Goal: Information Seeking & Learning: Learn about a topic

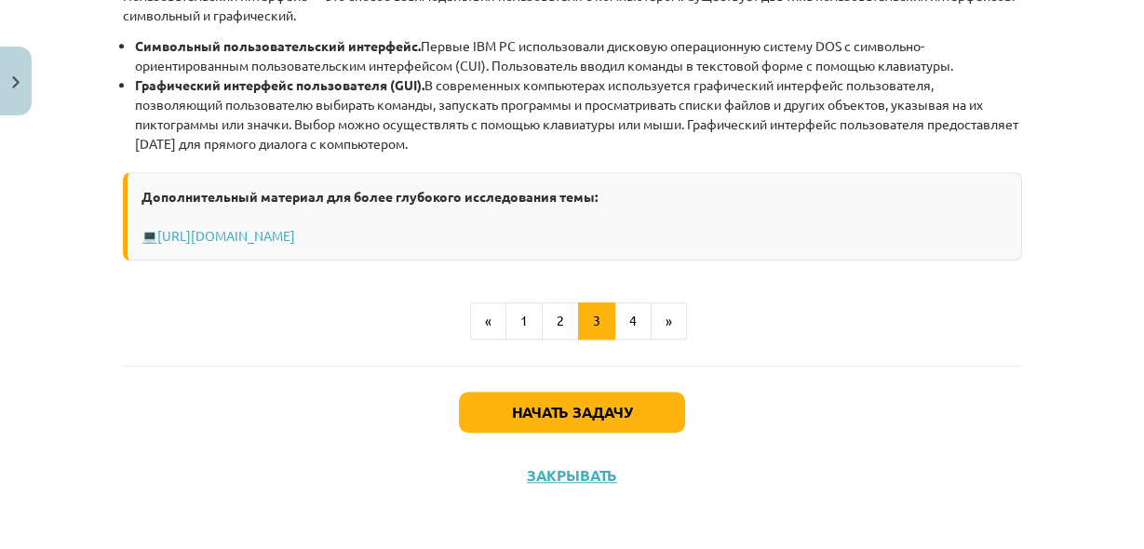
scroll to position [1008, 0]
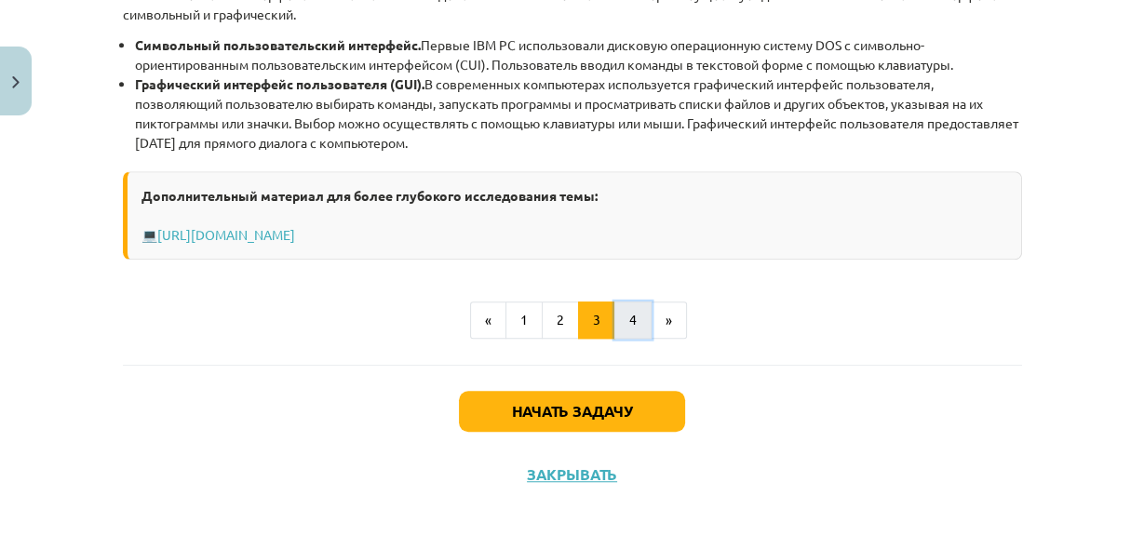
click at [629, 316] on font "4" at bounding box center [632, 319] width 7 height 17
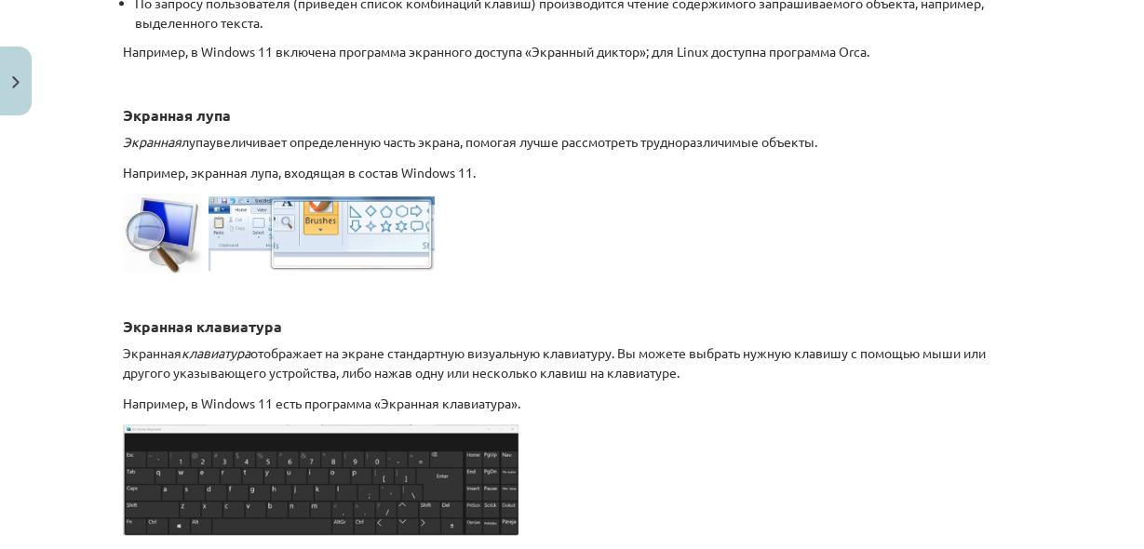
scroll to position [957, 0]
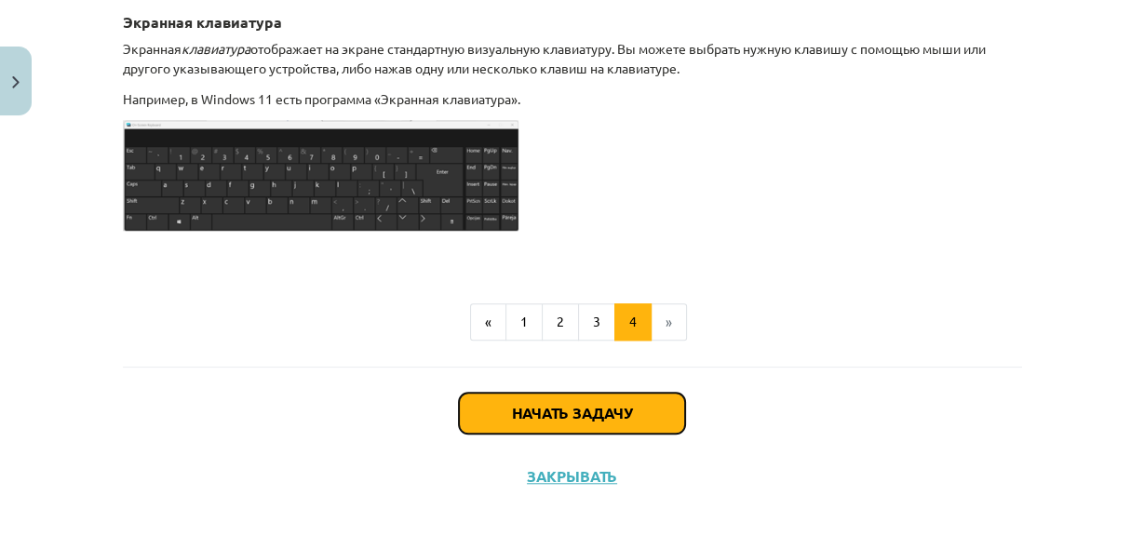
click at [579, 417] on button "Начать задачу" at bounding box center [572, 413] width 226 height 41
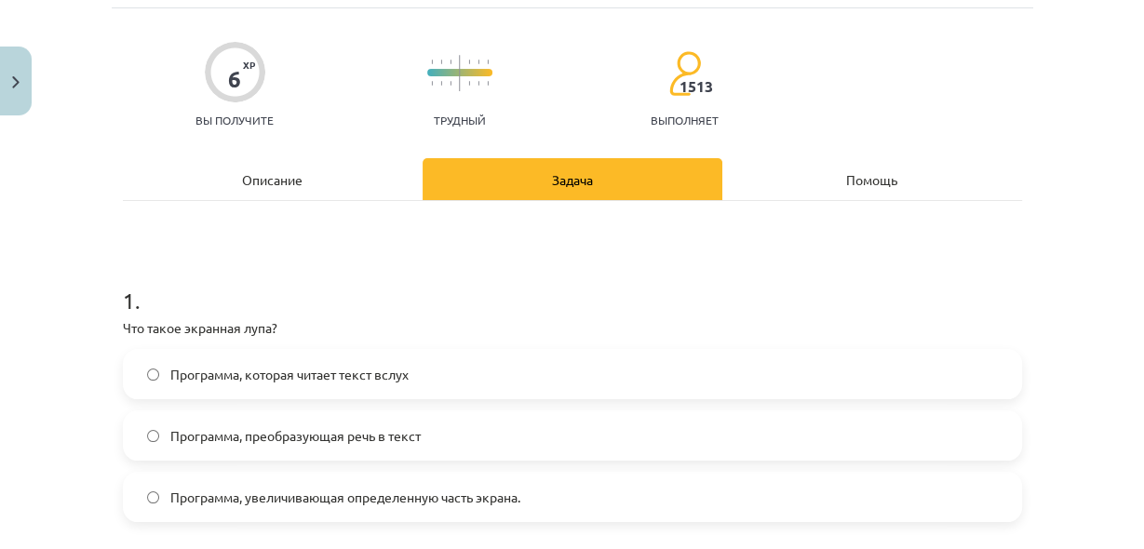
scroll to position [194, 0]
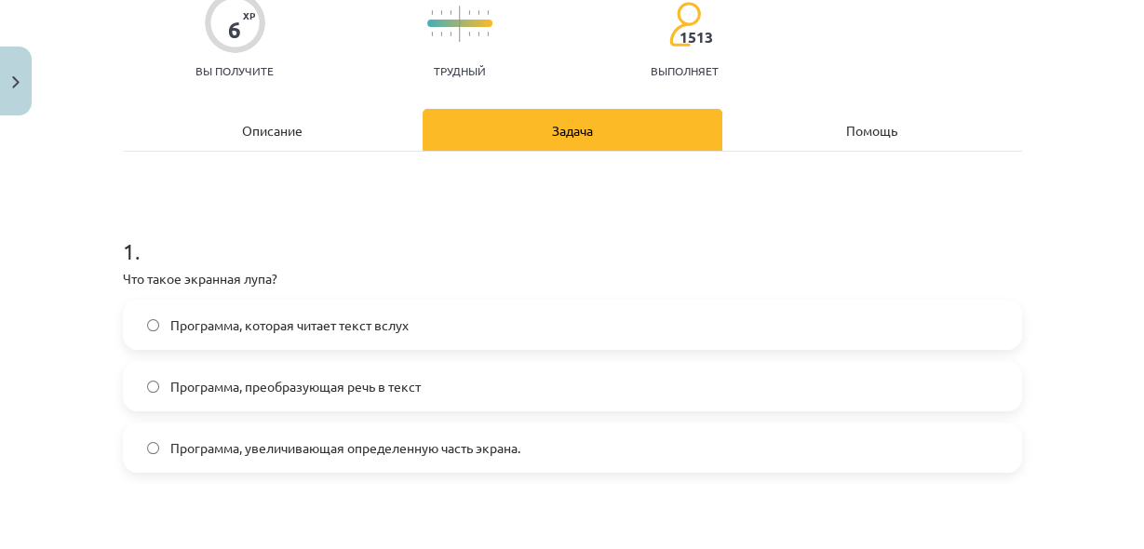
click at [530, 449] on label "Программа, увеличивающая определенную часть экрана." at bounding box center [572, 447] width 895 height 47
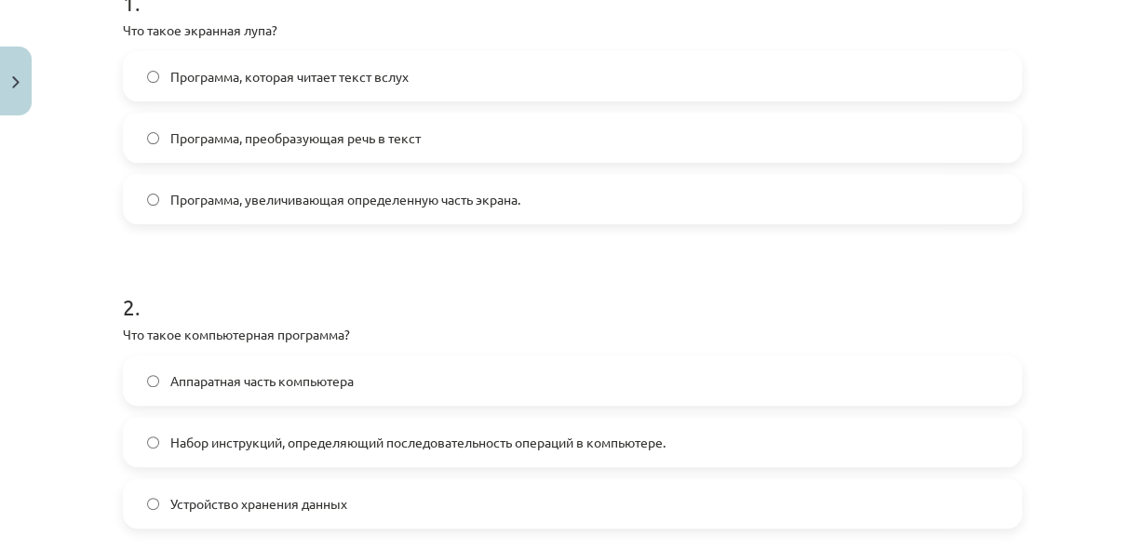
scroll to position [492, 0]
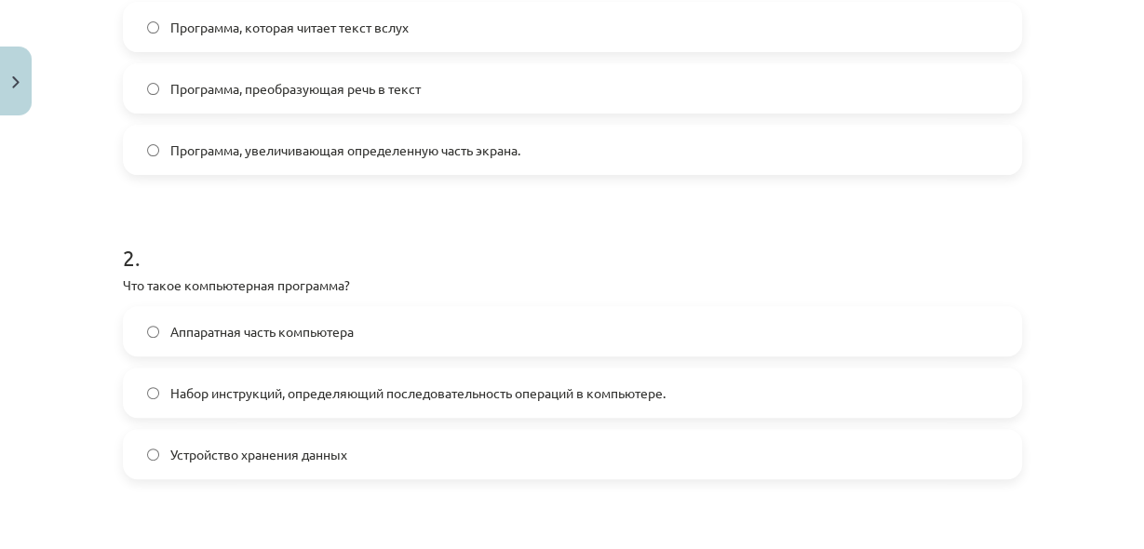
click at [445, 387] on font "Набор инструкций, определяющий последовательность операций в компьютере." at bounding box center [417, 392] width 495 height 17
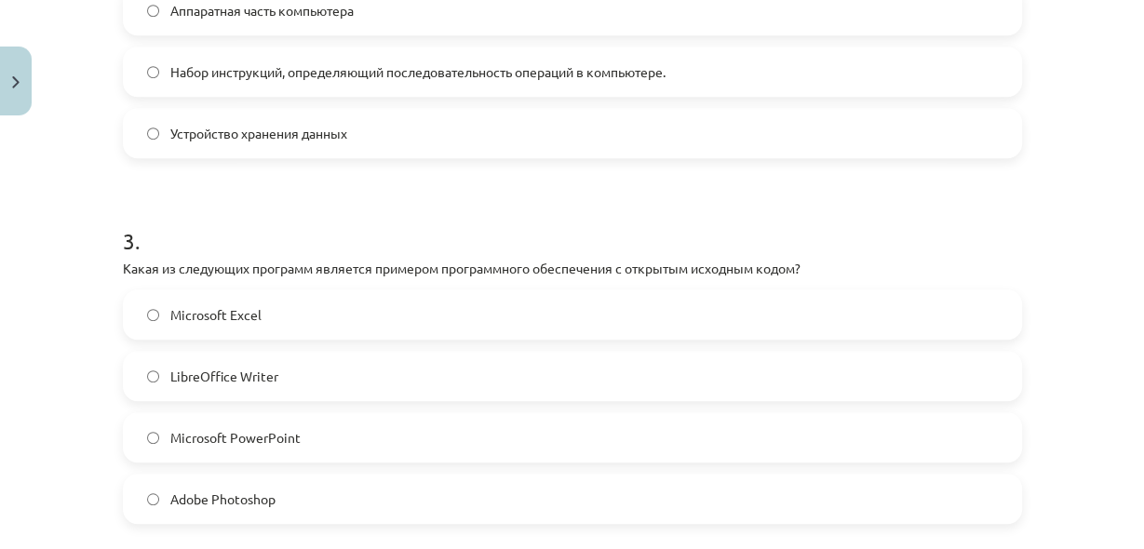
scroll to position [890, 0]
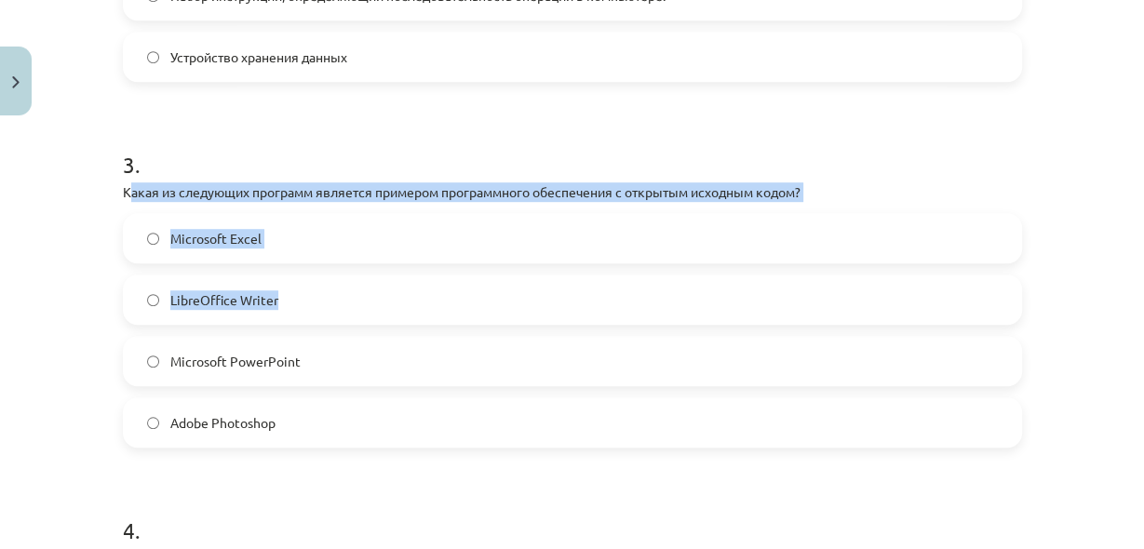
drag, startPoint x: 122, startPoint y: 193, endPoint x: 201, endPoint y: 228, distance: 86.6
click at [231, 288] on div "3 . Какая из следующих программ является примером программного обеспечения с от…" at bounding box center [572, 283] width 899 height 328
drag, startPoint x: 115, startPoint y: 189, endPoint x: 344, endPoint y: 409, distance: 317.8
click at [344, 409] on div "6 XP Вы получите Трудный 1513 выполняет Описание Задача Помощь 1 . Что такое эк…" at bounding box center [572, 489] width 921 height 2450
copy div "Какая из следующих программ является примером программного обеспечения с открыт…"
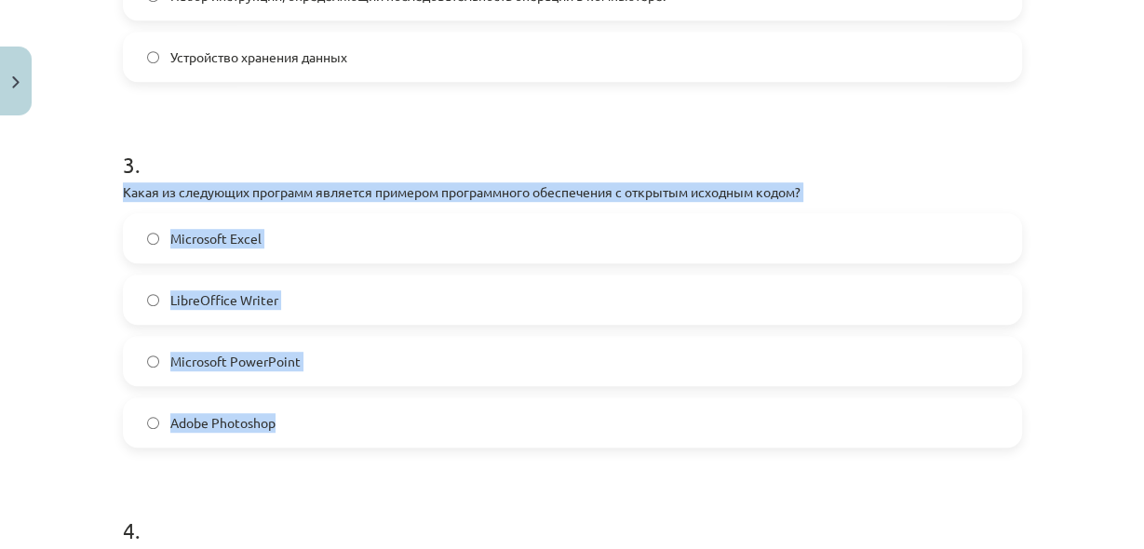
click at [144, 304] on label "LibreOffice Writer" at bounding box center [572, 299] width 895 height 47
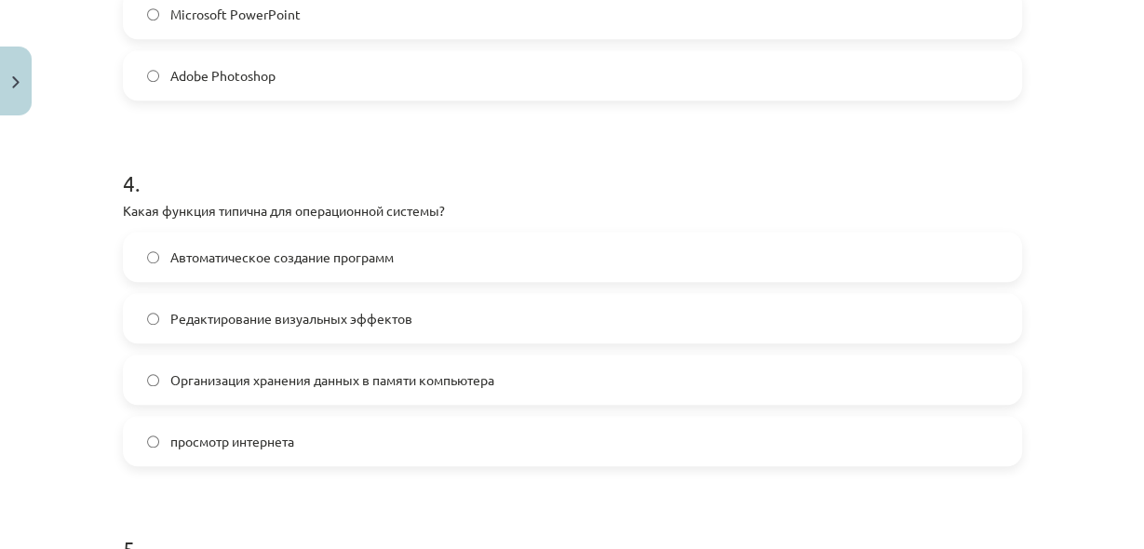
scroll to position [1237, 0]
click at [170, 382] on font "Организация хранения данных в памяти компьютера" at bounding box center [332, 379] width 324 height 17
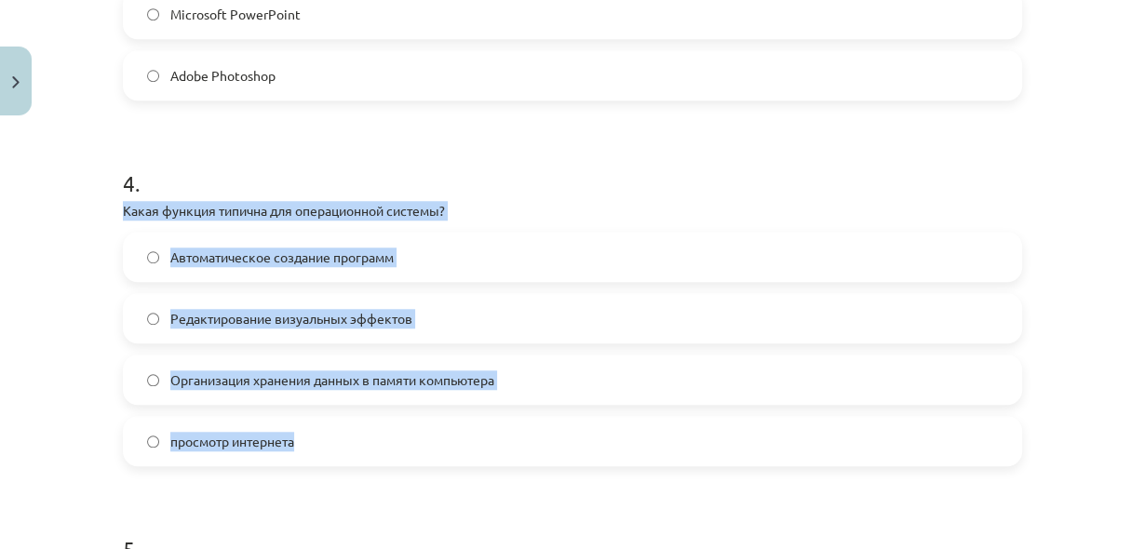
drag, startPoint x: 107, startPoint y: 212, endPoint x: 358, endPoint y: 442, distance: 340.5
click at [358, 442] on div "6 XP Вы получите Трудный 1513 выполняет Описание Задача Помощь 1 . Что такое эк…" at bounding box center [572, 142] width 921 height 2450
copy div "Какая функция типична для операционной системы? Автоматическое создание програм…"
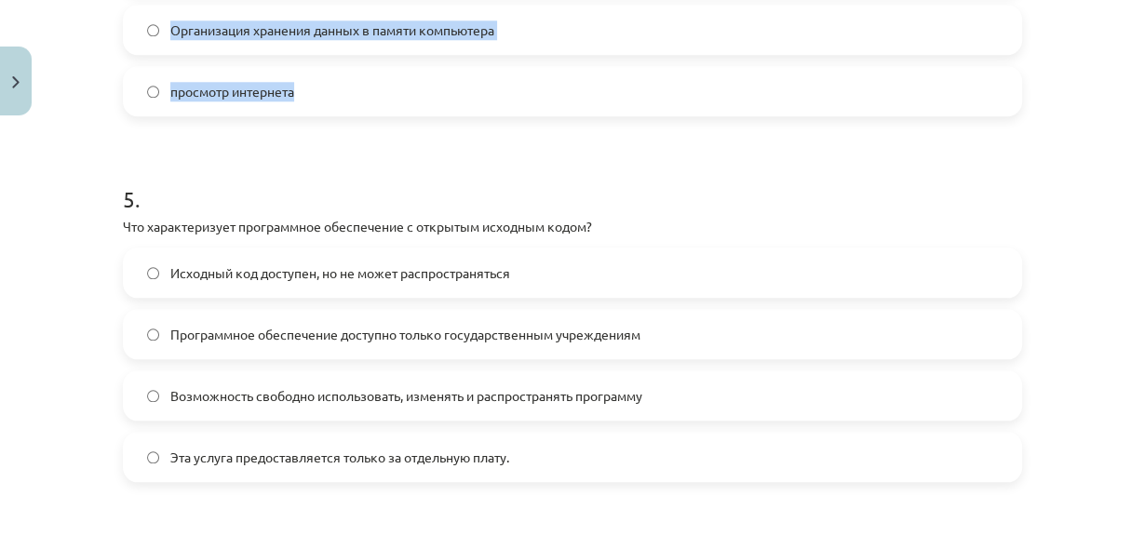
scroll to position [1634, 0]
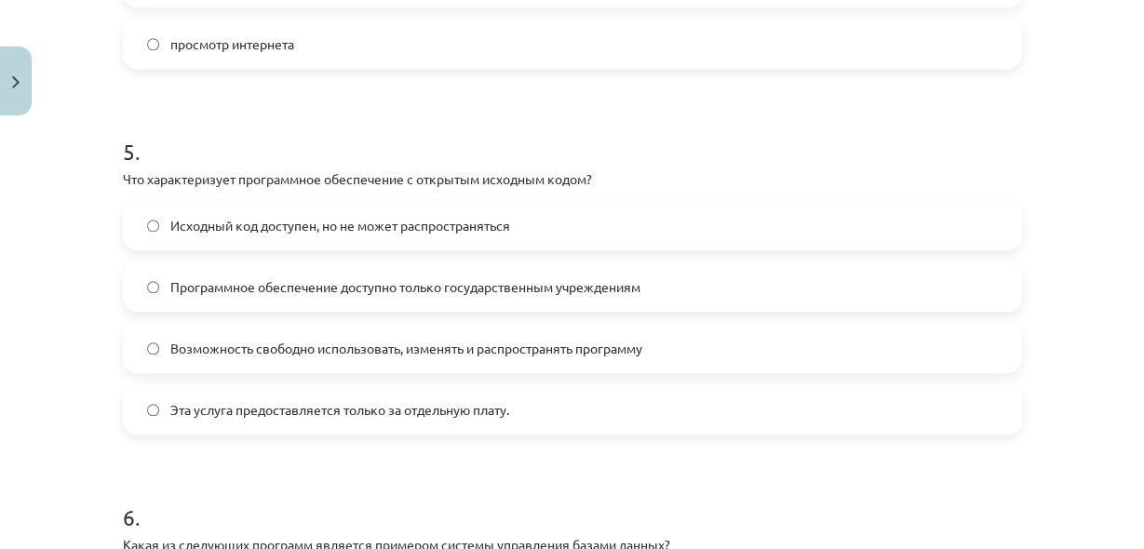
click at [515, 502] on h1 "6 ." at bounding box center [572, 501] width 899 height 58
click at [287, 361] on label "Возможность свободно использовать, изменять и распространять программу" at bounding box center [572, 348] width 895 height 47
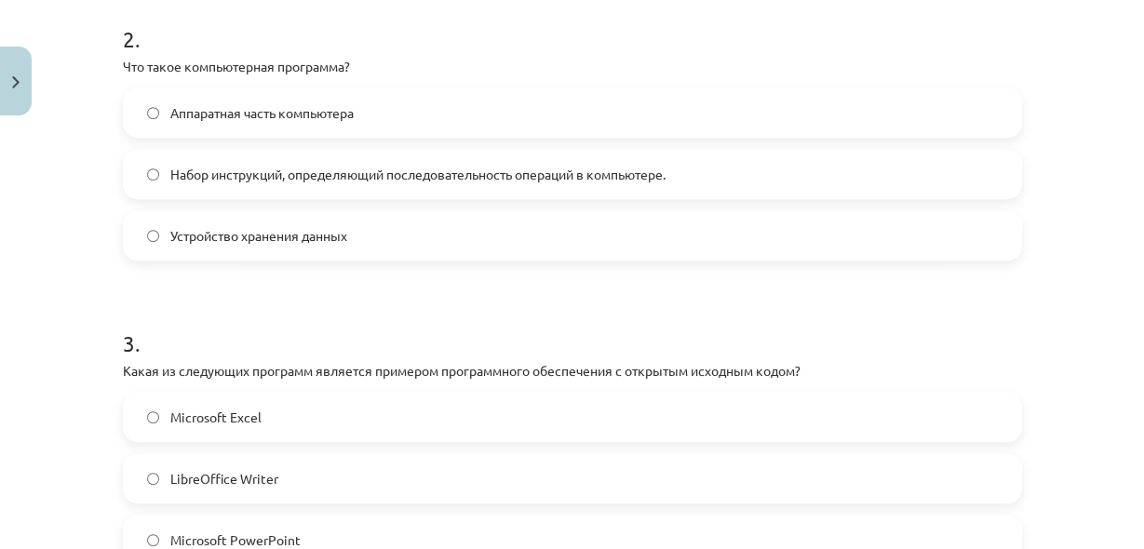
scroll to position [592, 0]
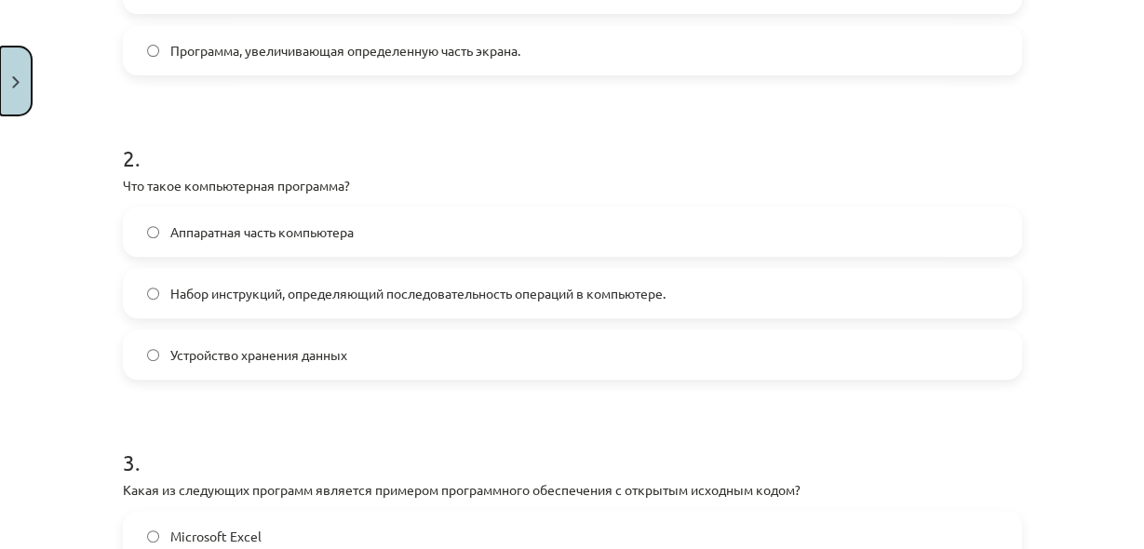
click at [8, 71] on button "Закрывать" at bounding box center [16, 81] width 32 height 69
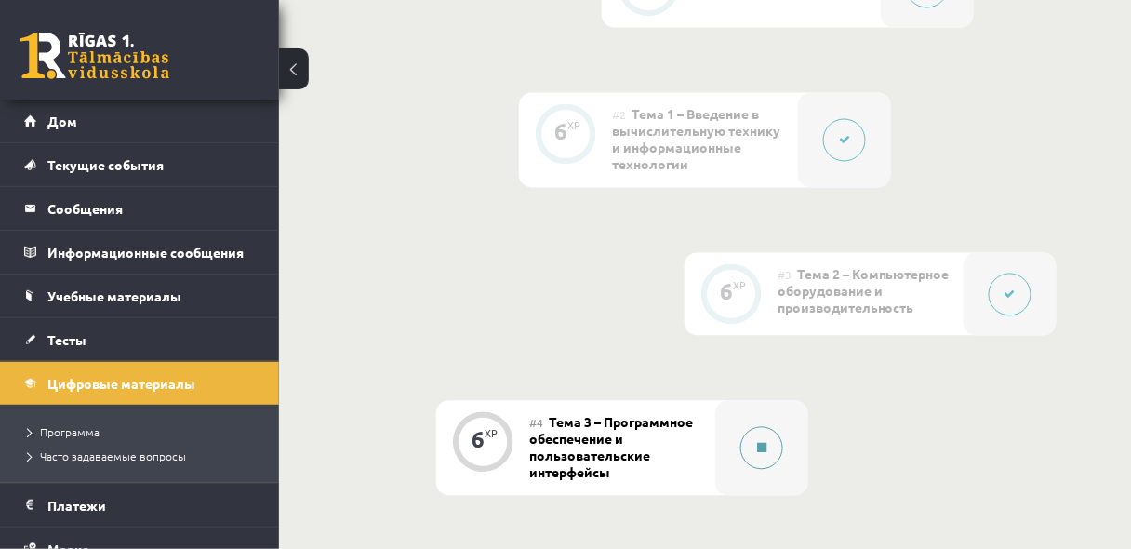
click at [761, 466] on button at bounding box center [762, 448] width 43 height 43
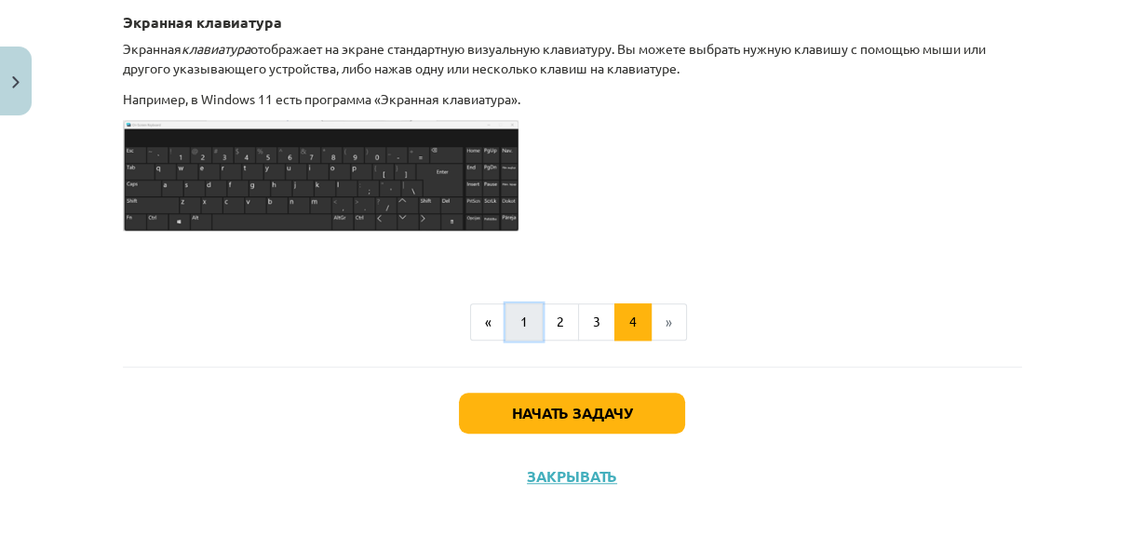
click at [515, 326] on button "1" at bounding box center [523, 321] width 37 height 37
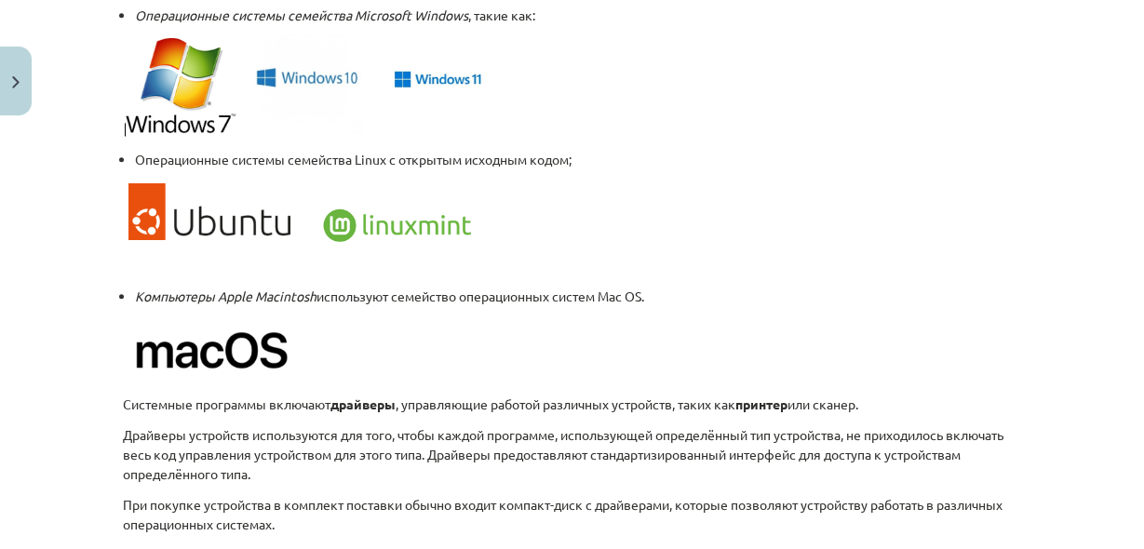
scroll to position [2010, 0]
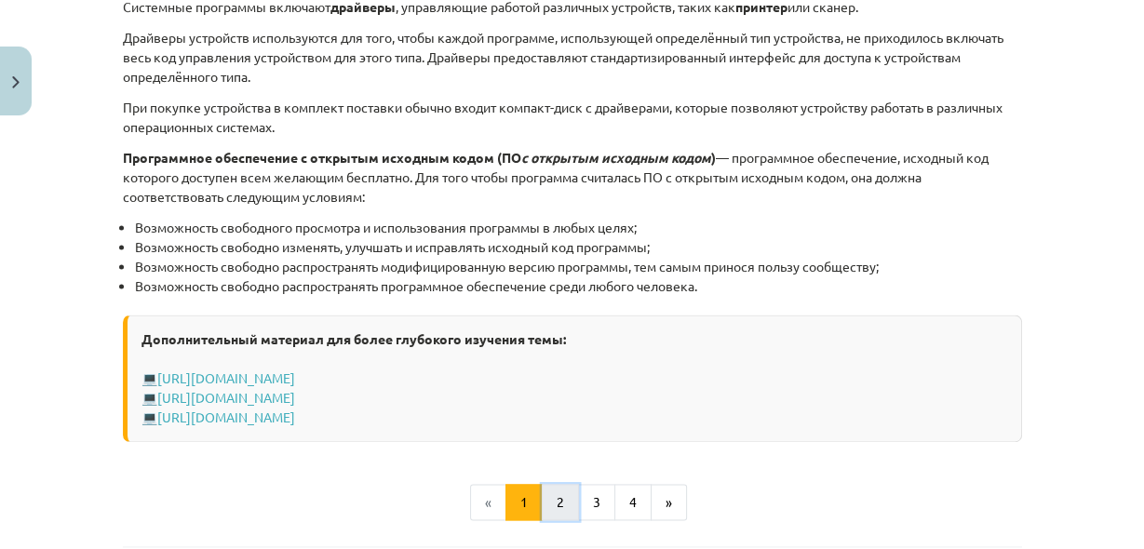
click at [567, 493] on button "2" at bounding box center [560, 502] width 37 height 37
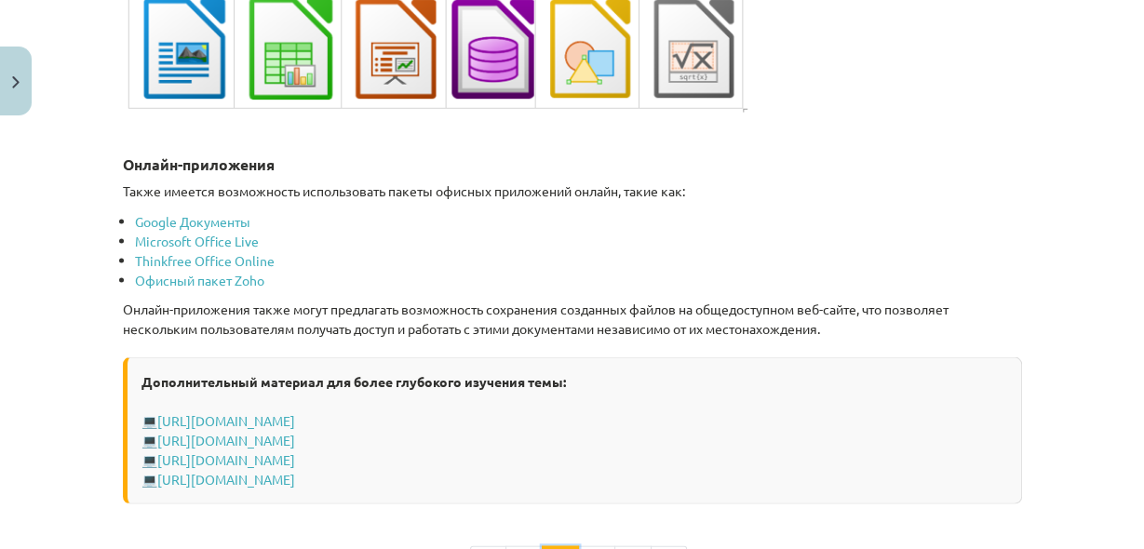
scroll to position [3427, 0]
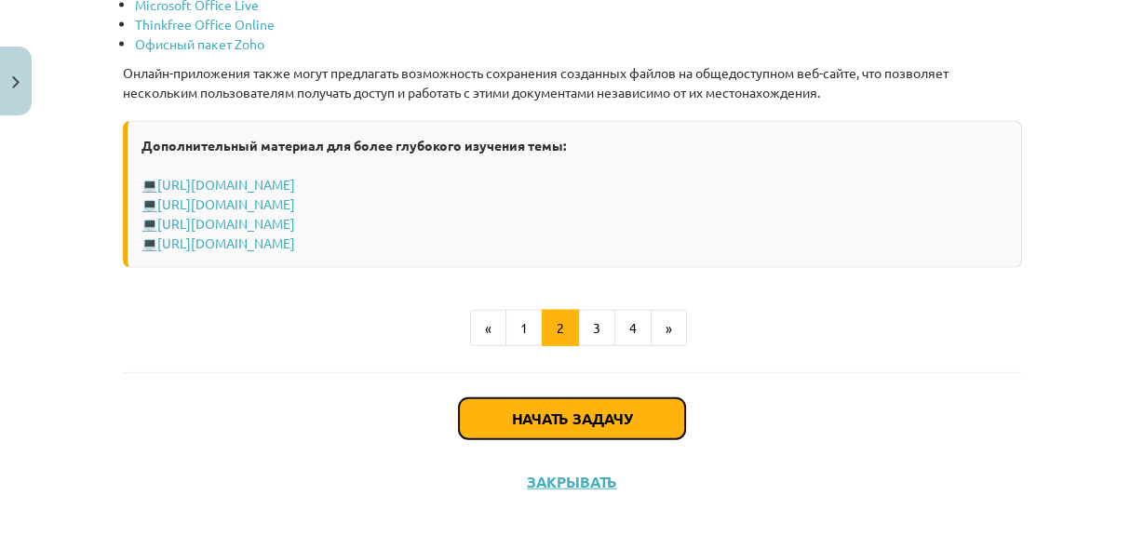
click at [596, 419] on button "Начать задачу" at bounding box center [572, 418] width 226 height 41
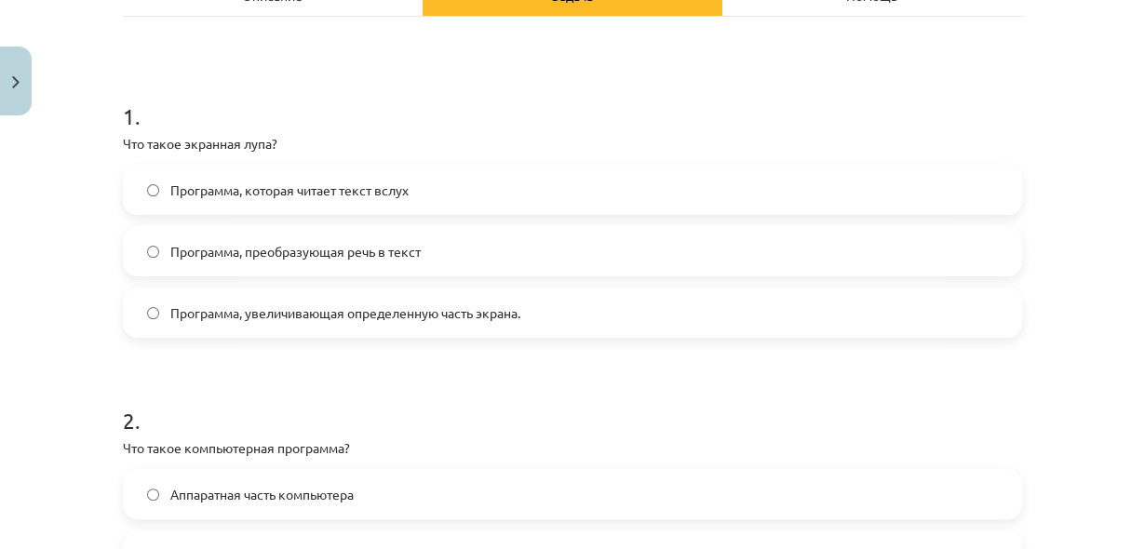
scroll to position [343, 0]
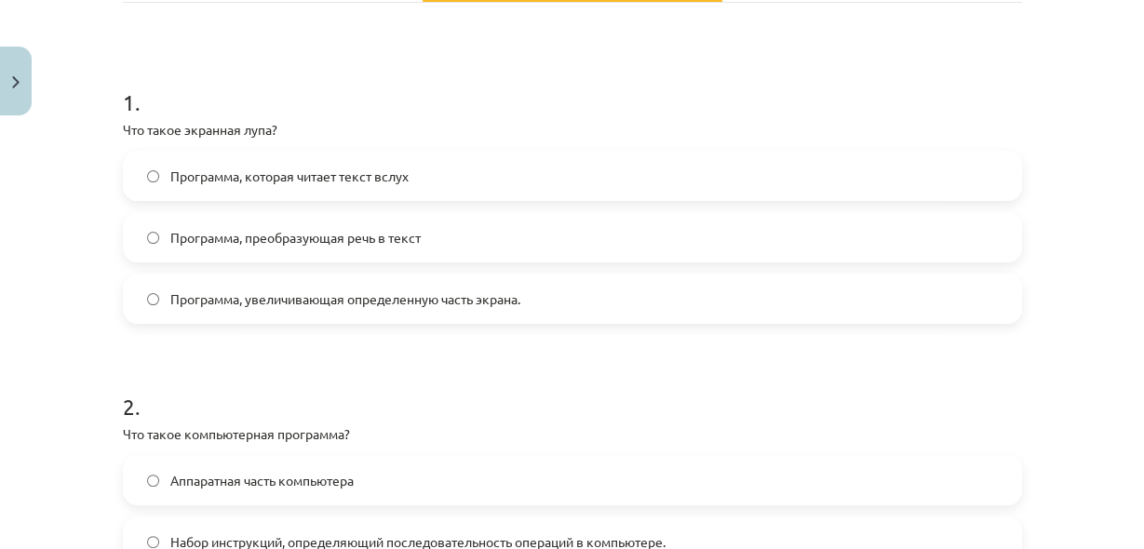
click at [230, 300] on font "Программа, увеличивающая определенную часть экрана." at bounding box center [345, 298] width 350 height 17
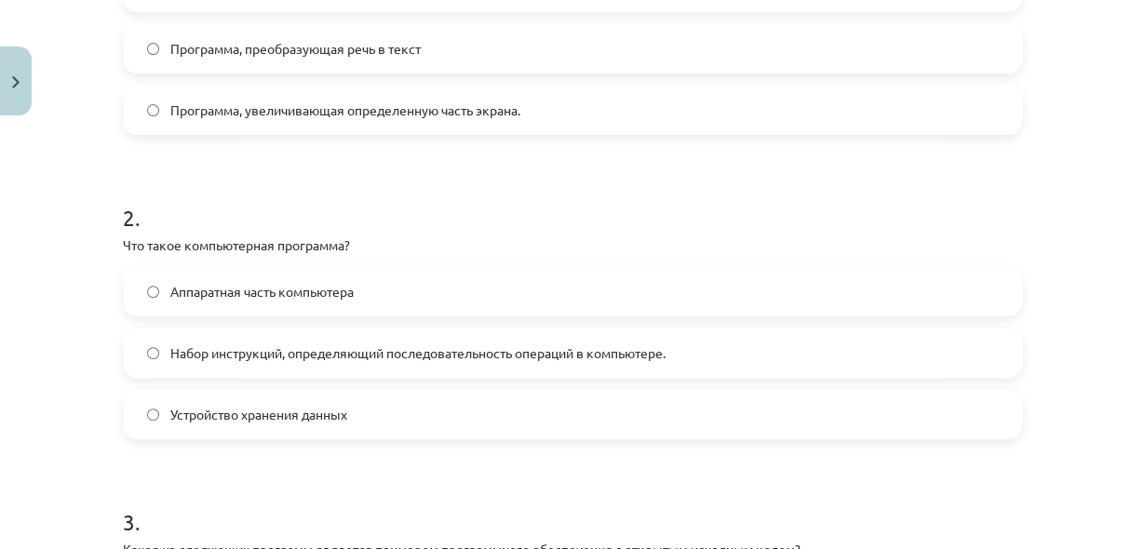
scroll to position [542, 0]
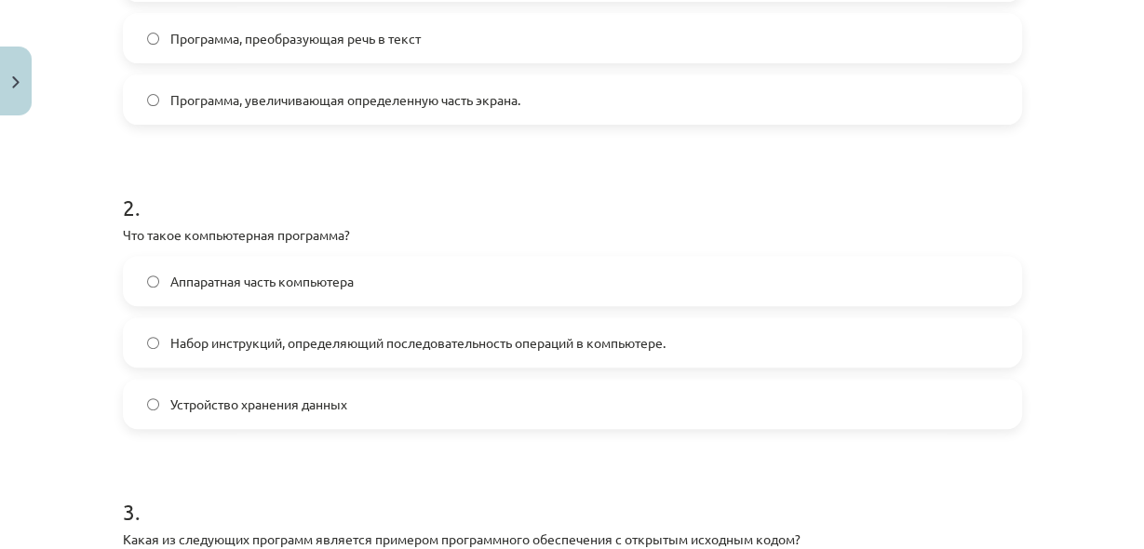
click at [277, 343] on font "Набор инструкций, определяющий последовательность операций в компьютере." at bounding box center [417, 342] width 495 height 17
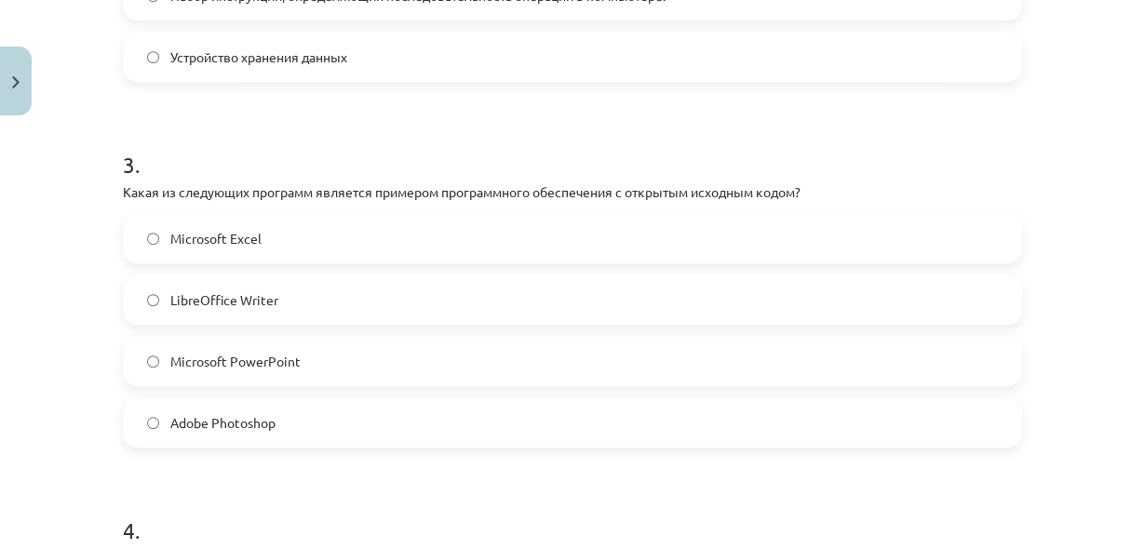
scroll to position [890, 0]
click at [168, 320] on label "LibreOffice Writer" at bounding box center [572, 299] width 895 height 47
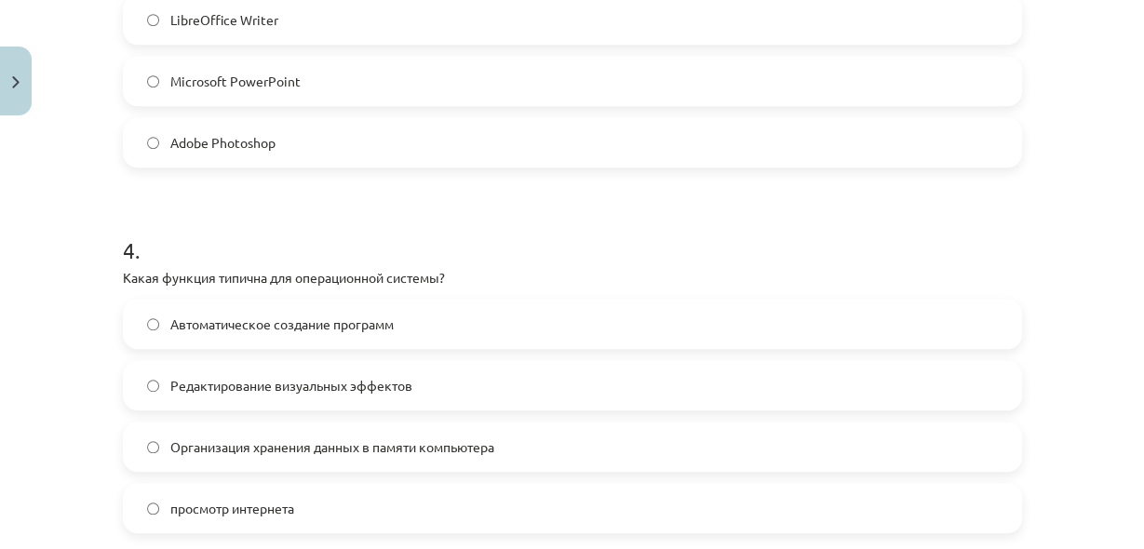
scroll to position [1287, 0]
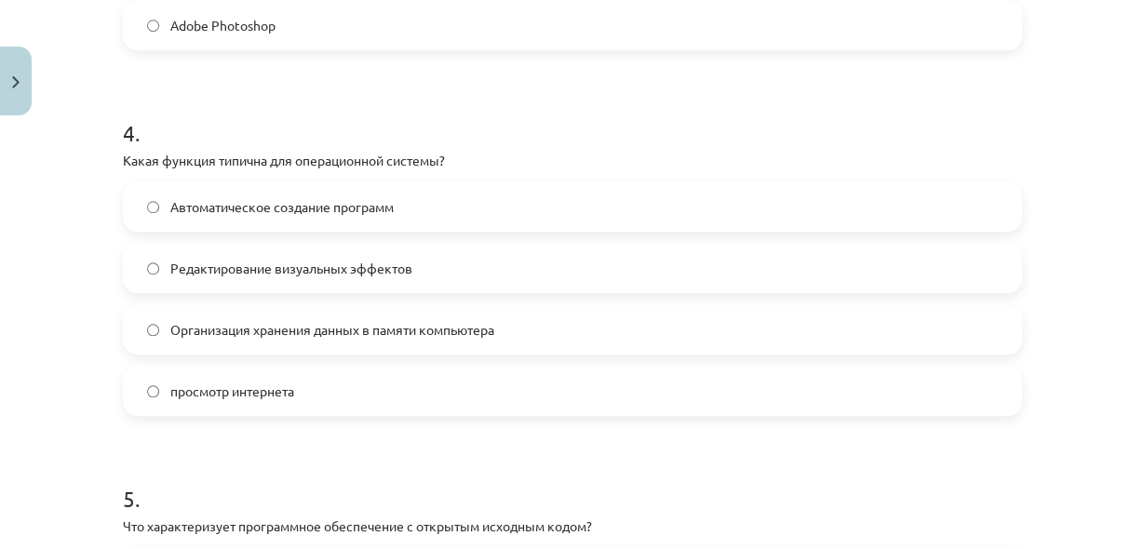
click at [182, 348] on label "Организация хранения данных в памяти компьютера" at bounding box center [572, 329] width 895 height 47
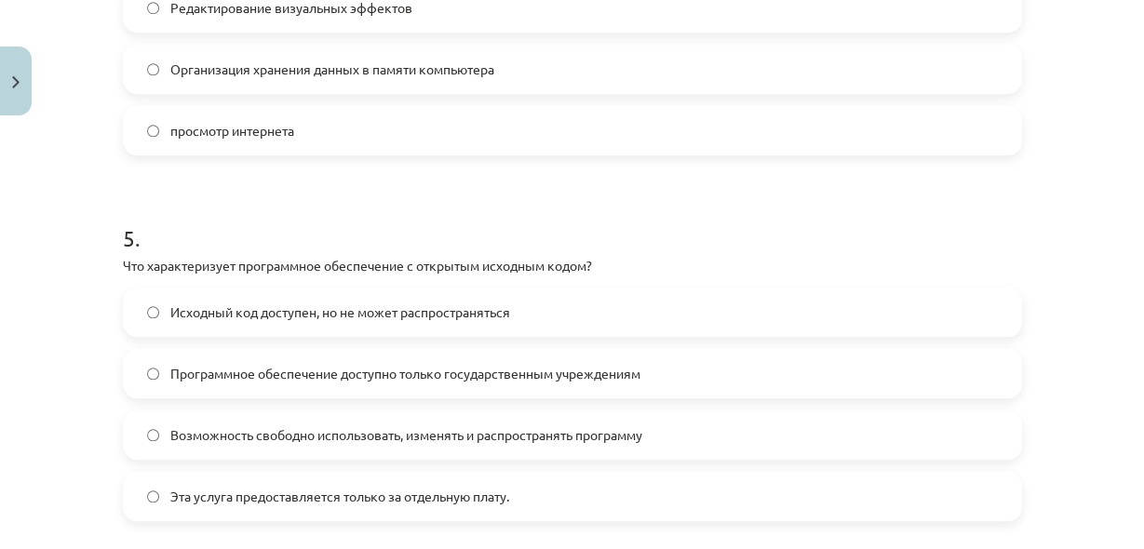
scroll to position [1585, 0]
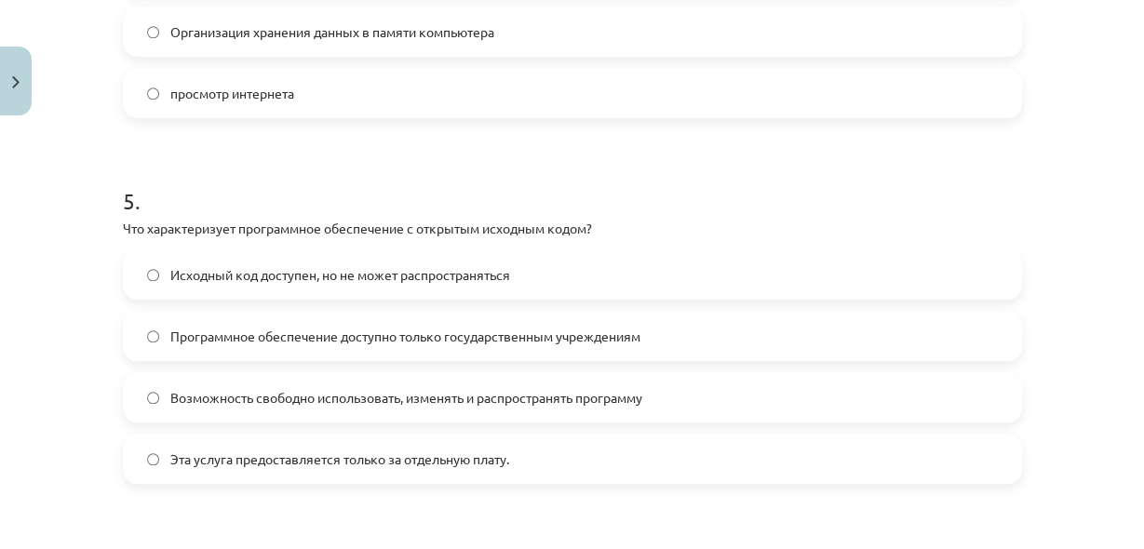
click at [234, 388] on span "Возможность свободно использовать, изменять и распространять программу" at bounding box center [406, 398] width 472 height 20
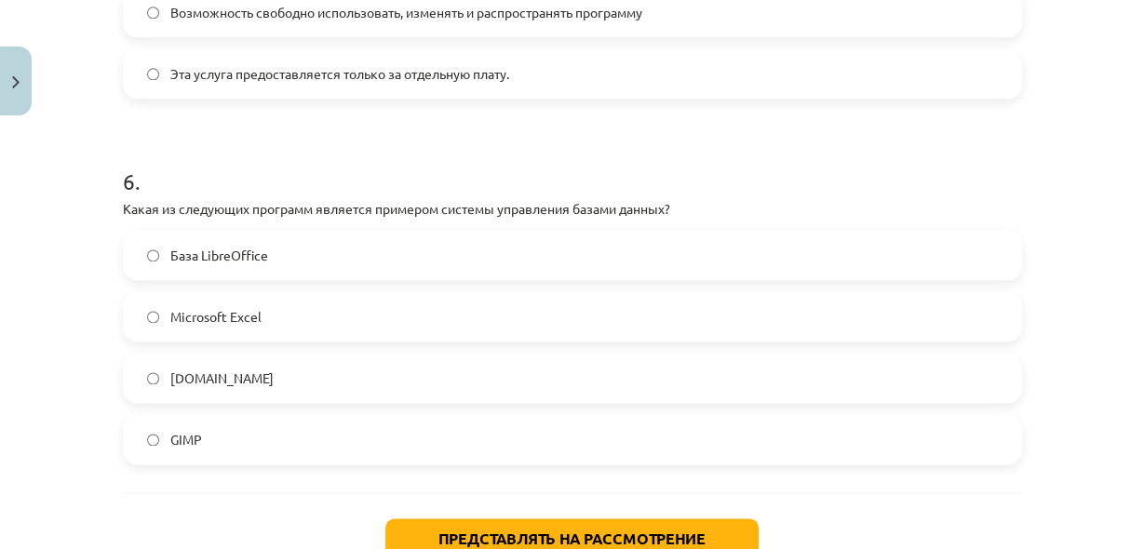
scroll to position [1981, 0]
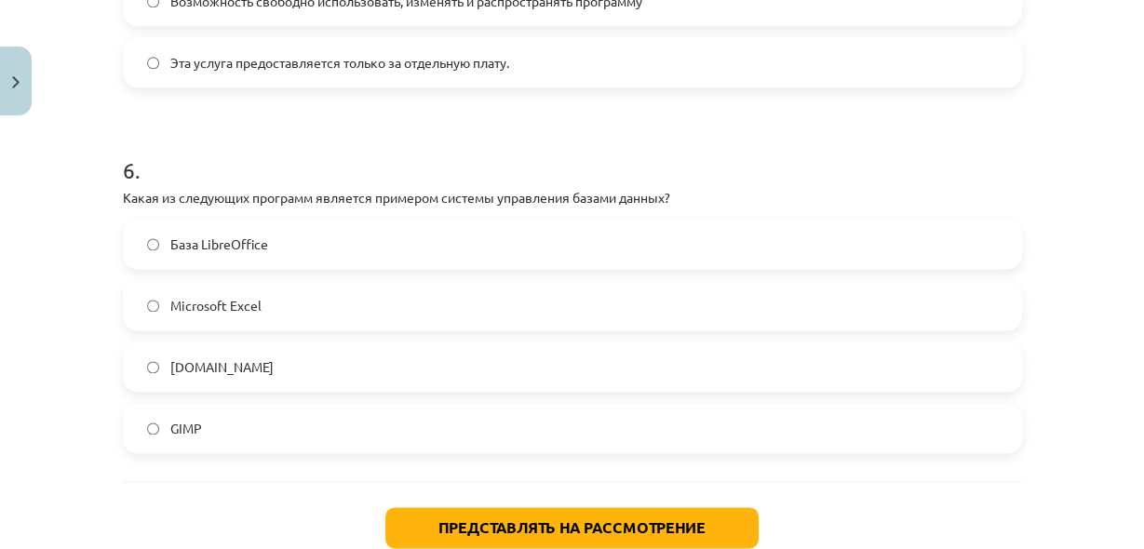
click at [198, 243] on font "База LibreOffice" at bounding box center [219, 243] width 98 height 17
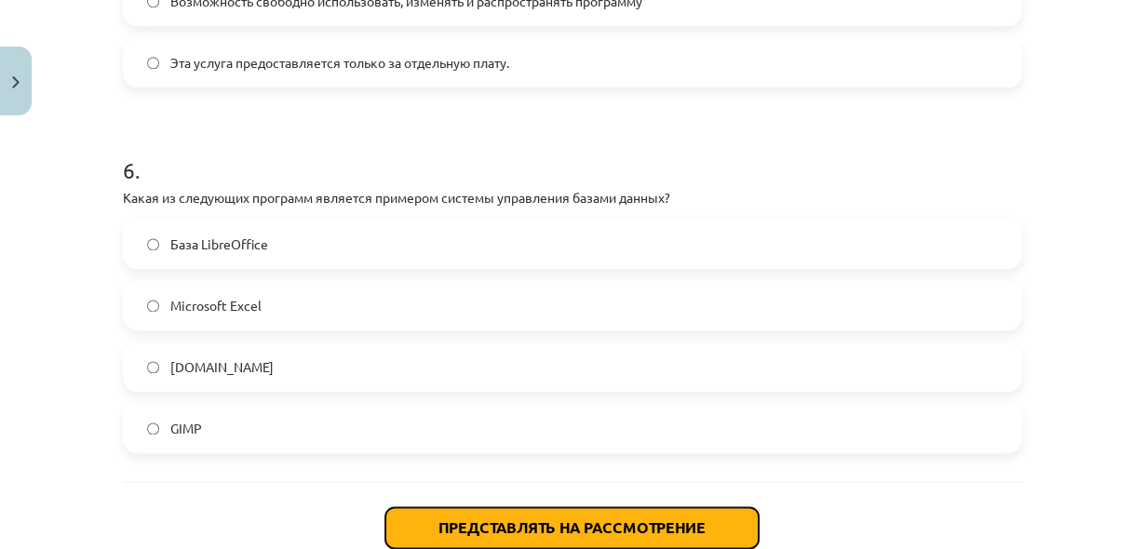
click at [588, 519] on font "Представлять на рассмотрение" at bounding box center [571, 527] width 267 height 20
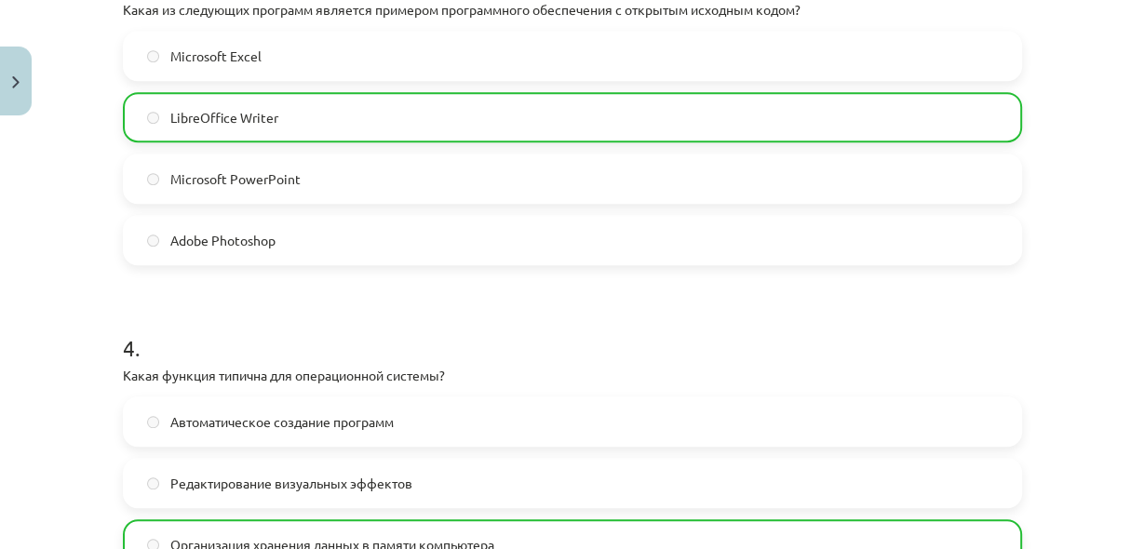
scroll to position [2158, 0]
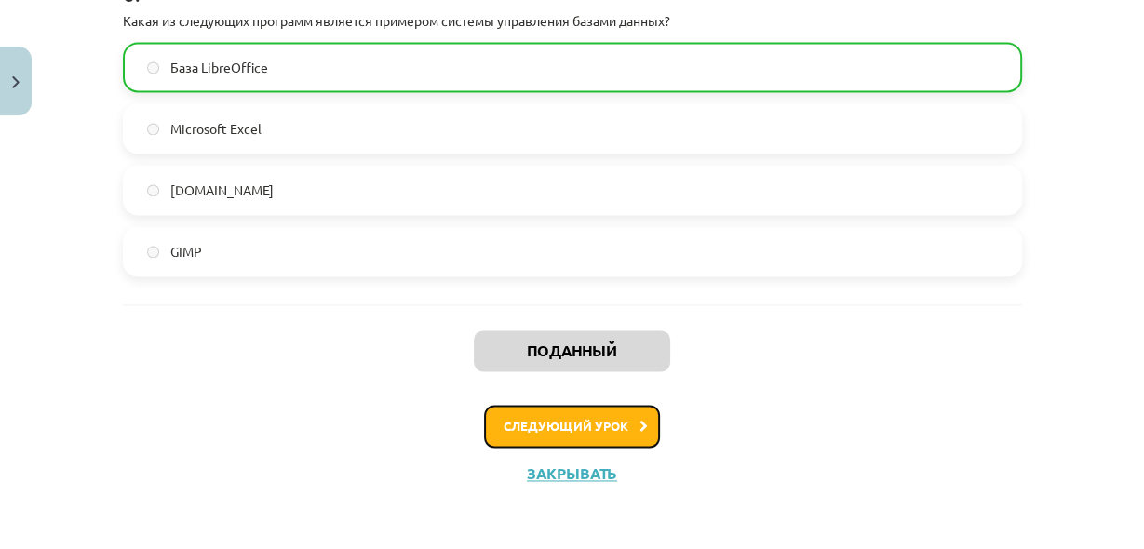
click at [625, 422] on button "Следующий урок" at bounding box center [572, 426] width 176 height 43
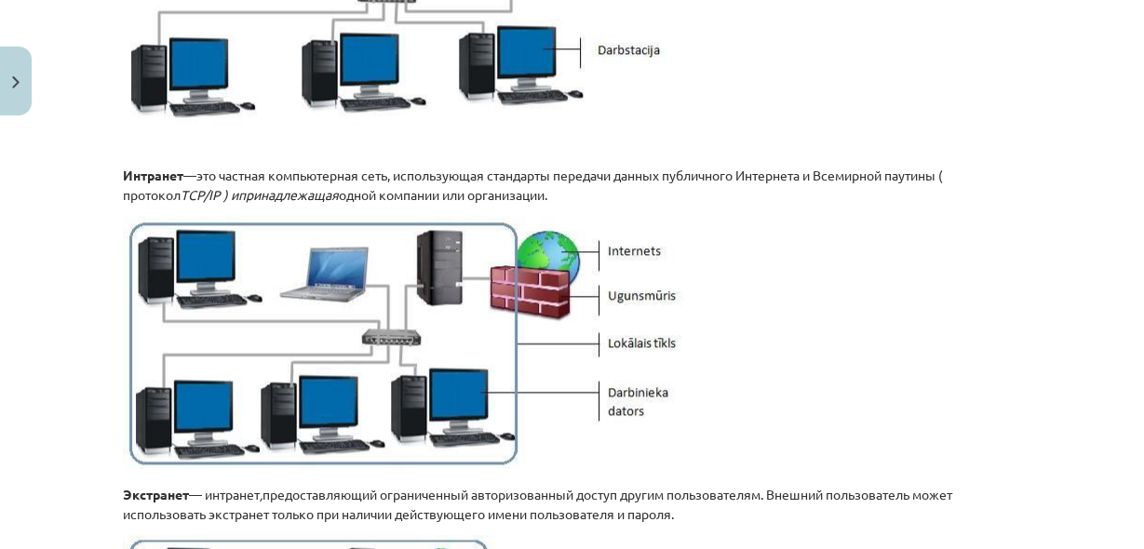
scroll to position [1838, 0]
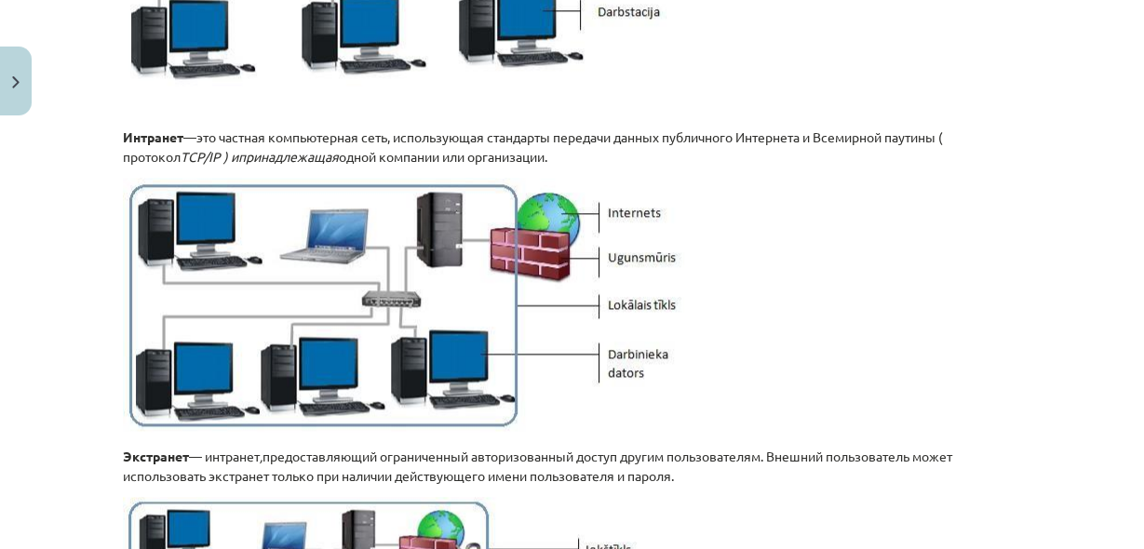
click at [907, 283] on p at bounding box center [572, 307] width 899 height 258
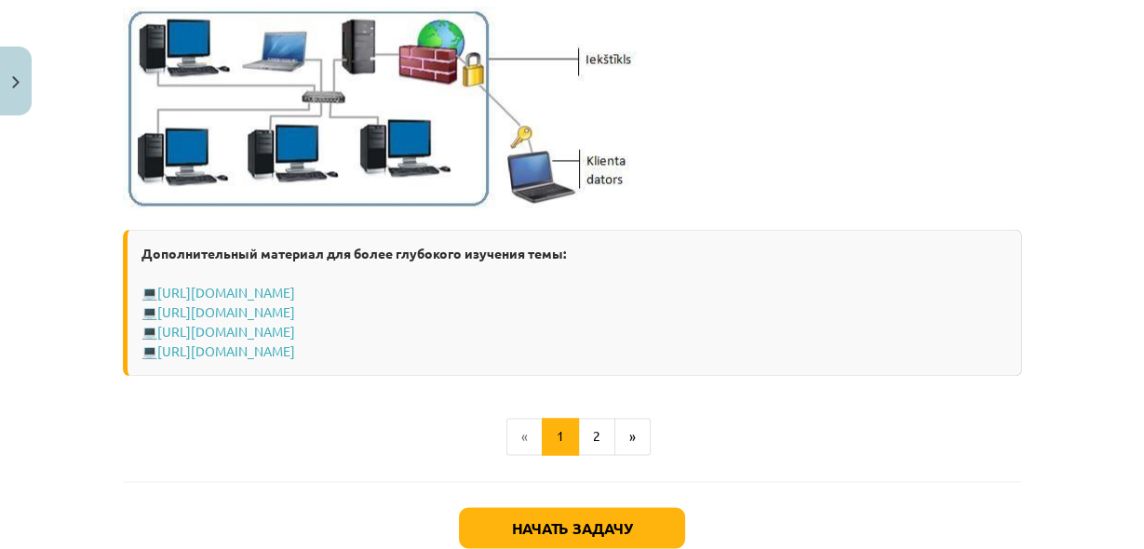
scroll to position [2384, 0]
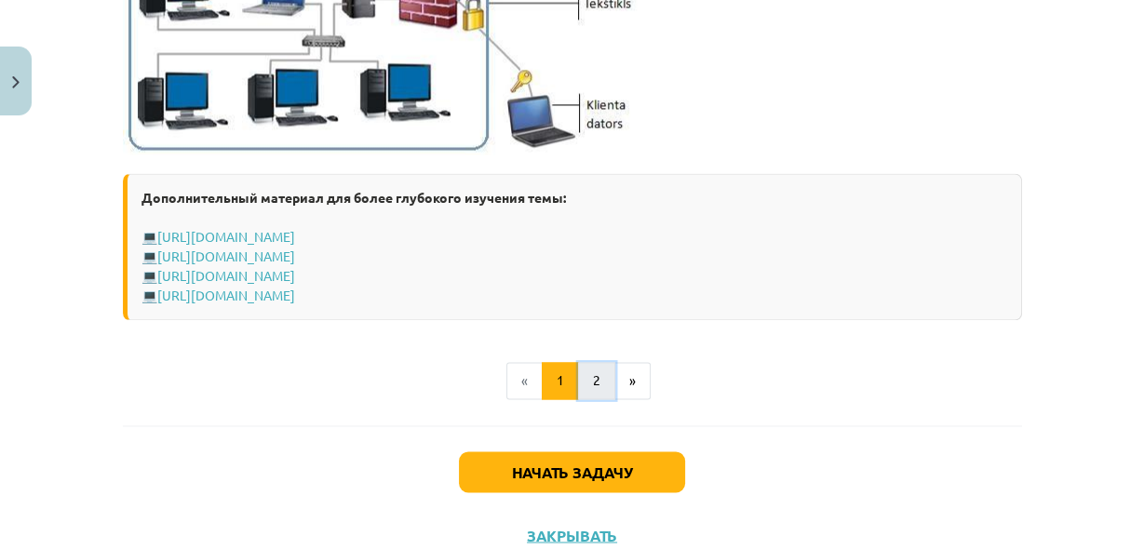
click at [593, 371] on font "2" at bounding box center [596, 379] width 7 height 17
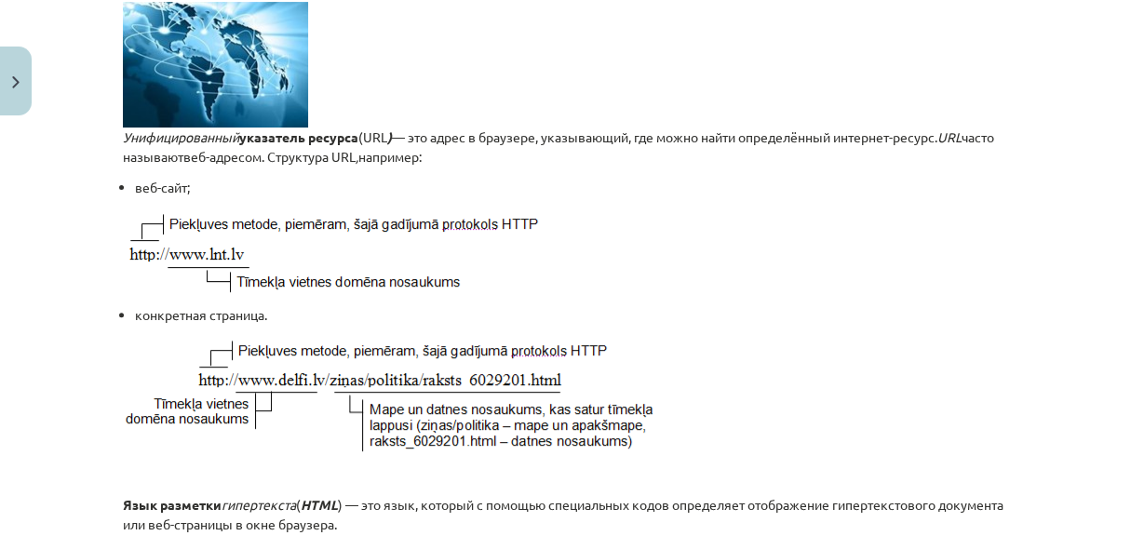
scroll to position [481, 0]
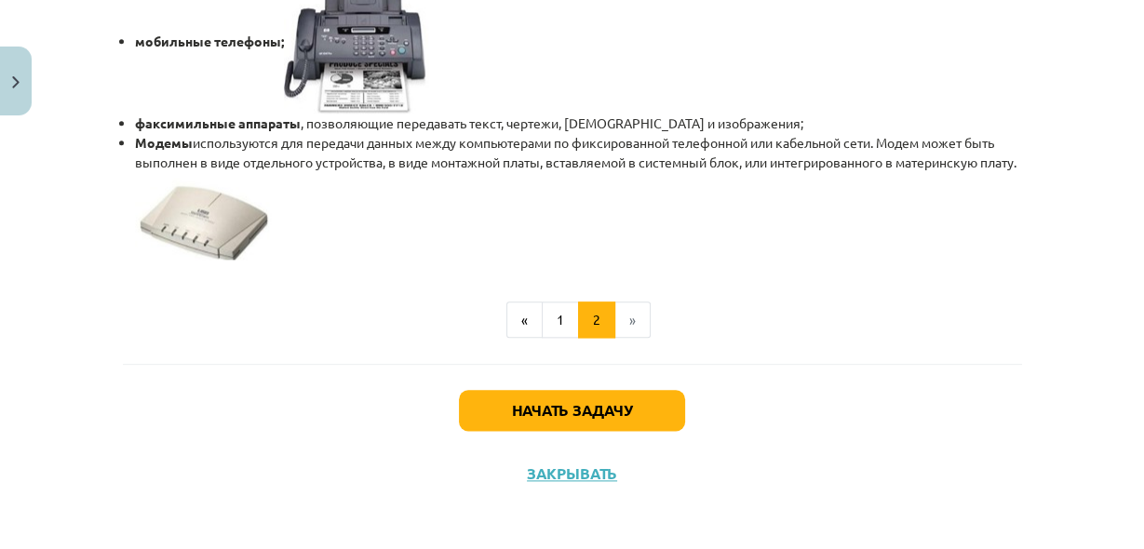
scroll to position [1753, 0]
click at [613, 400] on font "Начать задачу" at bounding box center [572, 410] width 120 height 20
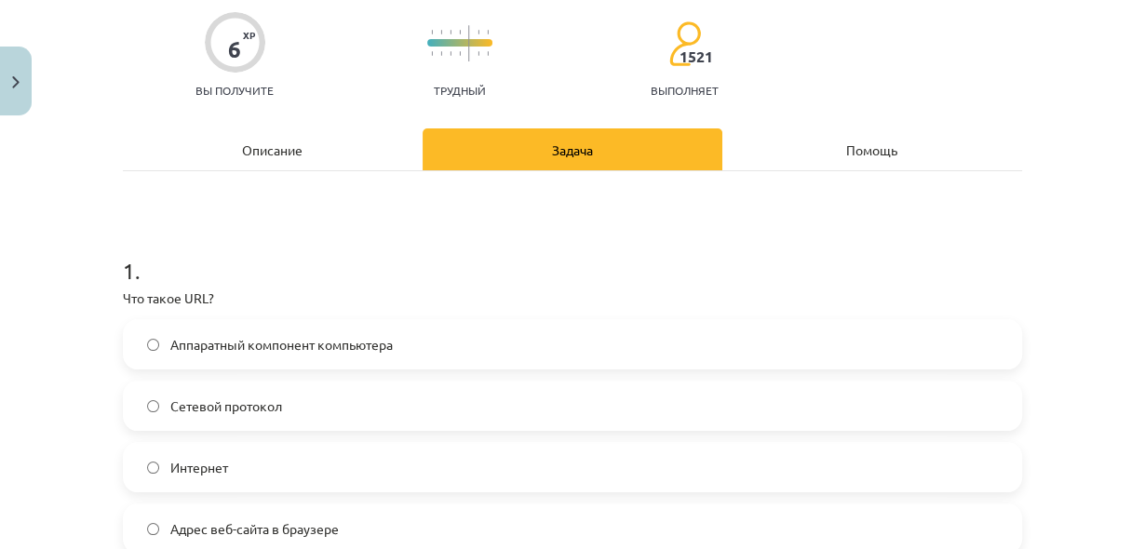
scroll to position [194, 0]
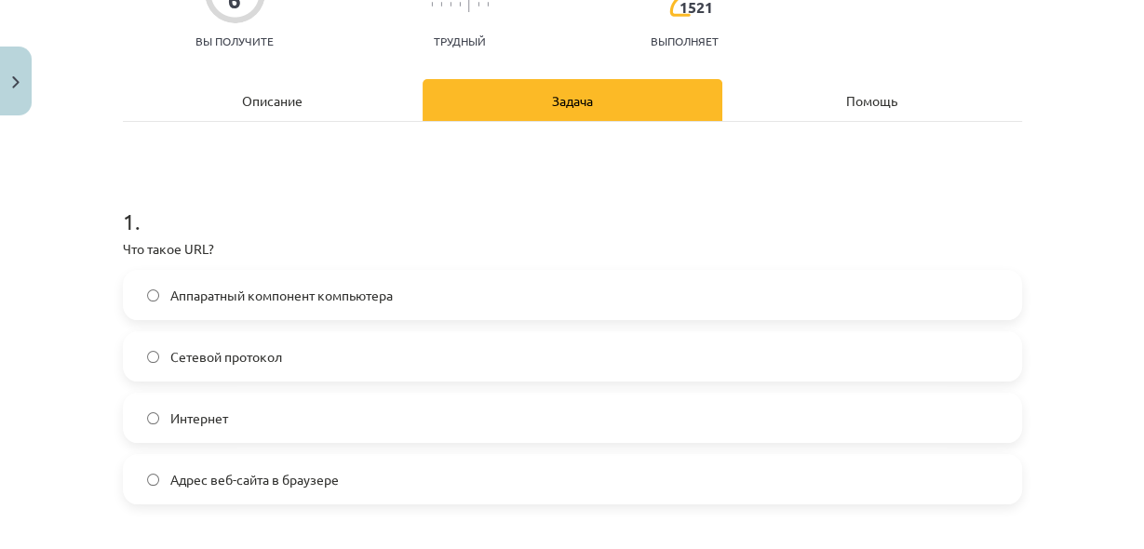
click at [476, 486] on label "Адрес веб-сайта в браузере" at bounding box center [572, 479] width 895 height 47
click at [322, 91] on div "Описание" at bounding box center [273, 100] width 300 height 42
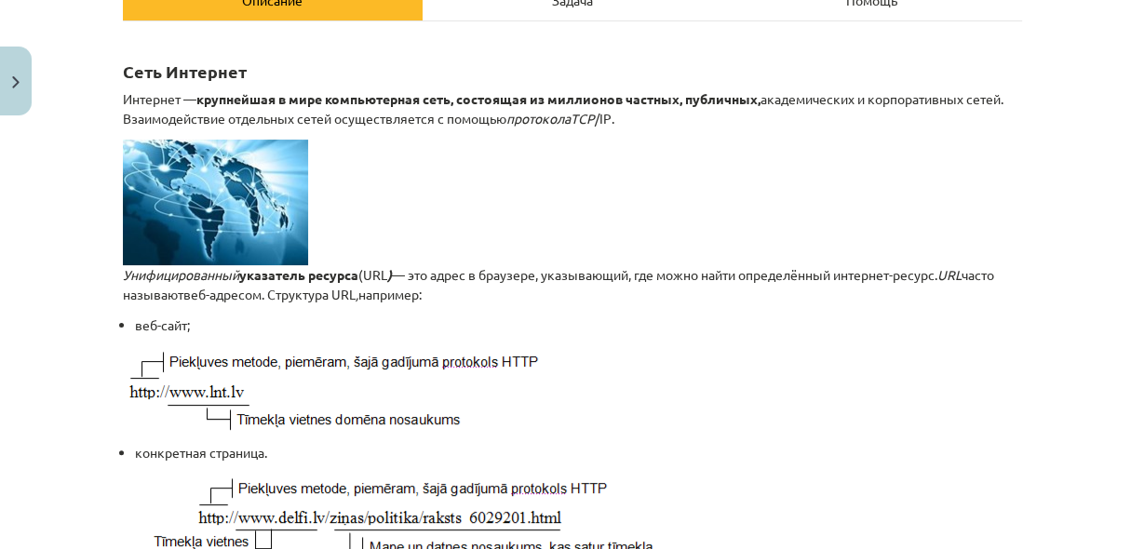
scroll to position [294, 0]
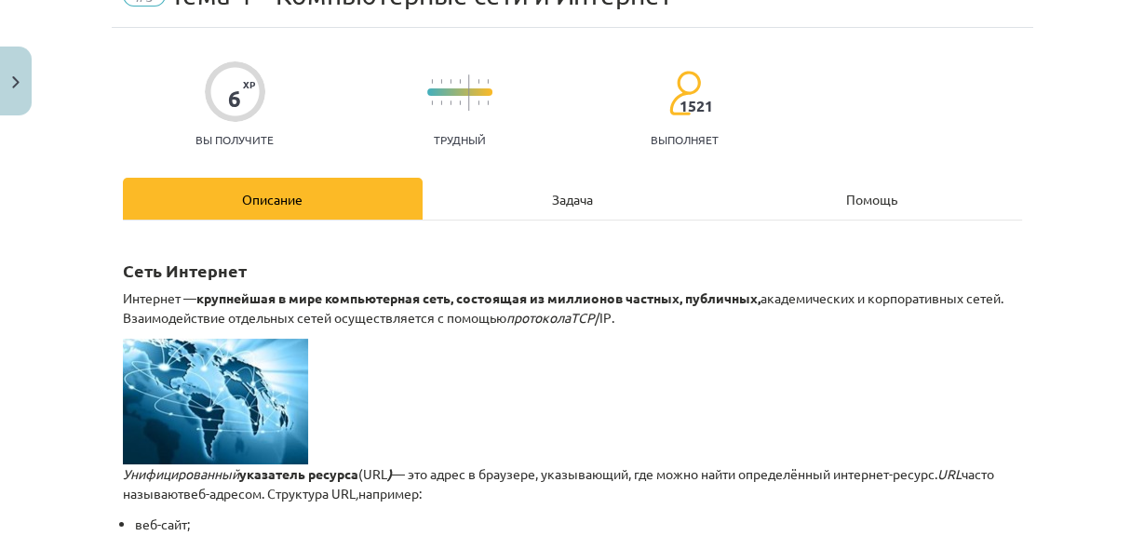
click at [490, 194] on div "Задача" at bounding box center [572, 199] width 300 height 42
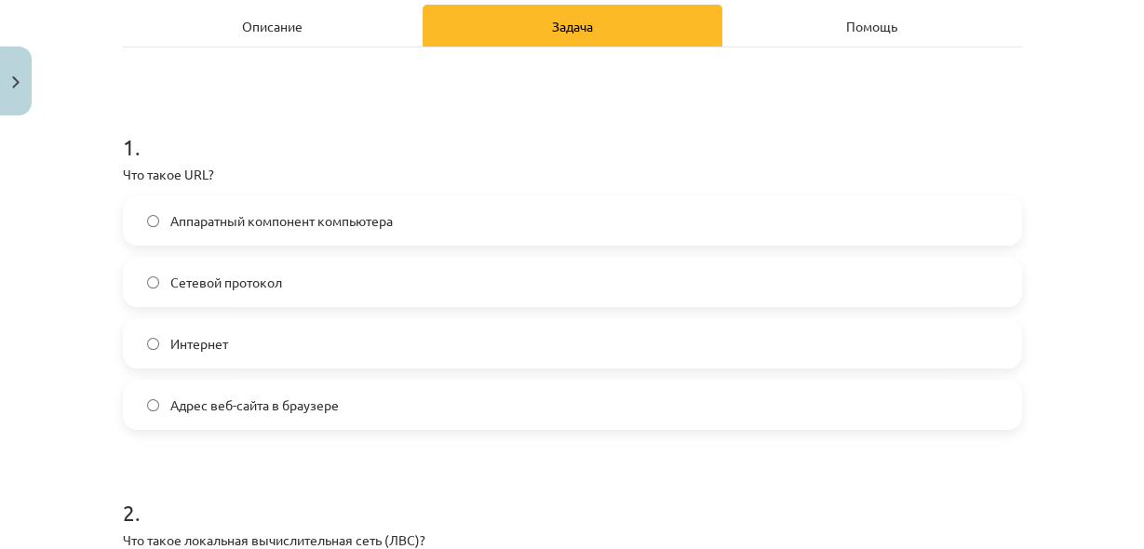
scroll to position [194, 0]
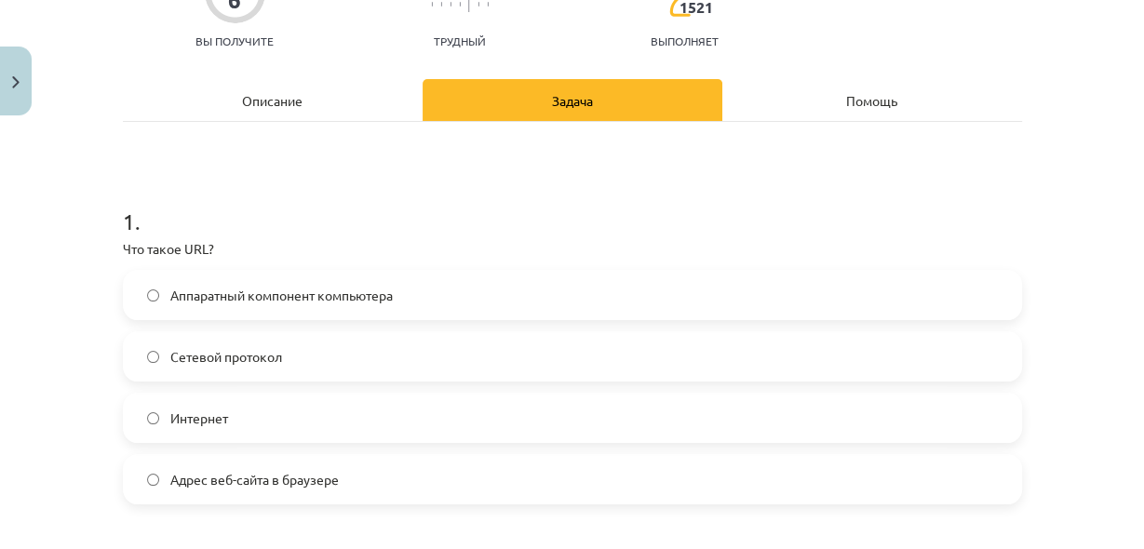
click at [364, 95] on div "Описание" at bounding box center [273, 100] width 300 height 42
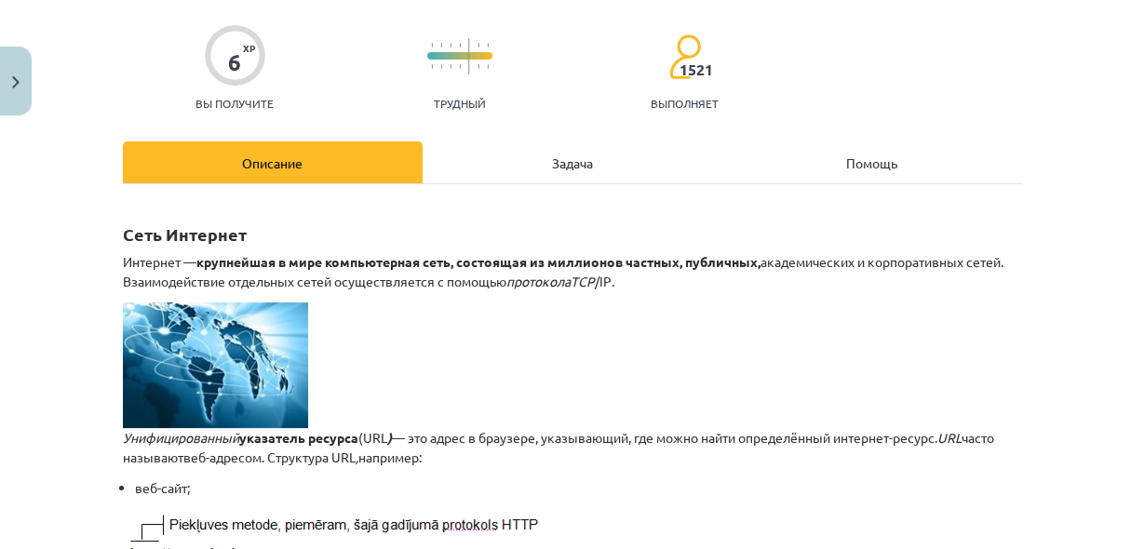
scroll to position [145, 0]
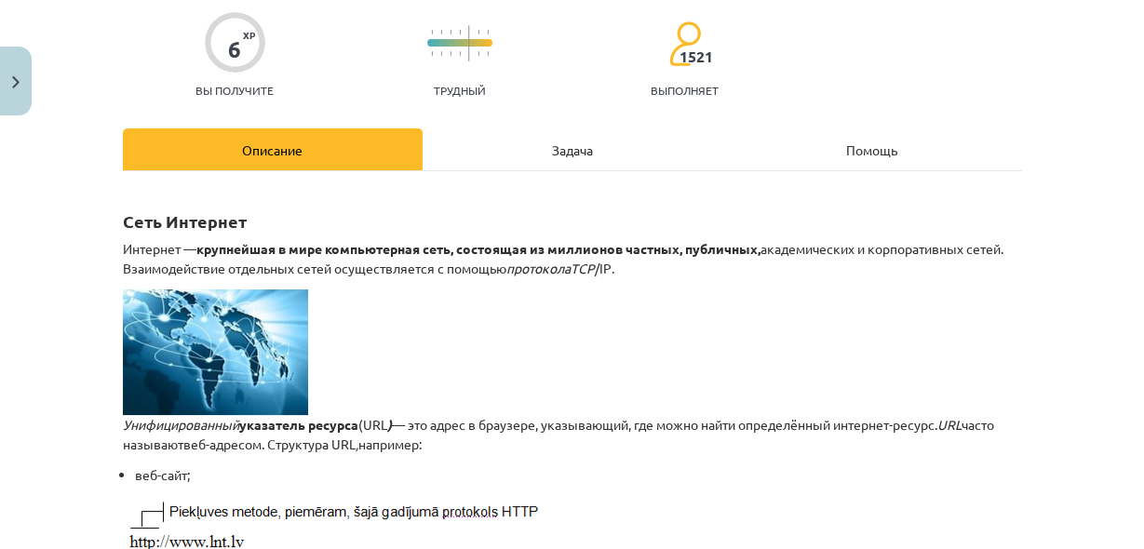
click at [527, 142] on div "Задача" at bounding box center [572, 149] width 300 height 42
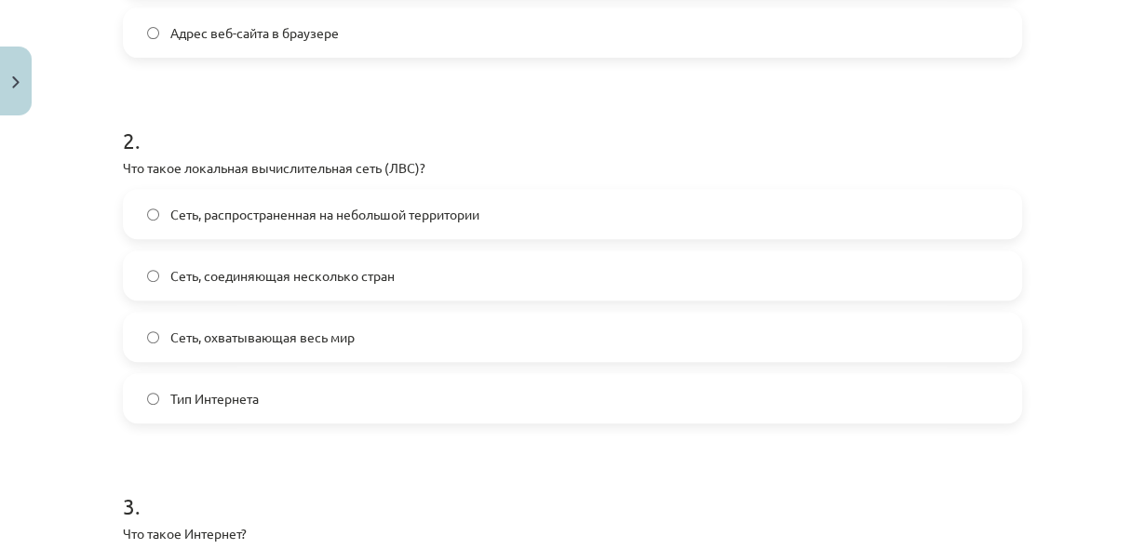
scroll to position [641, 0]
click at [448, 221] on span "Сеть, распространенная на небольшой территории" at bounding box center [324, 215] width 309 height 20
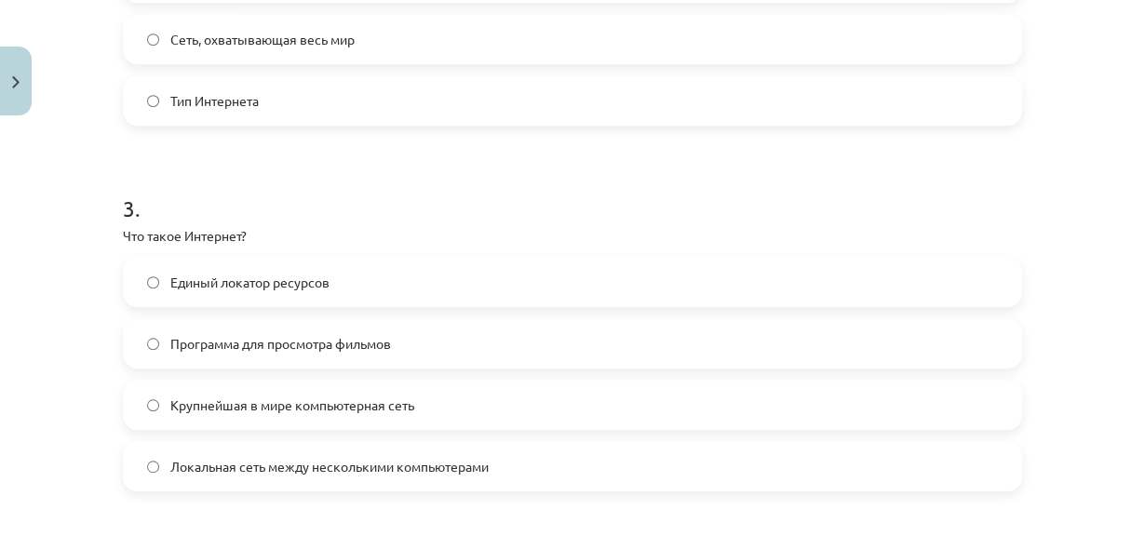
scroll to position [989, 0]
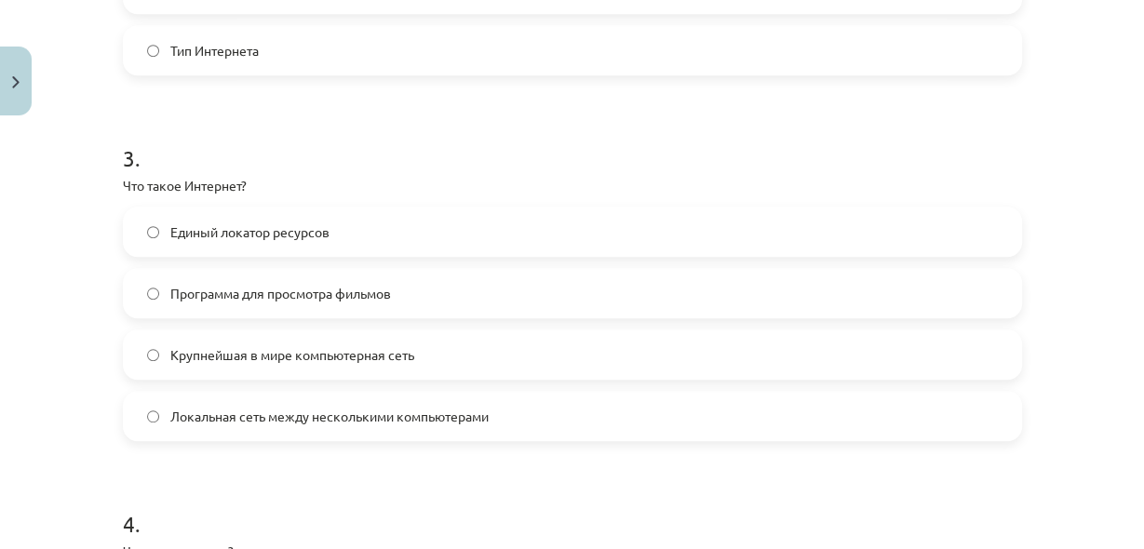
click at [473, 350] on label "Крупнейшая в мире компьютерная сеть" at bounding box center [572, 354] width 895 height 47
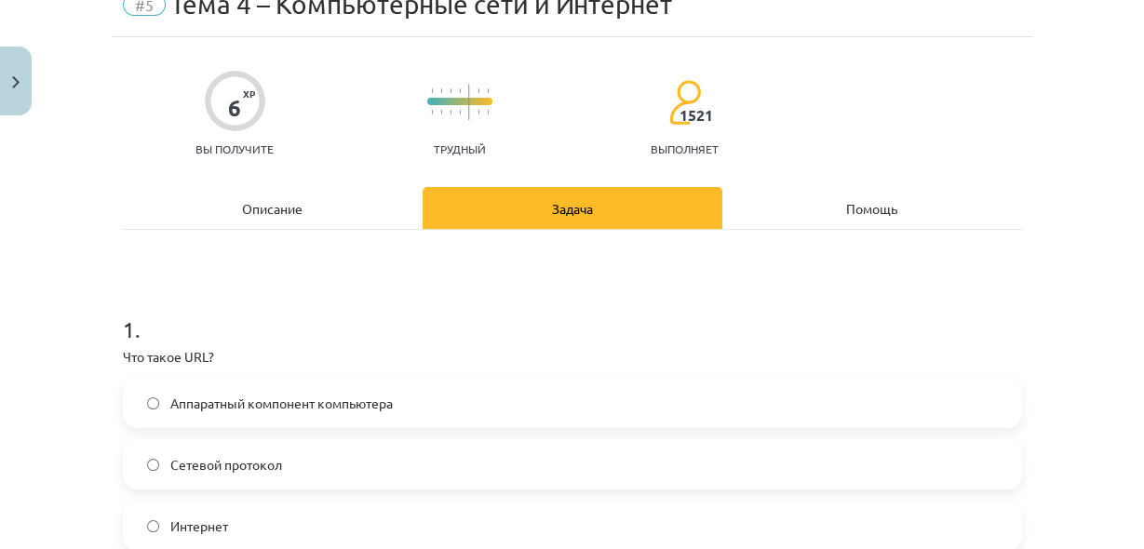
scroll to position [0, 0]
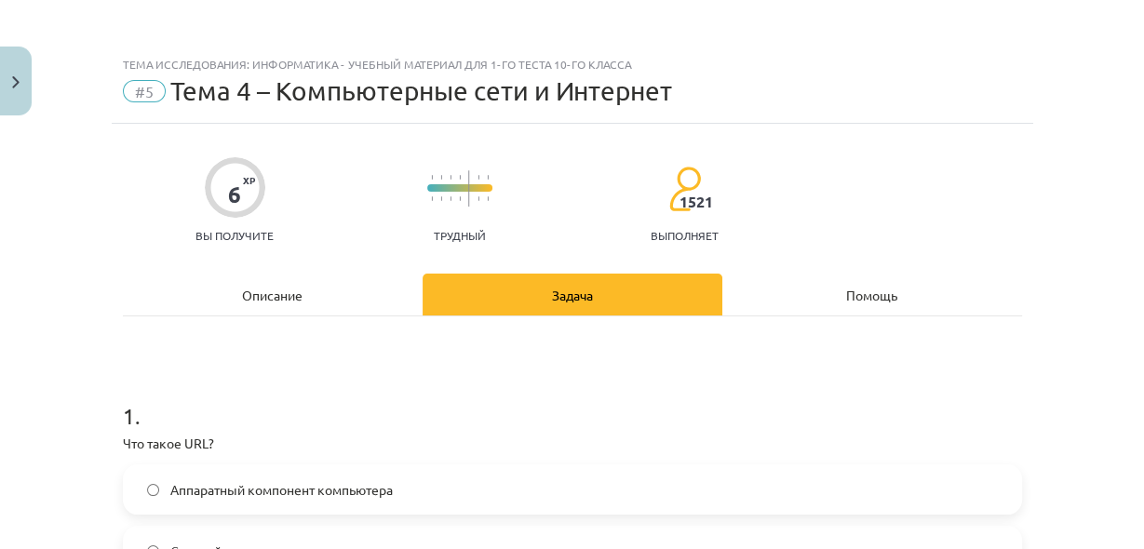
click at [321, 283] on div "Описание" at bounding box center [273, 295] width 300 height 42
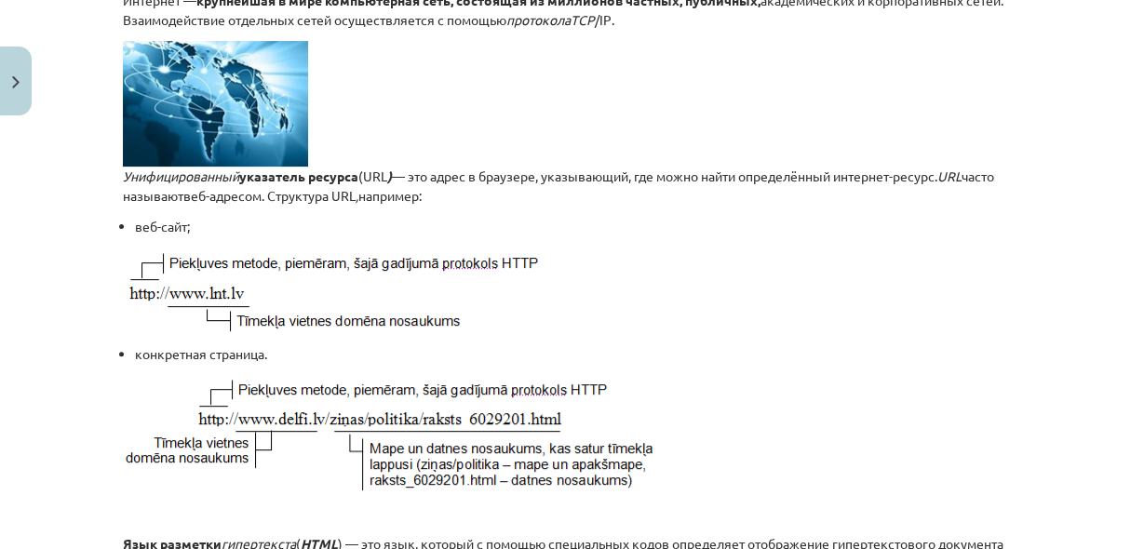
scroll to position [343, 0]
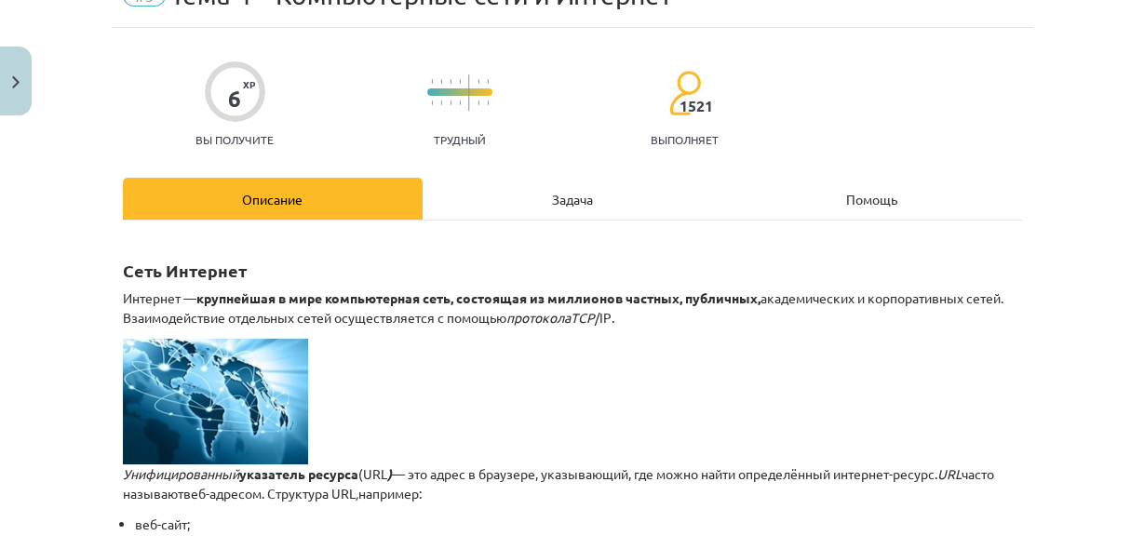
click at [523, 206] on div "Задача" at bounding box center [572, 199] width 300 height 42
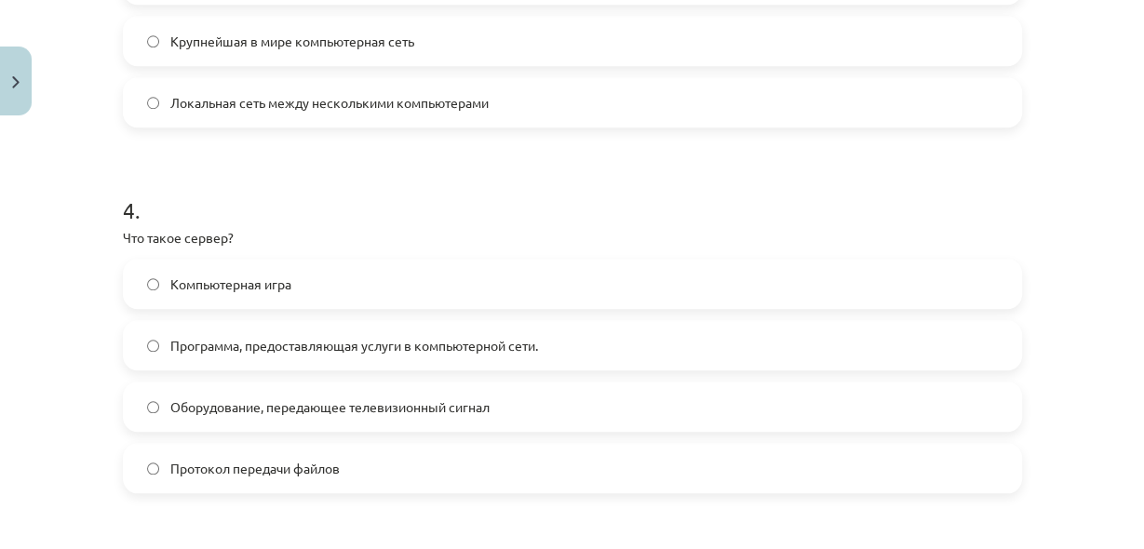
scroll to position [1336, 0]
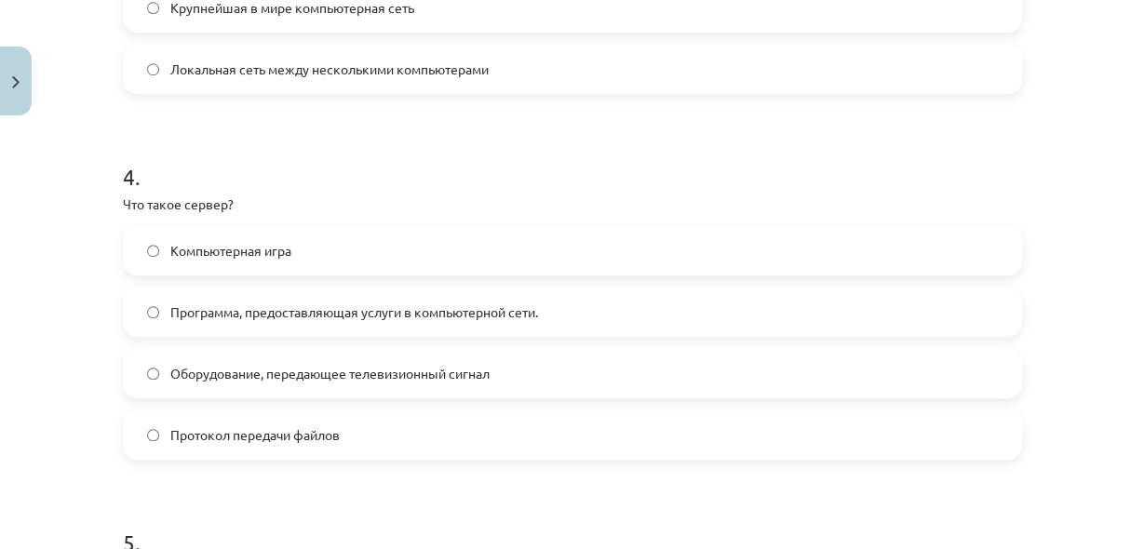
click at [462, 329] on label "Программа, предоставляющая услуги в компьютерной сети." at bounding box center [572, 311] width 895 height 47
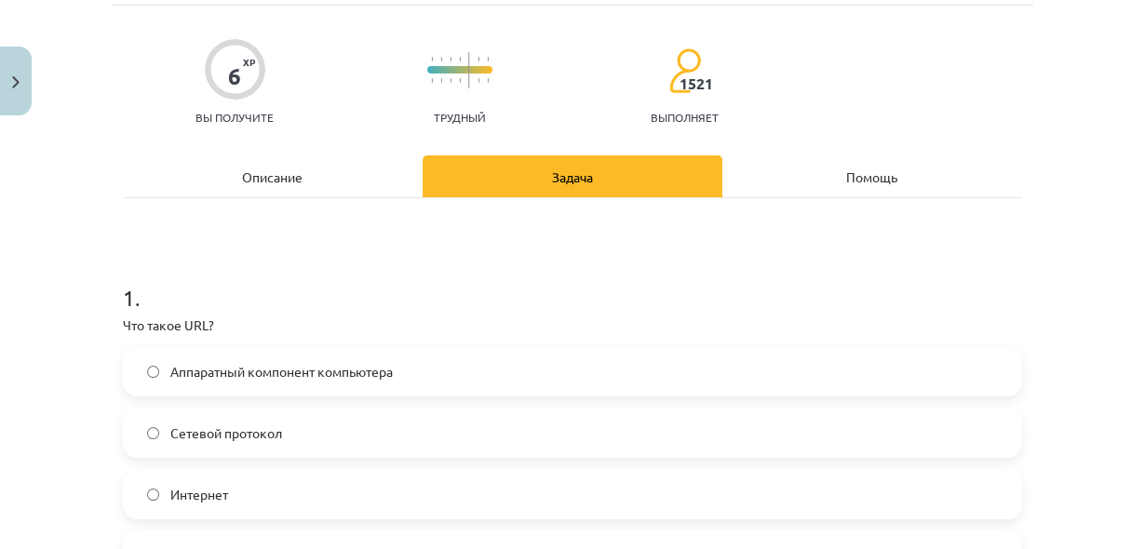
scroll to position [0, 0]
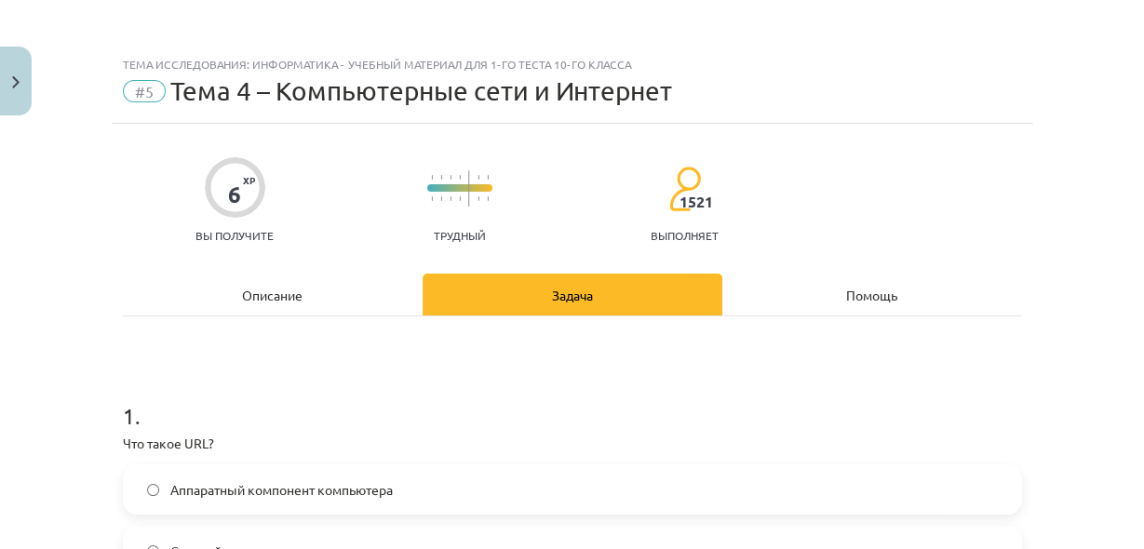
click at [301, 301] on div "Описание" at bounding box center [273, 295] width 300 height 42
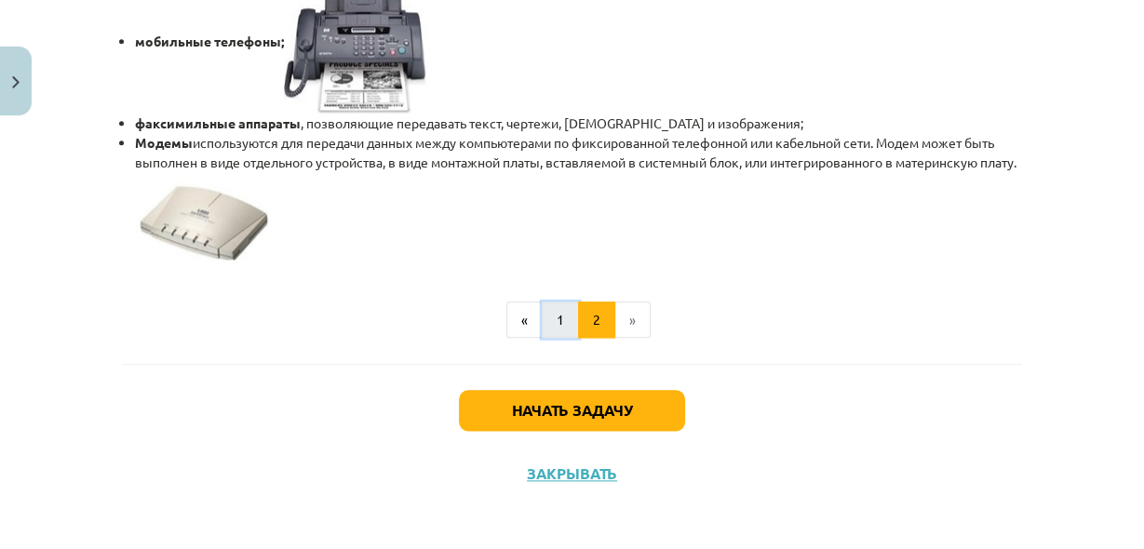
click at [555, 329] on button "1" at bounding box center [560, 319] width 37 height 37
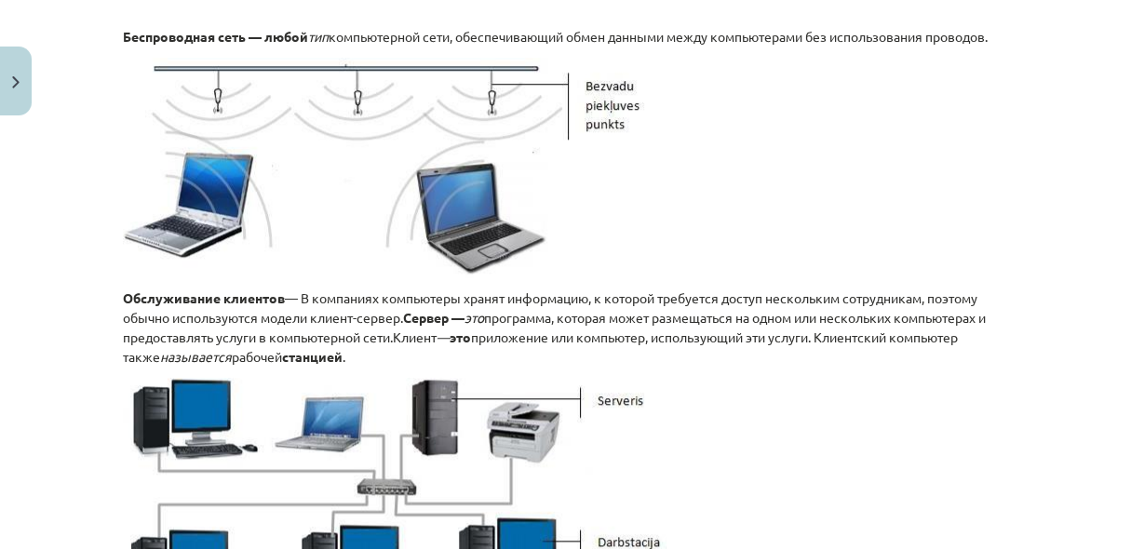
scroll to position [1302, 0]
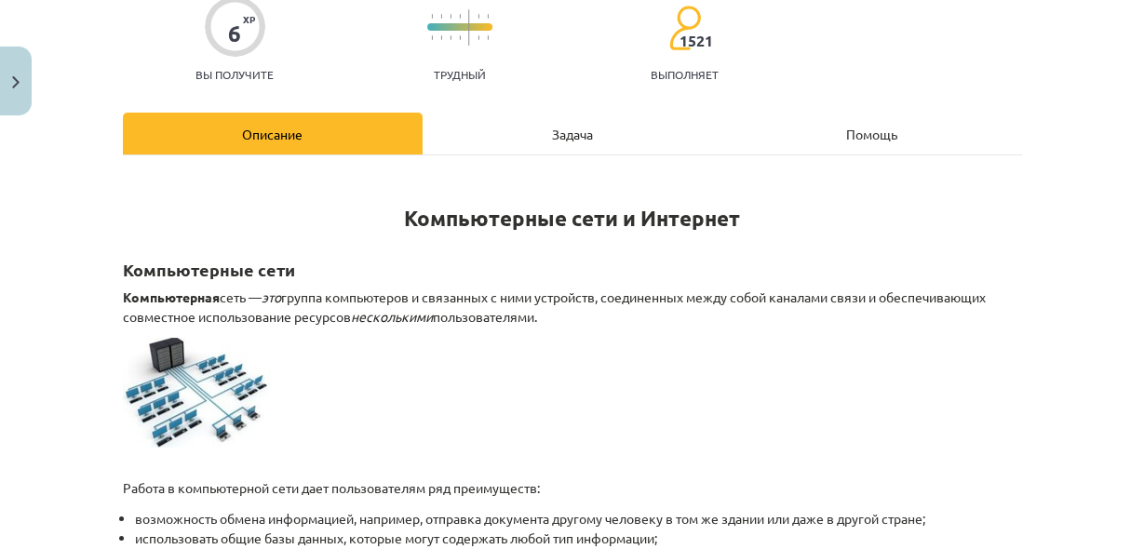
click at [514, 139] on div "Задача" at bounding box center [572, 134] width 300 height 42
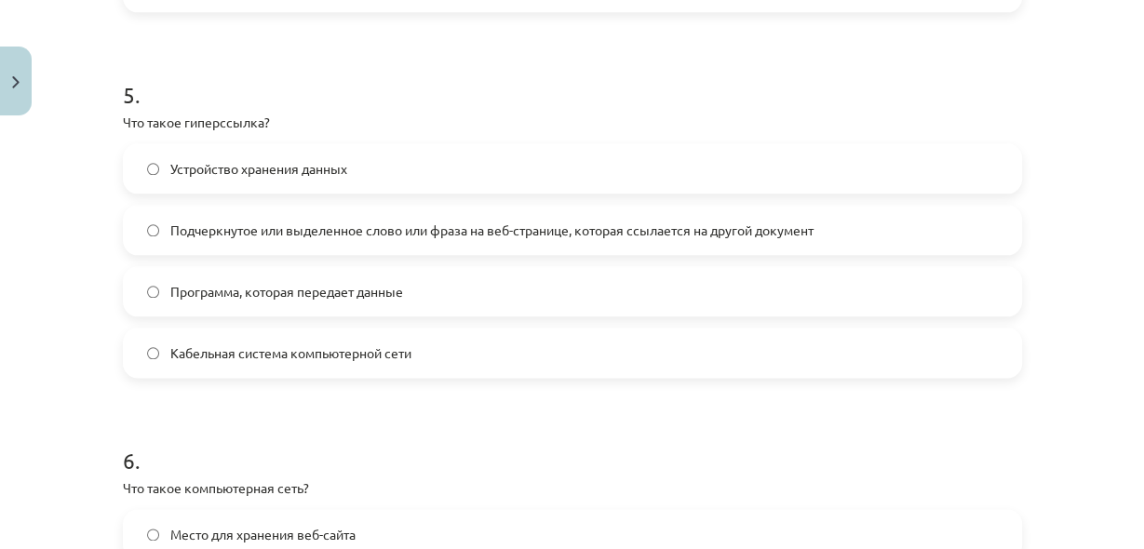
scroll to position [1832, 0]
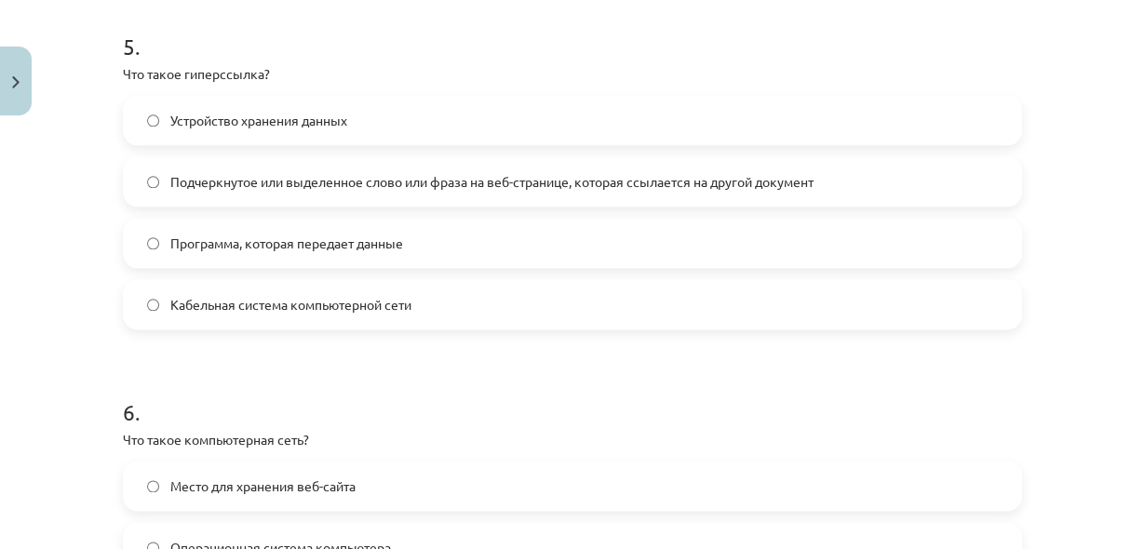
click at [511, 206] on div "Устройство хранения данных Подчеркнутое или выделенное слово или фраза на веб-с…" at bounding box center [572, 212] width 899 height 234
click at [486, 192] on label "Подчеркнутое или выделенное слово или фраза на веб-странице, которая ссылается …" at bounding box center [572, 181] width 895 height 47
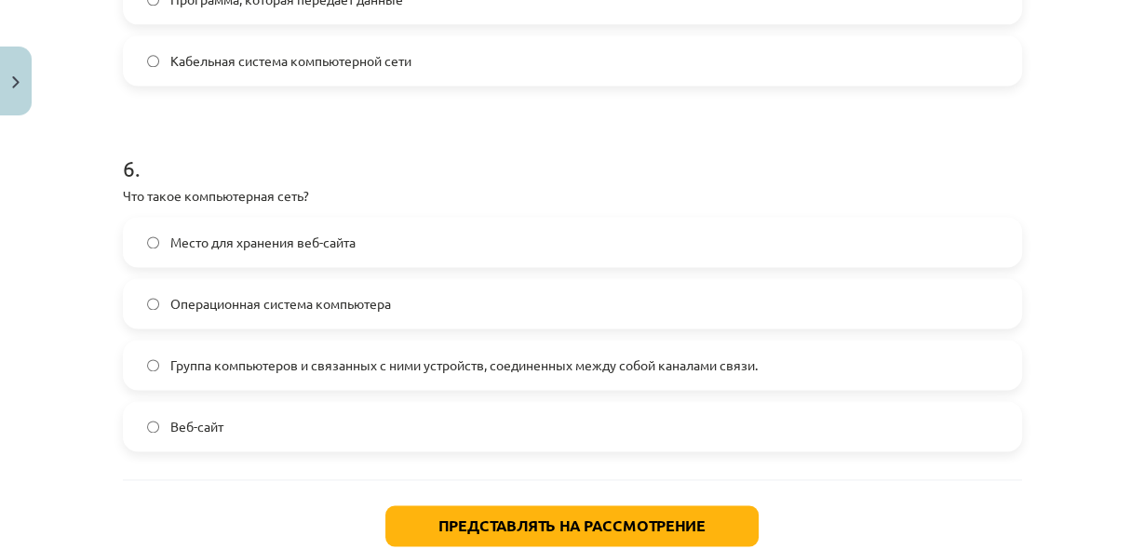
scroll to position [2081, 0]
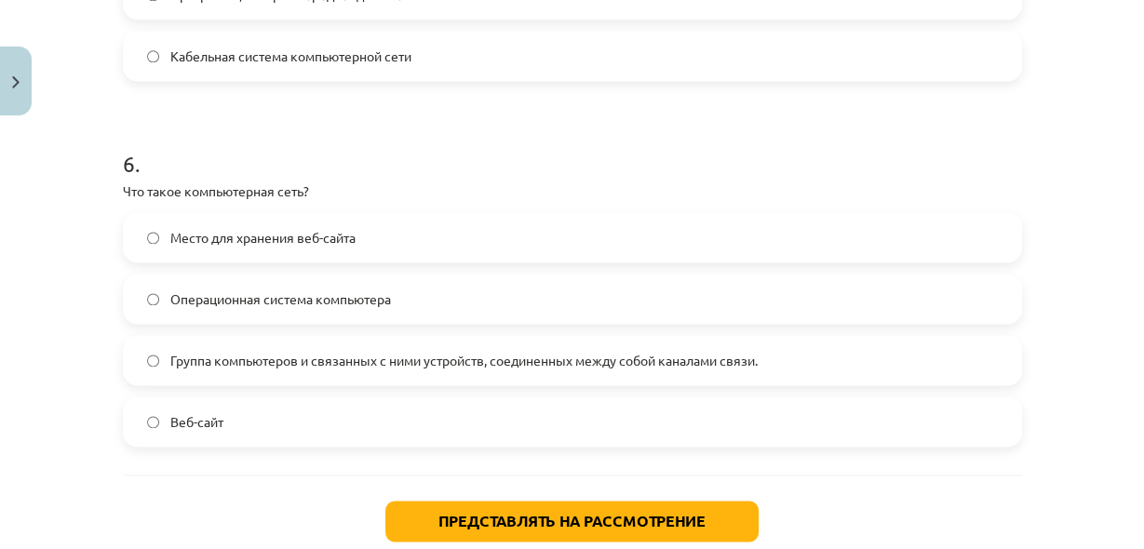
click at [535, 361] on font "Группа компьютеров и связанных с ними устройств, соединенных между собой канала…" at bounding box center [463, 360] width 587 height 17
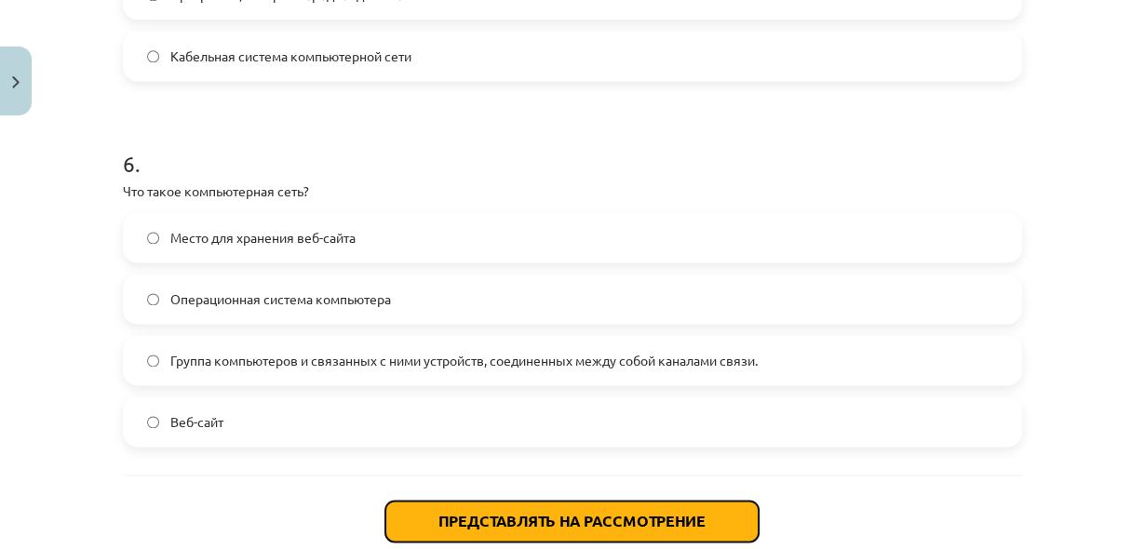
click at [539, 504] on button "Представлять на рассмотрение" at bounding box center [571, 521] width 373 height 41
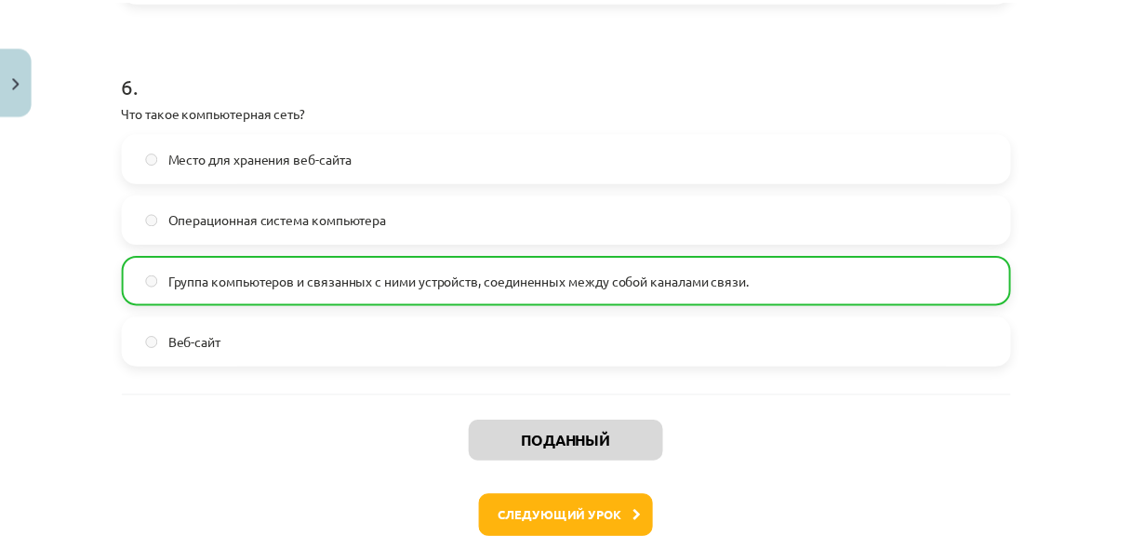
scroll to position [2251, 0]
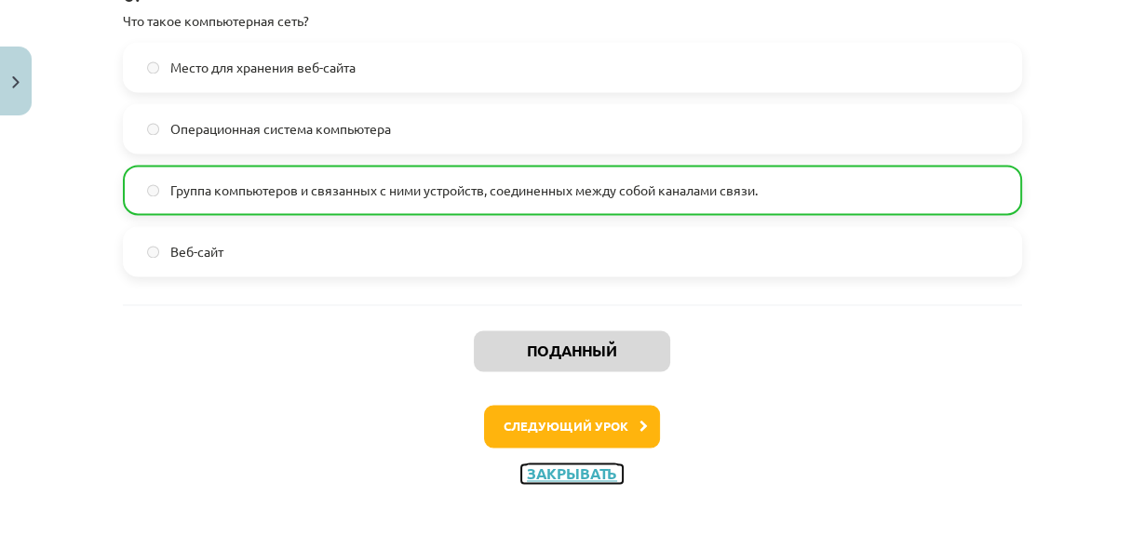
click at [609, 470] on font "Закрывать" at bounding box center [572, 473] width 90 height 20
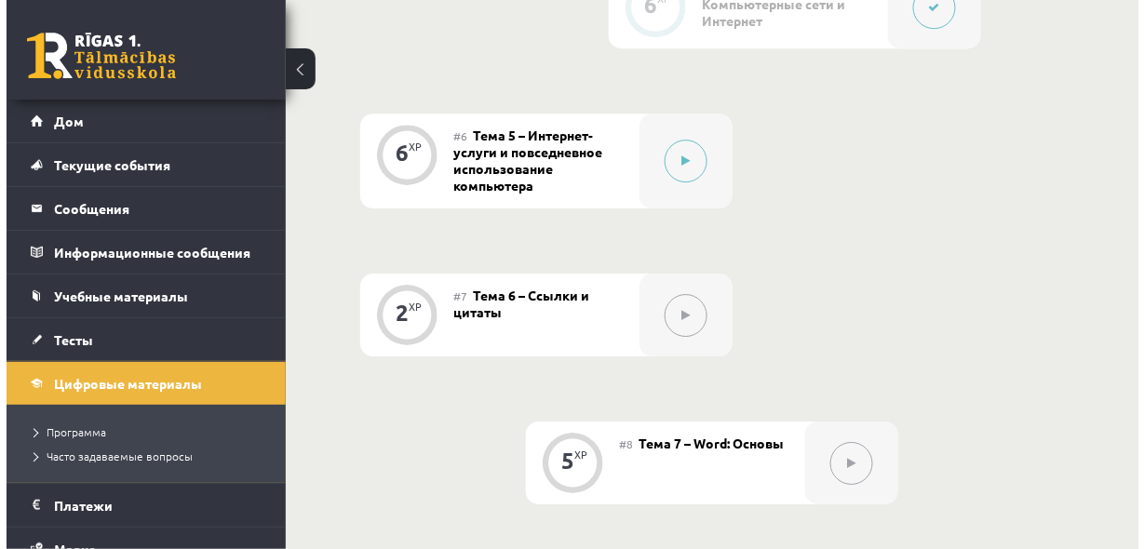
scroll to position [1369, 0]
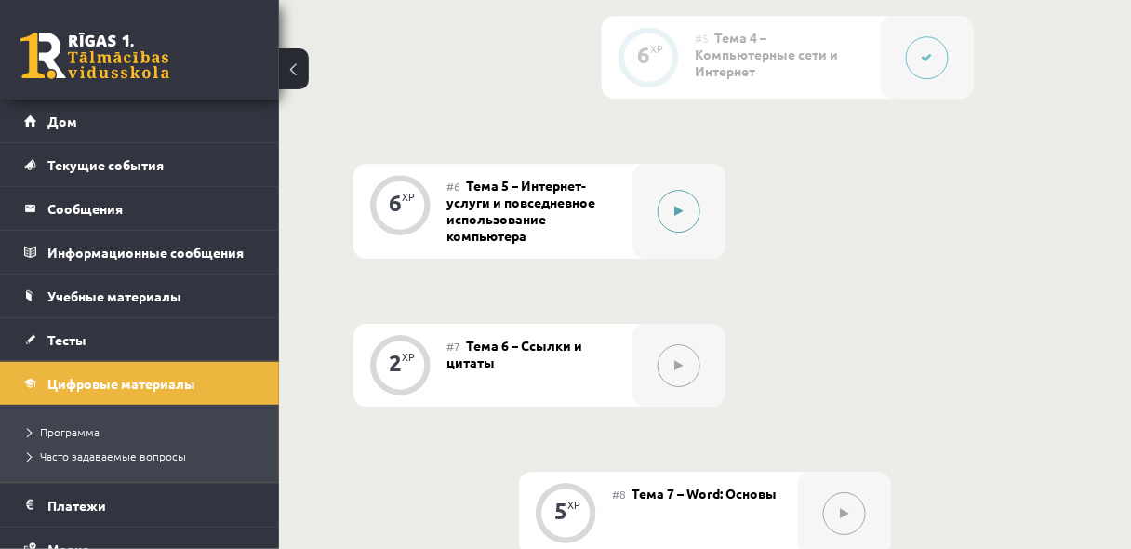
click at [690, 233] on button at bounding box center [679, 211] width 43 height 43
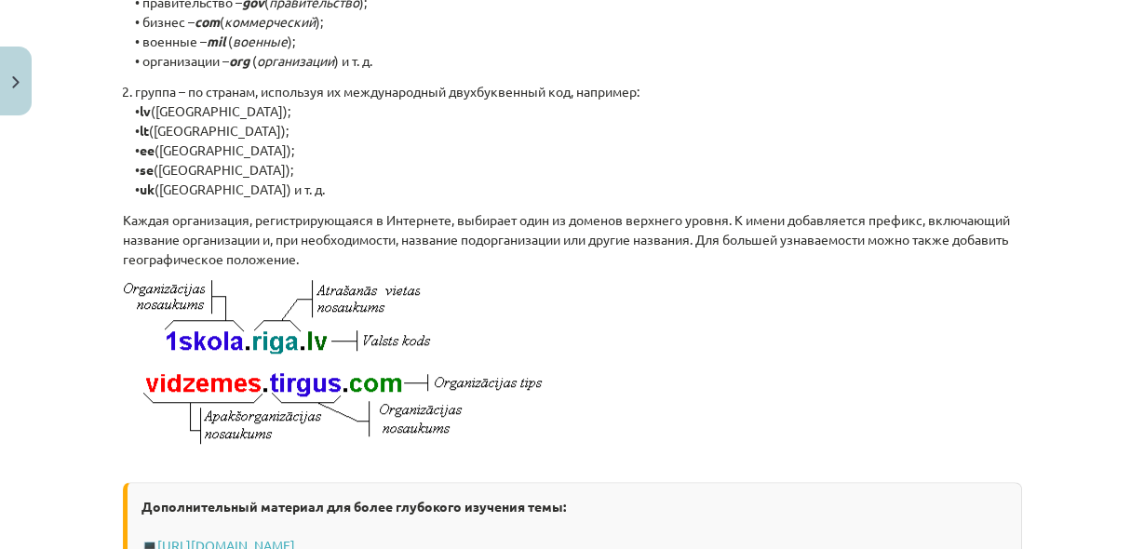
scroll to position [893, 0]
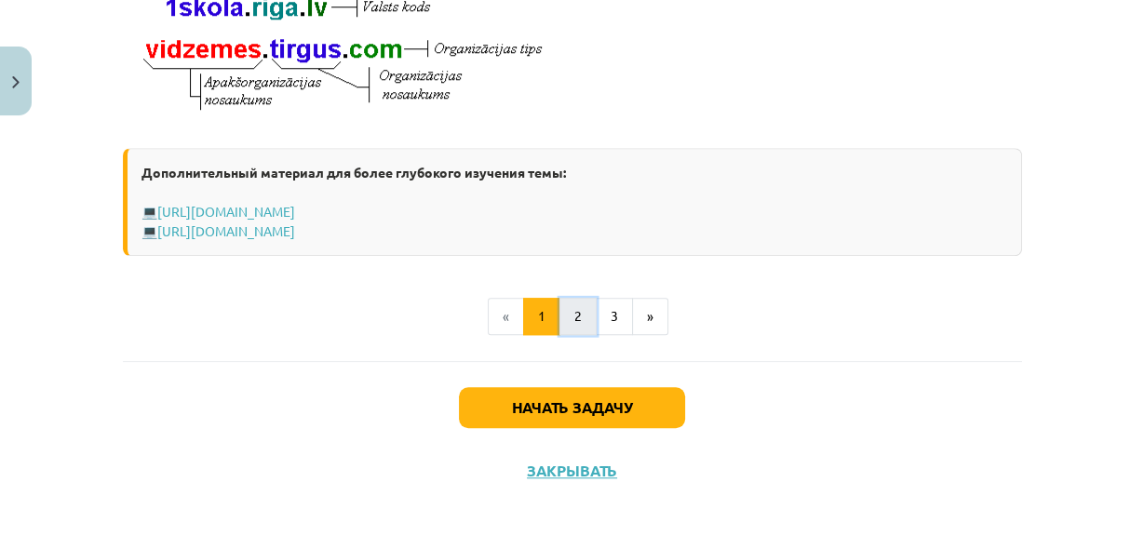
click at [577, 314] on button "2" at bounding box center [577, 316] width 37 height 37
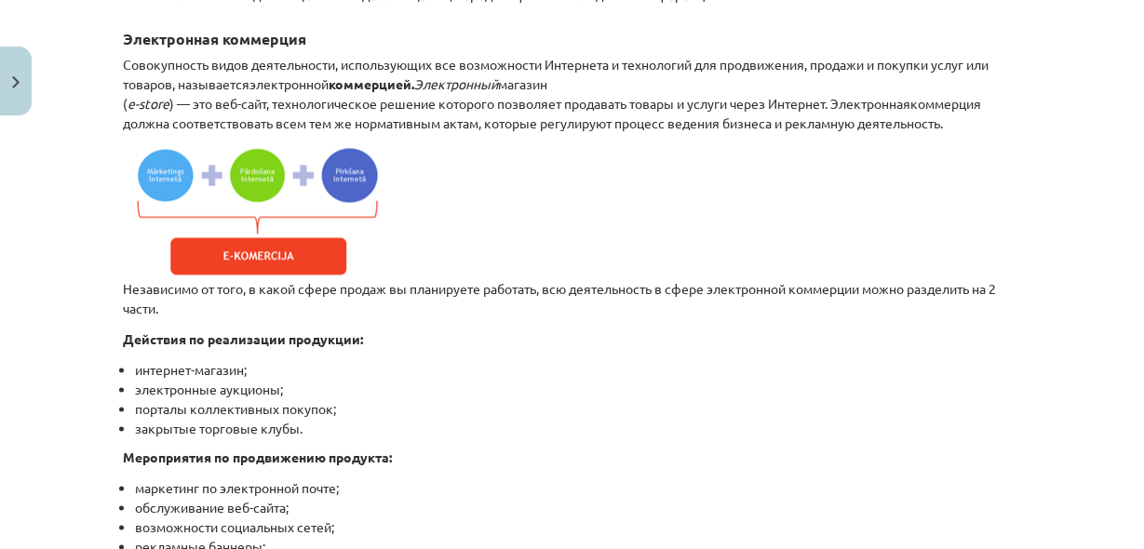
scroll to position [2000, 0]
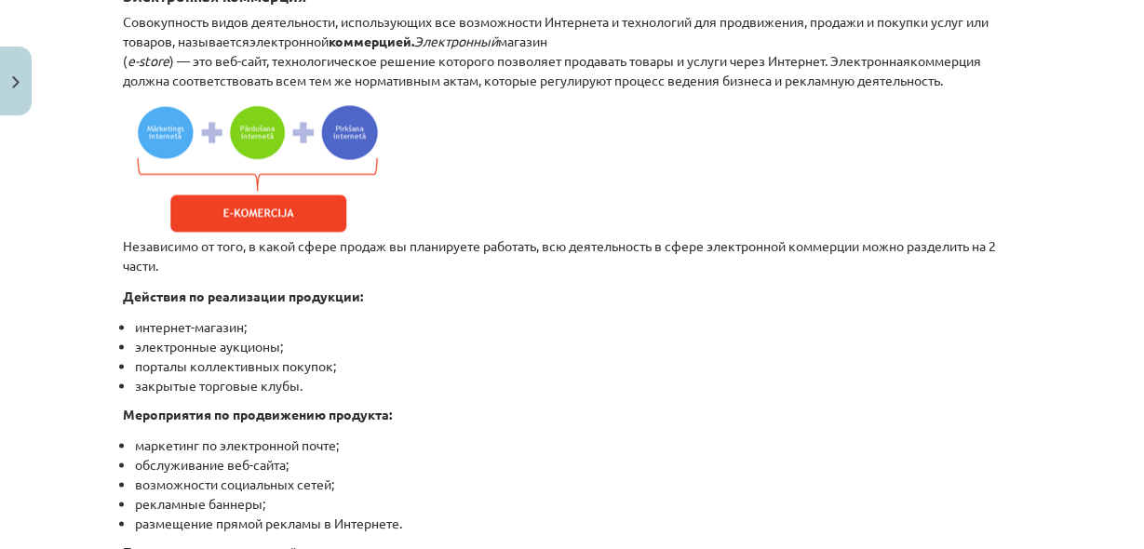
click at [327, 187] on img at bounding box center [255, 168] width 265 height 135
click at [338, 174] on img at bounding box center [255, 168] width 265 height 135
drag, startPoint x: 261, startPoint y: 175, endPoint x: 676, endPoint y: 182, distance: 416.0
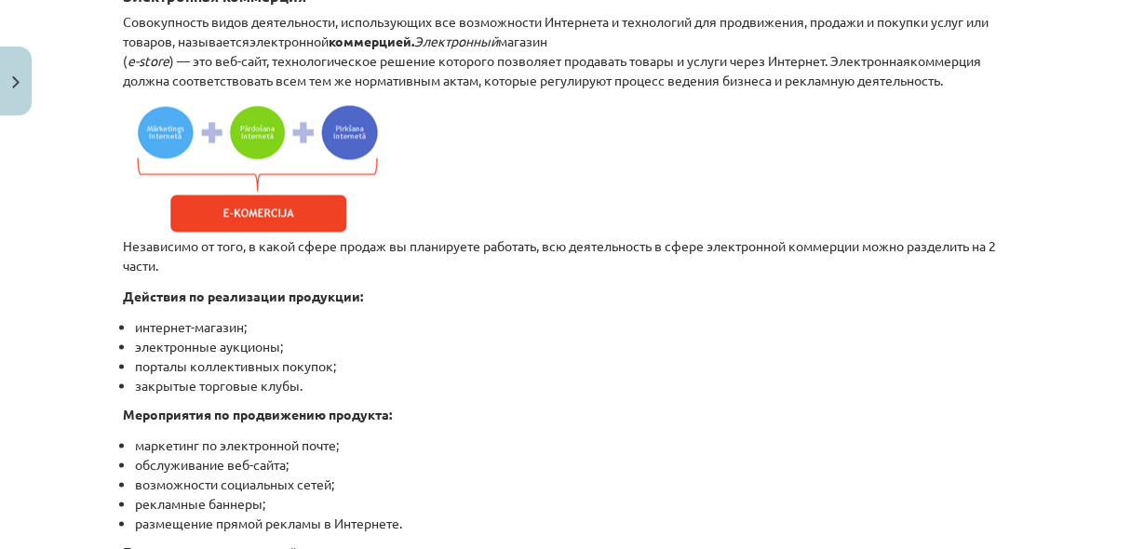
click at [676, 182] on p "Независимо от того, в какой сфере продаж вы планируете работать, всю деятельнос…" at bounding box center [572, 188] width 899 height 174
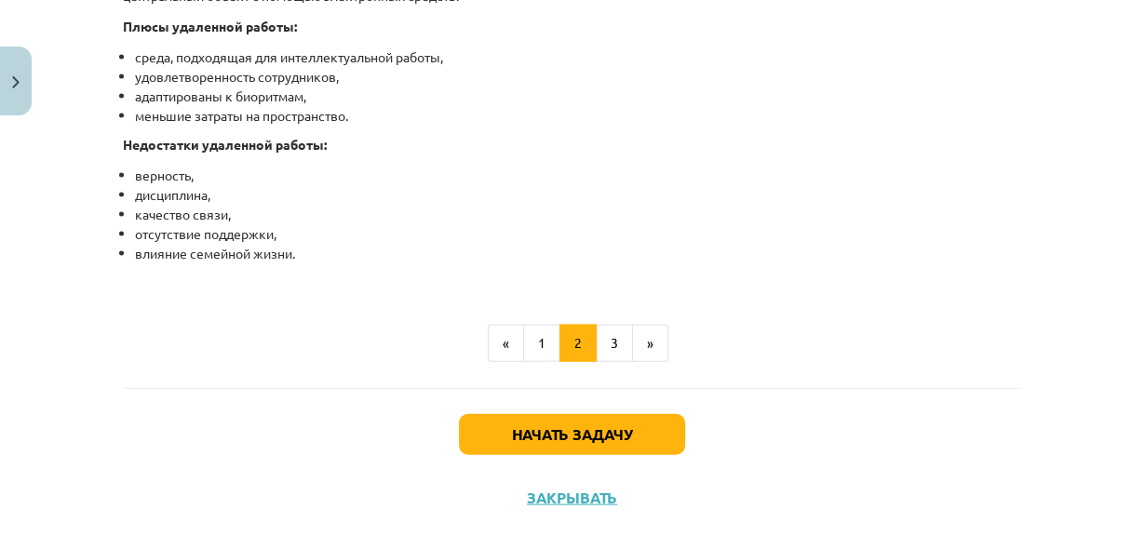
scroll to position [3240, 0]
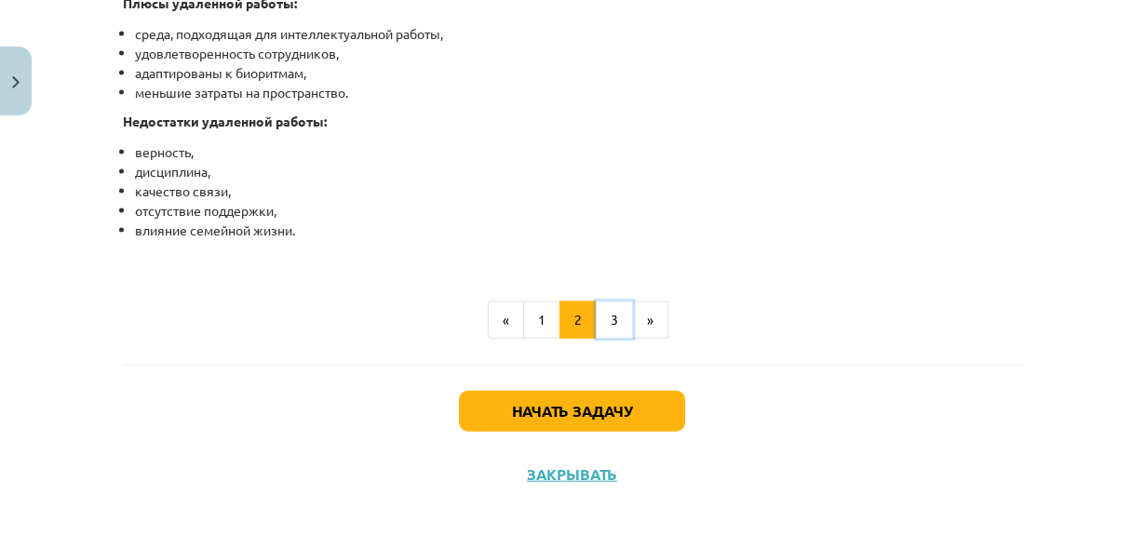
click at [619, 339] on button "3" at bounding box center [614, 319] width 37 height 37
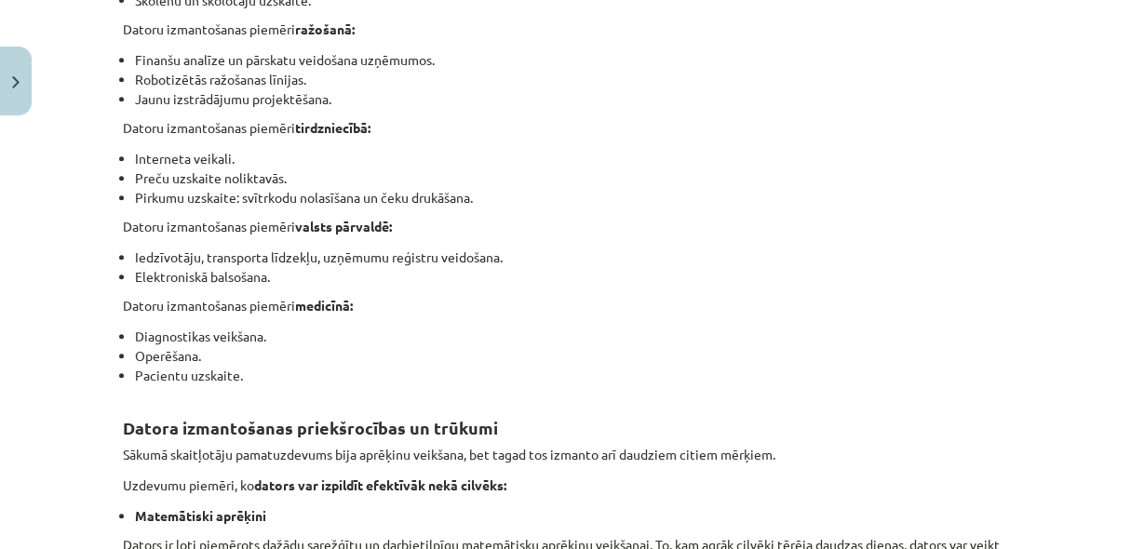
scroll to position [709, 0]
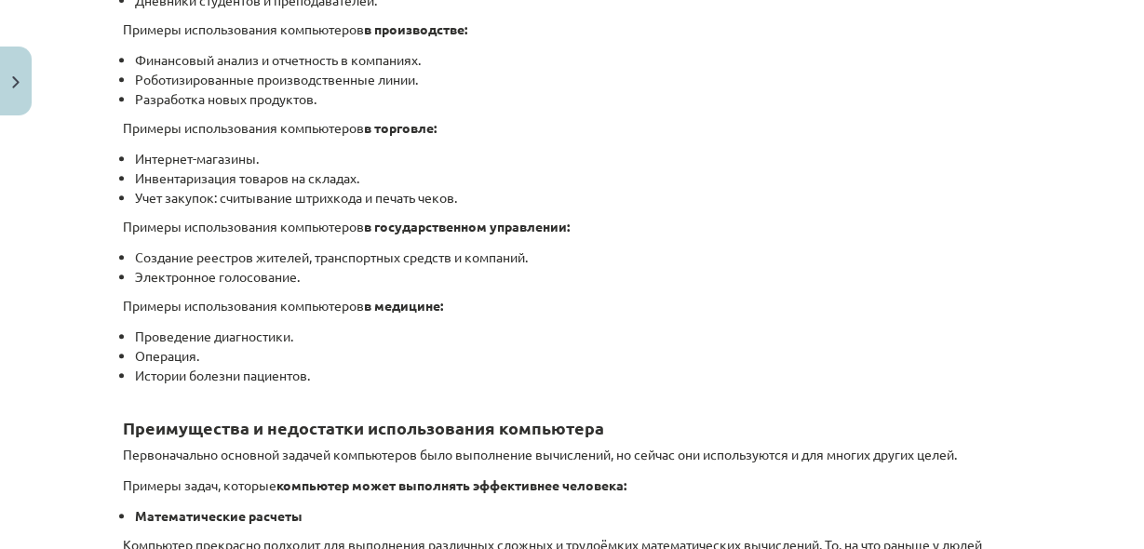
click at [728, 162] on li "Интернет-магазины." at bounding box center [578, 159] width 887 height 20
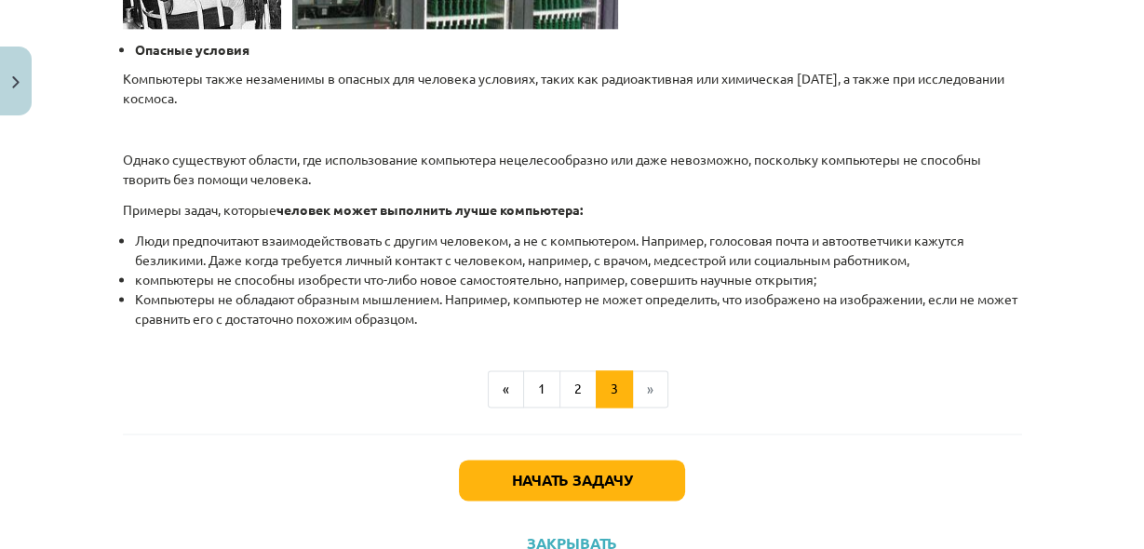
scroll to position [2028, 0]
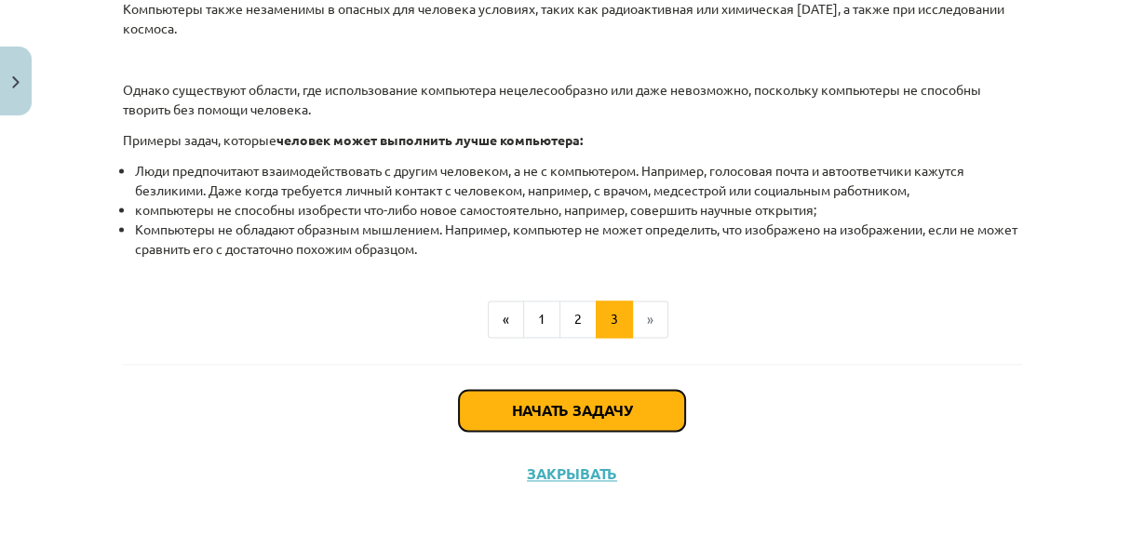
click at [635, 412] on button "Начать задачу" at bounding box center [572, 410] width 226 height 41
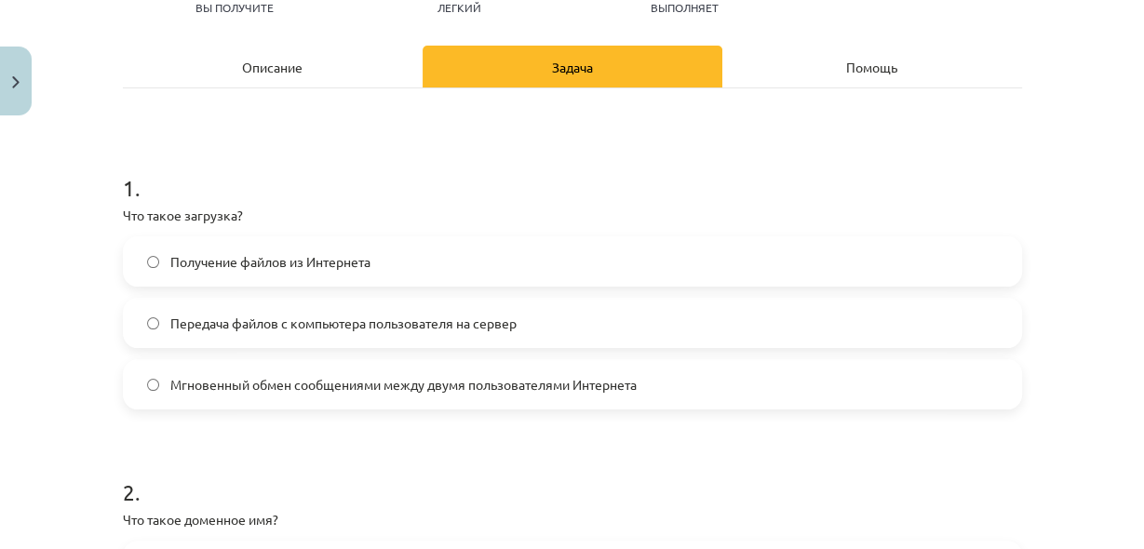
scroll to position [294, 0]
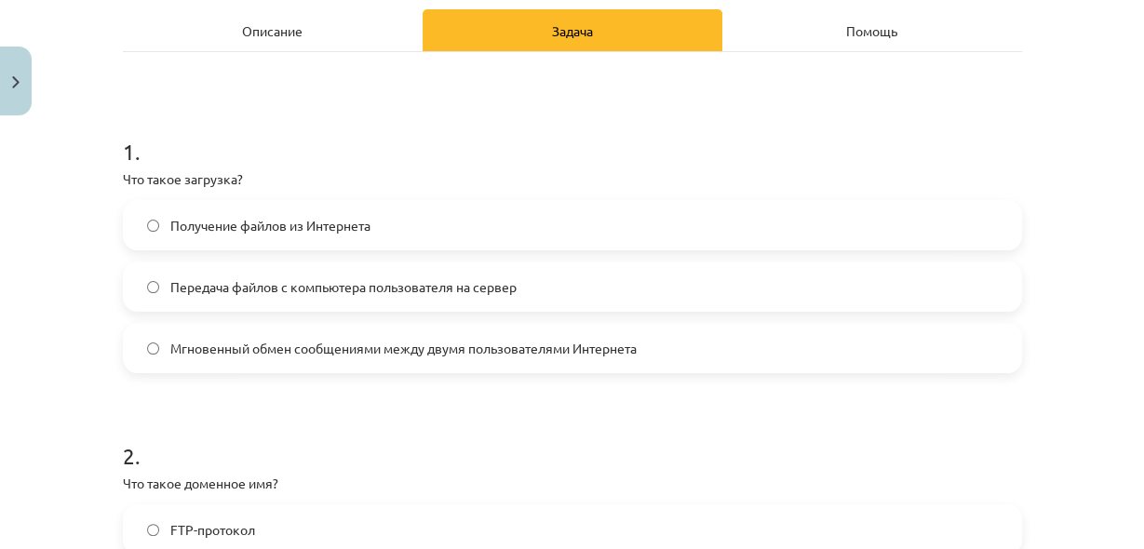
click at [279, 40] on div "Описание" at bounding box center [273, 30] width 300 height 42
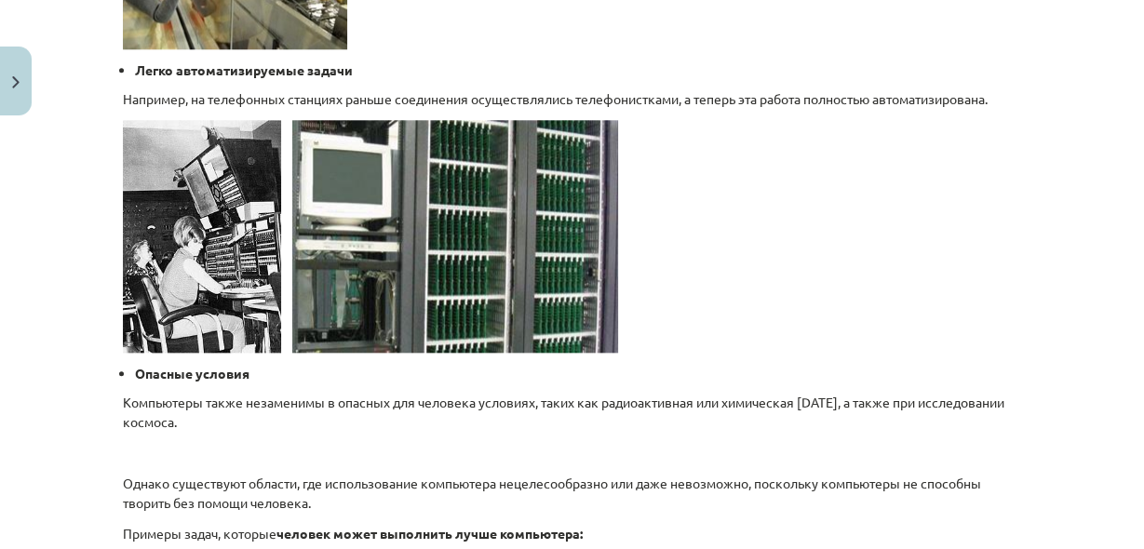
scroll to position [2028, 0]
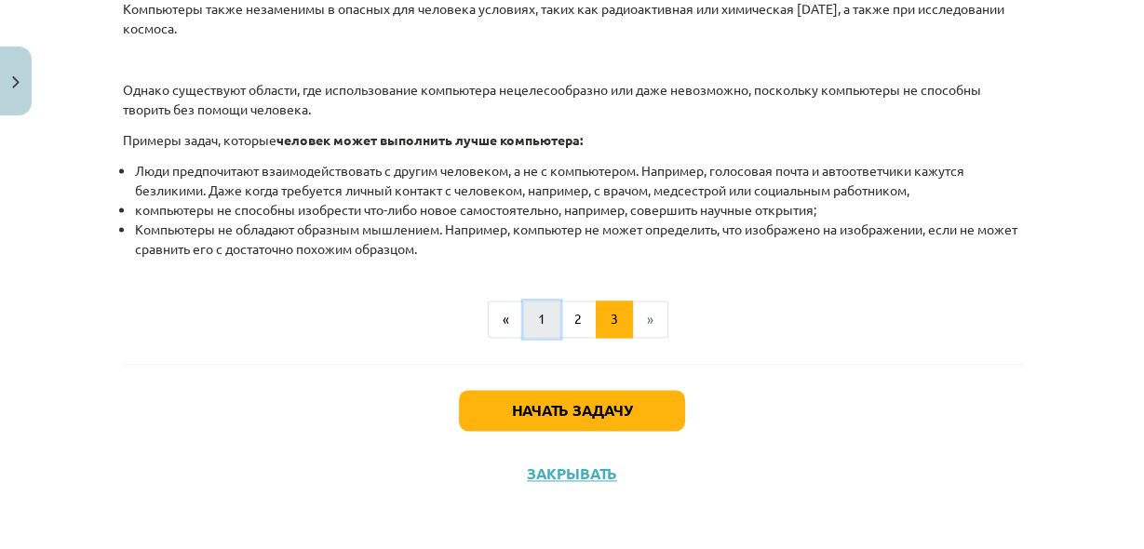
click at [524, 328] on button "1" at bounding box center [541, 319] width 37 height 37
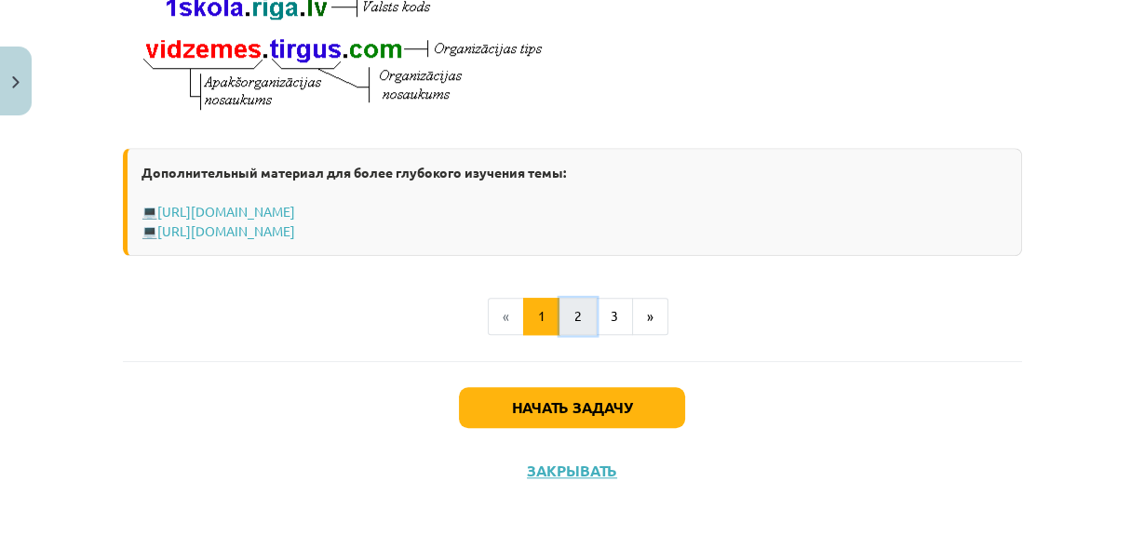
click at [560, 319] on button "2" at bounding box center [577, 316] width 37 height 37
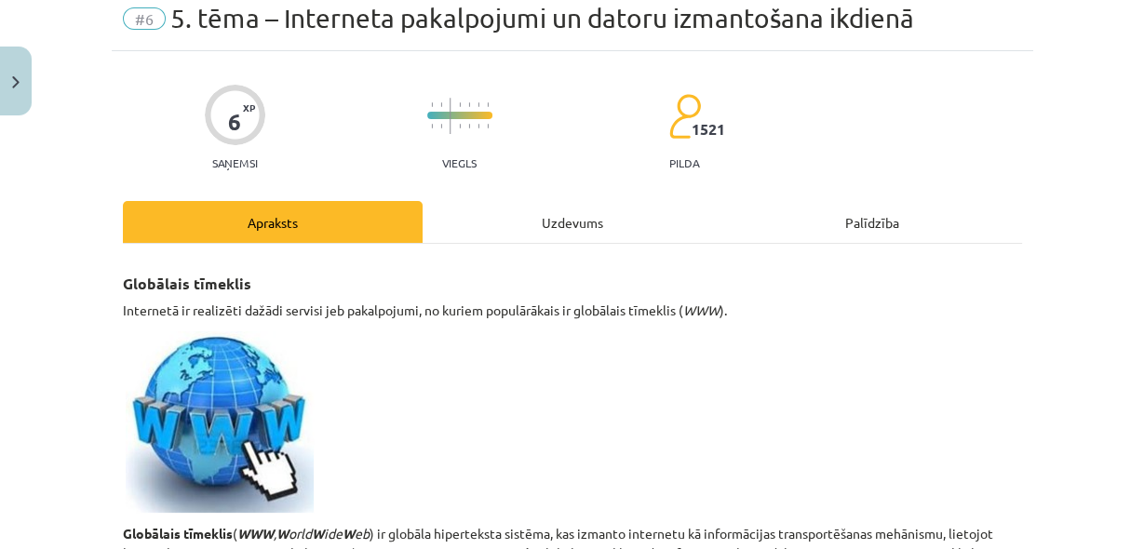
scroll to position [0, 0]
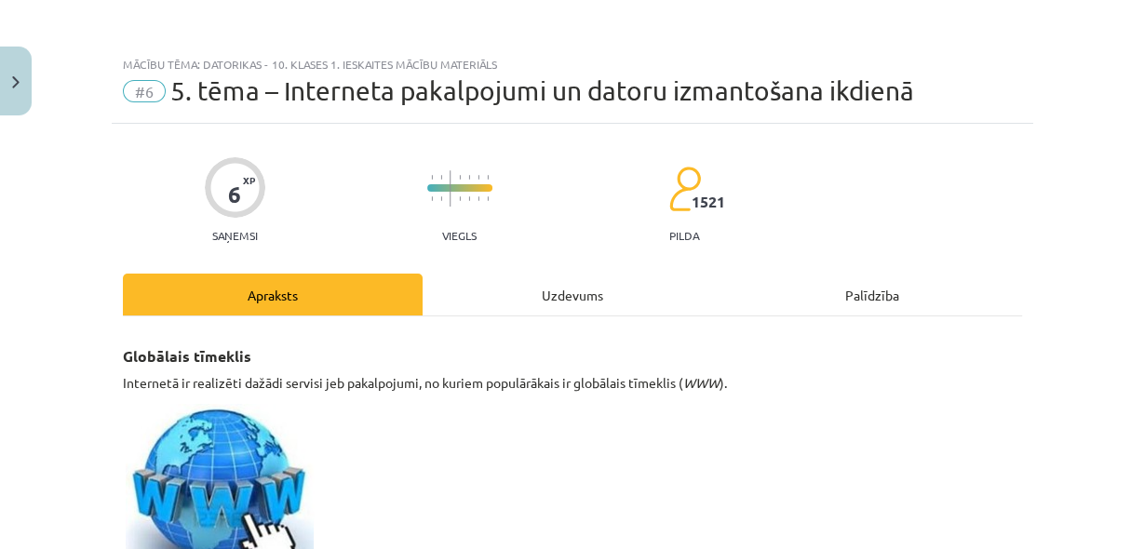
click at [626, 306] on div "Uzdevums" at bounding box center [572, 295] width 300 height 42
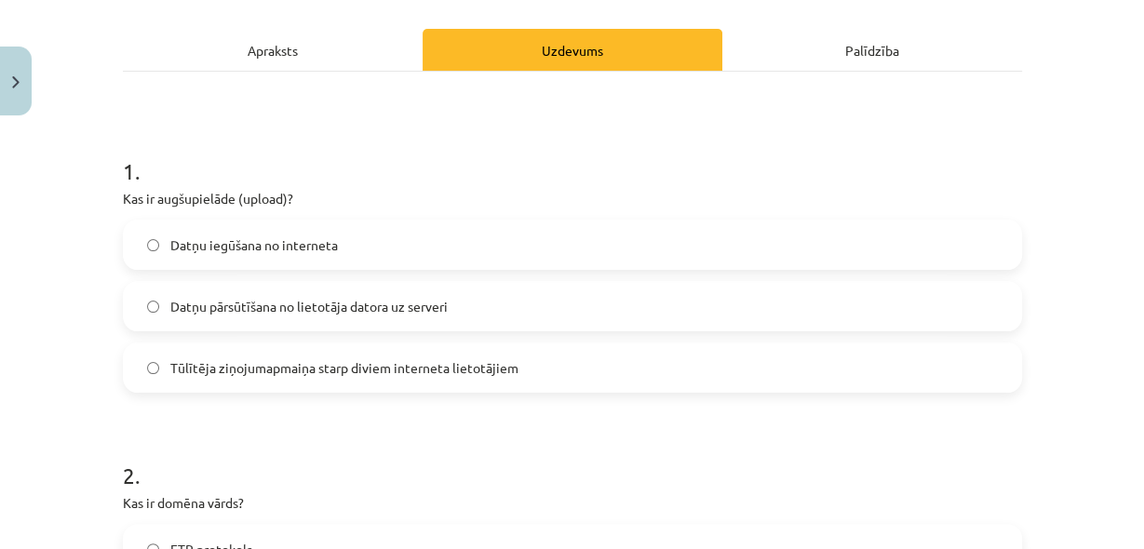
scroll to position [274, 0]
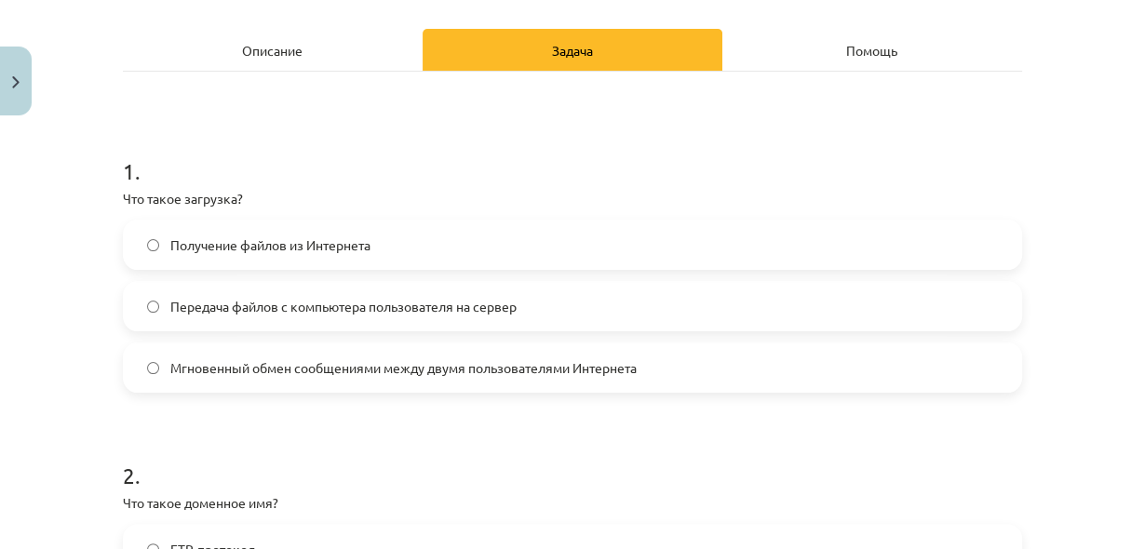
click at [446, 298] on font "Передача файлов с компьютера пользователя на сервер" at bounding box center [343, 306] width 346 height 17
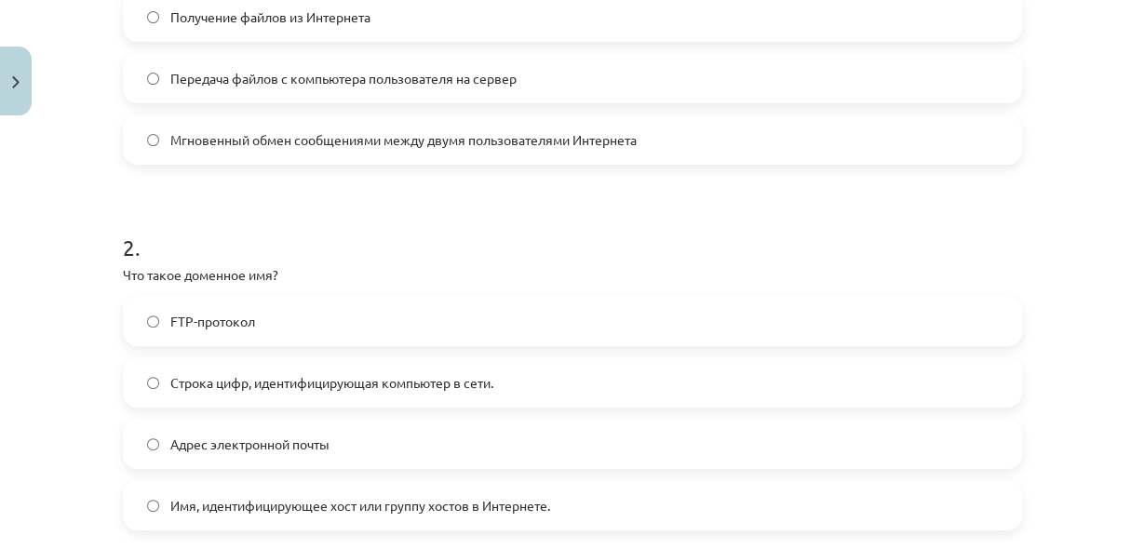
scroll to position [522, 0]
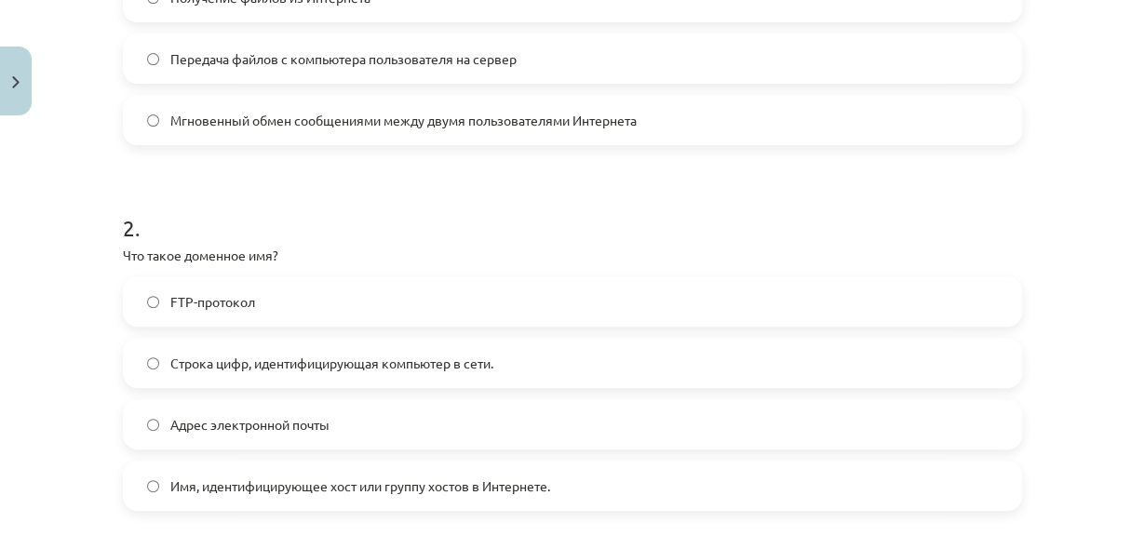
click at [428, 483] on font "Имя, идентифицирующее хост или группу хостов в Интернете." at bounding box center [360, 485] width 380 height 17
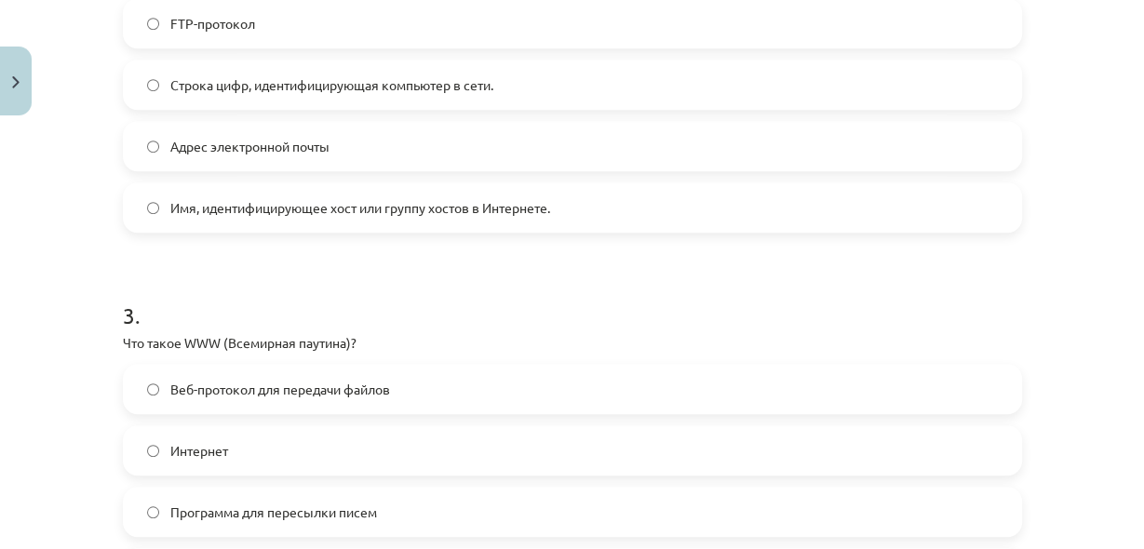
scroll to position [919, 0]
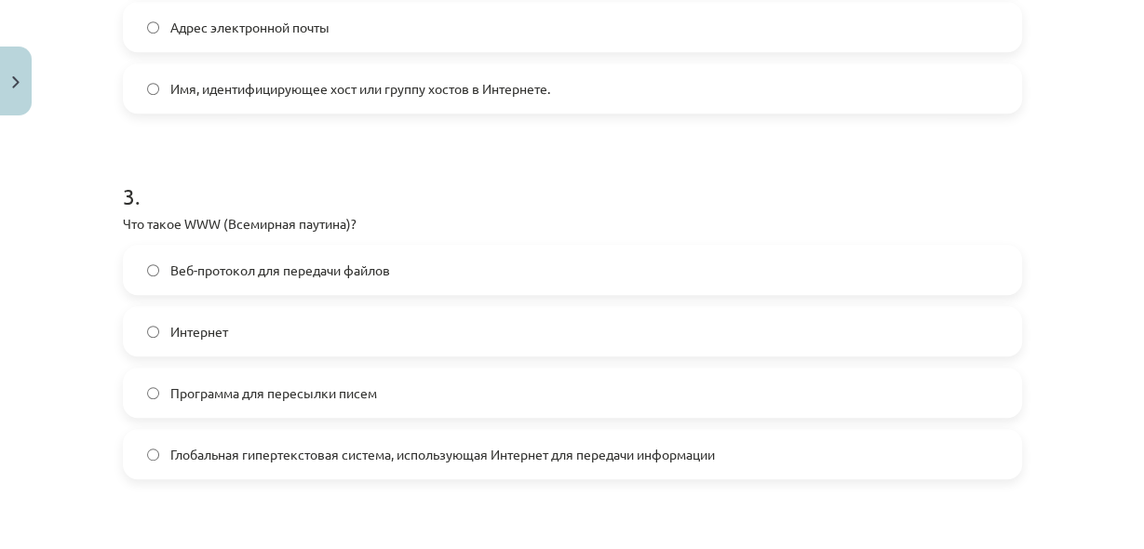
click at [284, 287] on label "Веб-протокол для передачи файлов" at bounding box center [572, 270] width 895 height 47
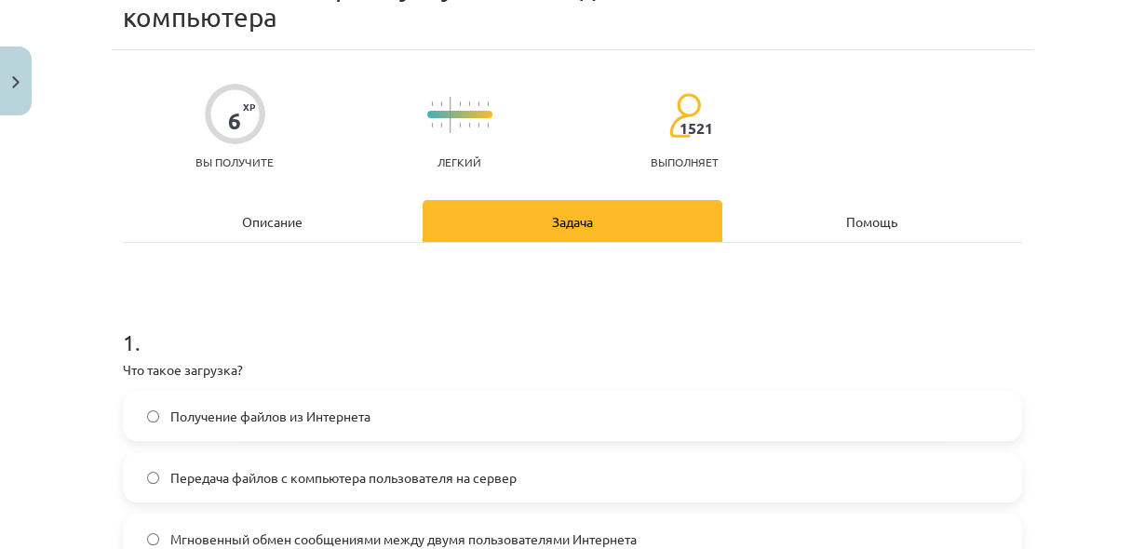
scroll to position [0, 0]
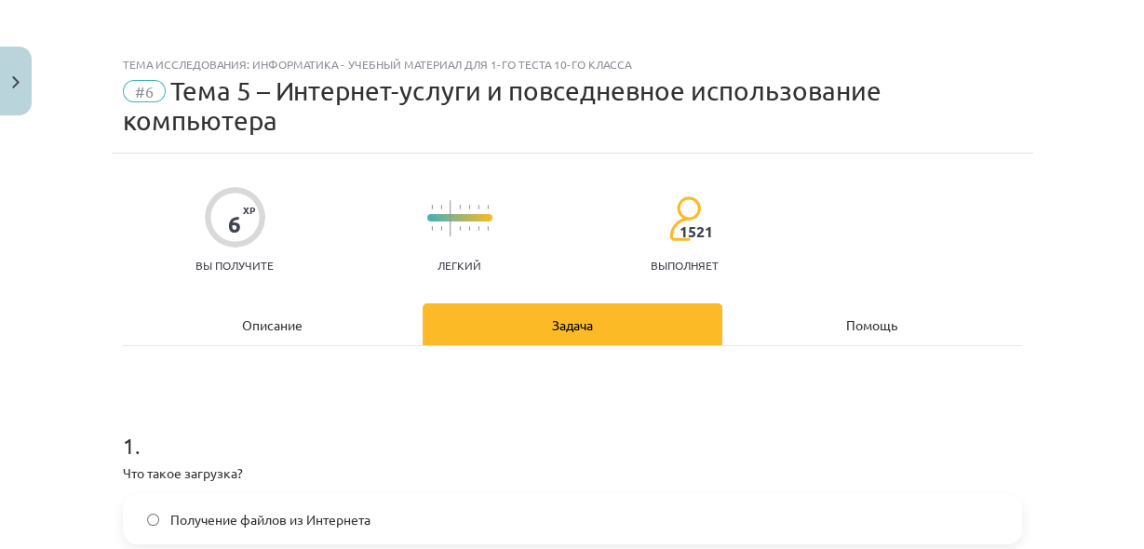
click at [330, 304] on div "Описание" at bounding box center [273, 324] width 300 height 42
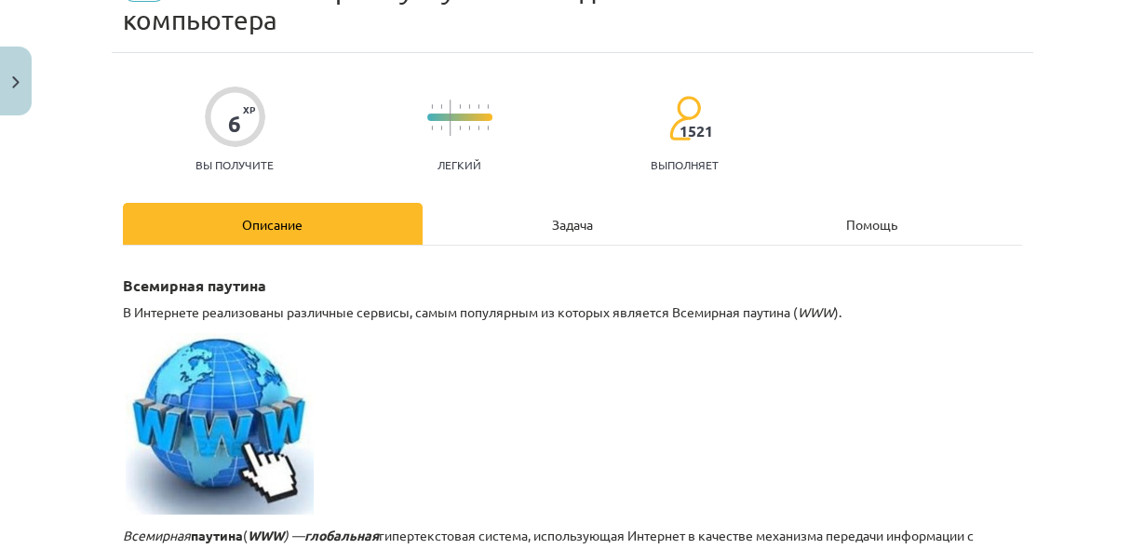
scroll to position [46, 0]
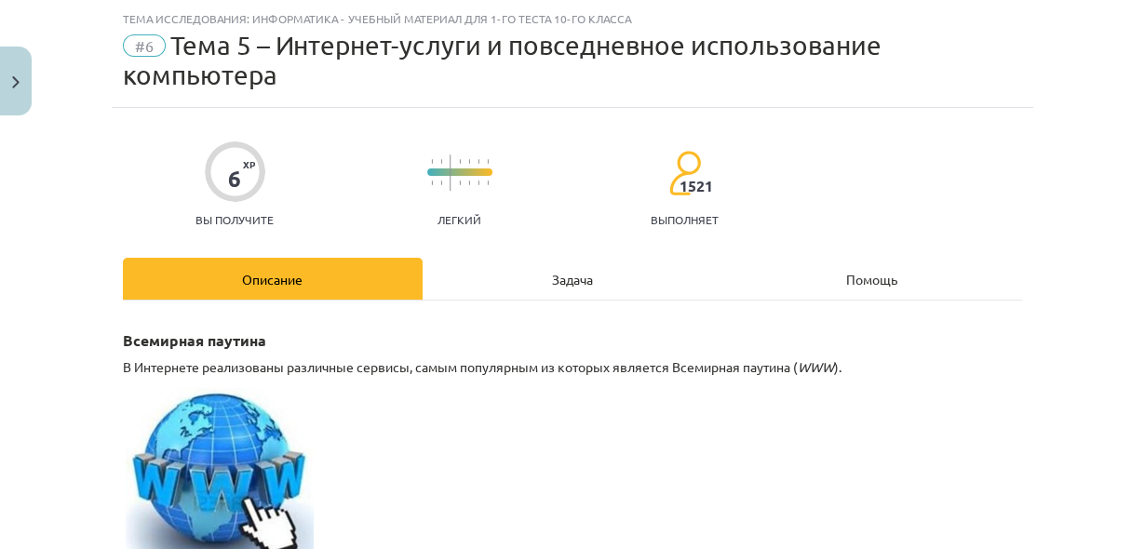
click at [532, 286] on div "Задача" at bounding box center [572, 279] width 300 height 42
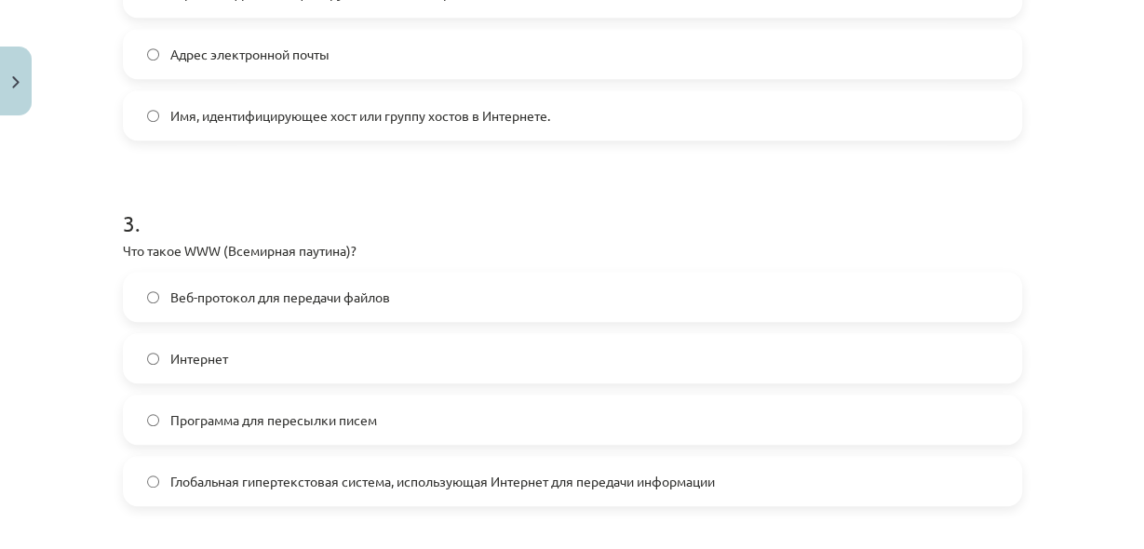
scroll to position [989, 0]
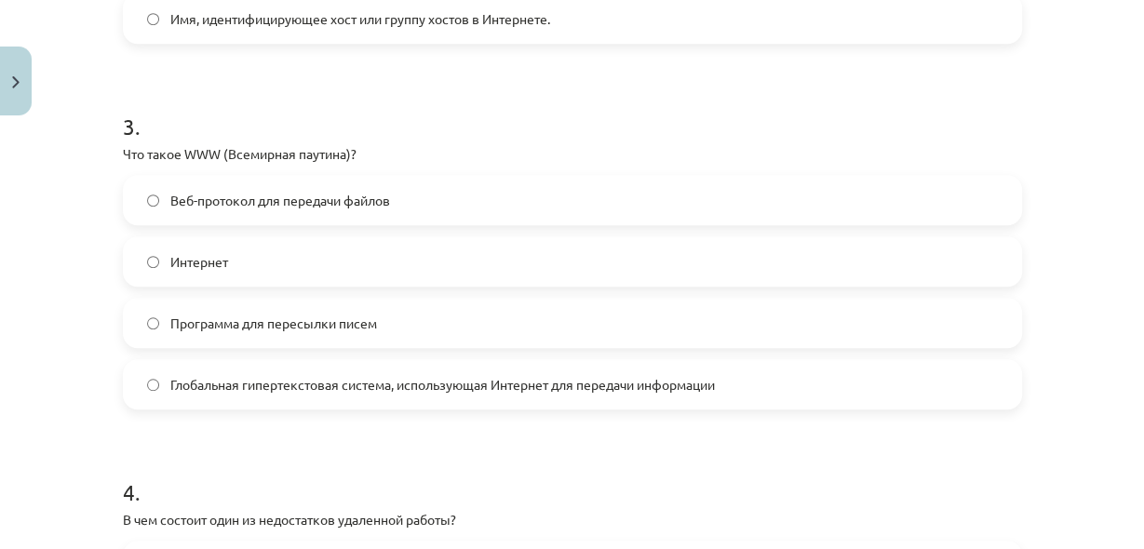
click at [436, 379] on font "Глобальная гипертекстовая система, использующая Интернет для передачи информации" at bounding box center [442, 384] width 544 height 17
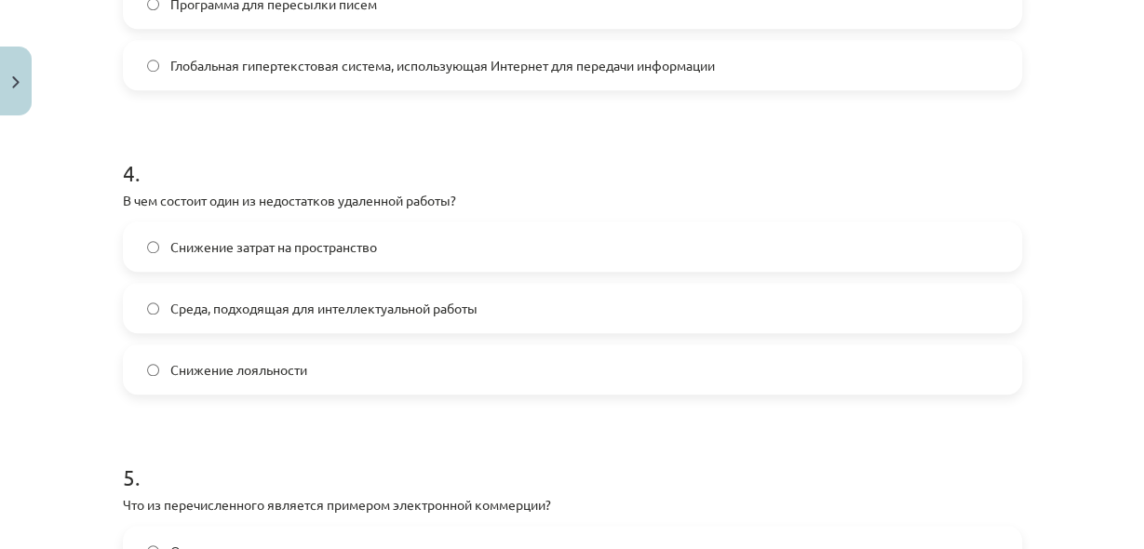
scroll to position [1336, 0]
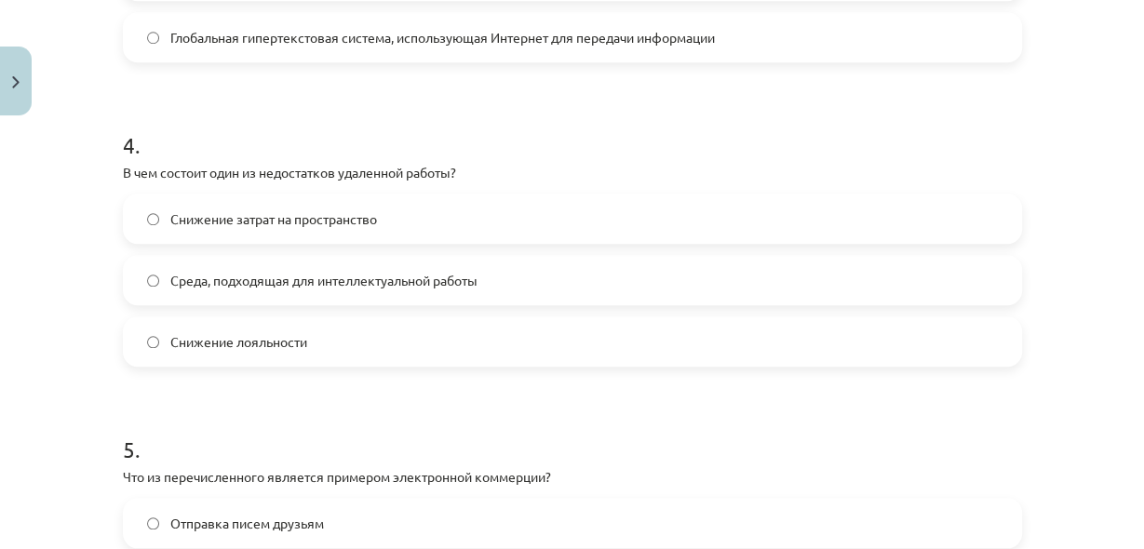
click at [252, 345] on font "Снижение лояльности" at bounding box center [238, 341] width 137 height 17
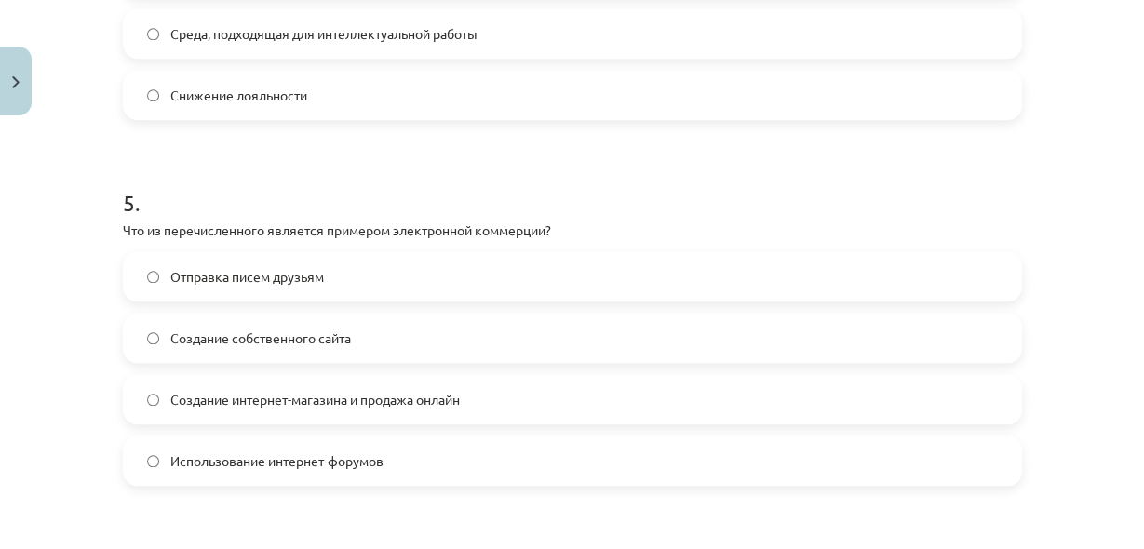
scroll to position [1585, 0]
click at [240, 408] on label "Создание интернет-магазина и продажа онлайн" at bounding box center [572, 397] width 895 height 47
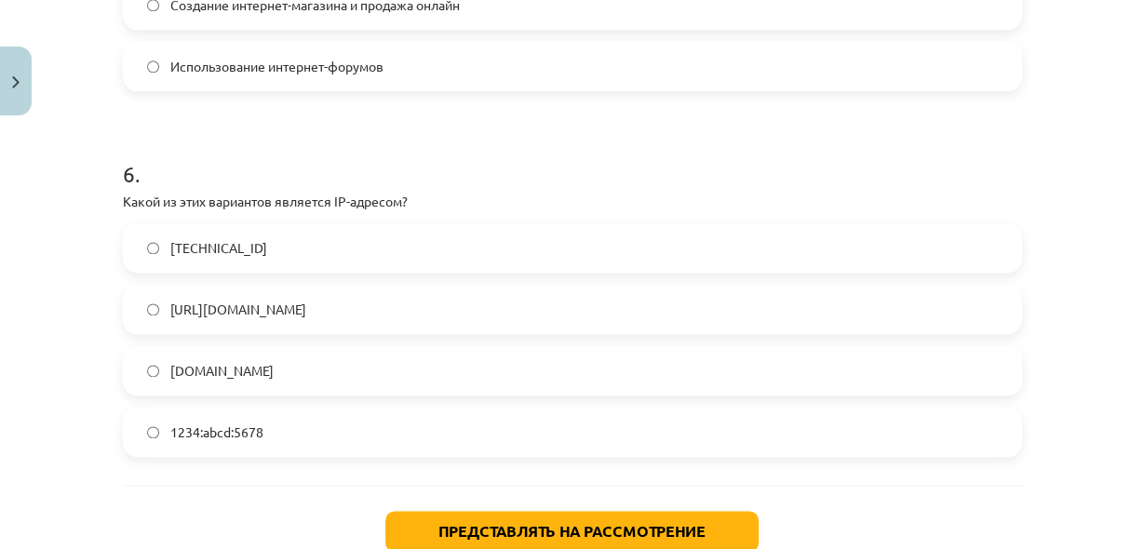
scroll to position [1981, 0]
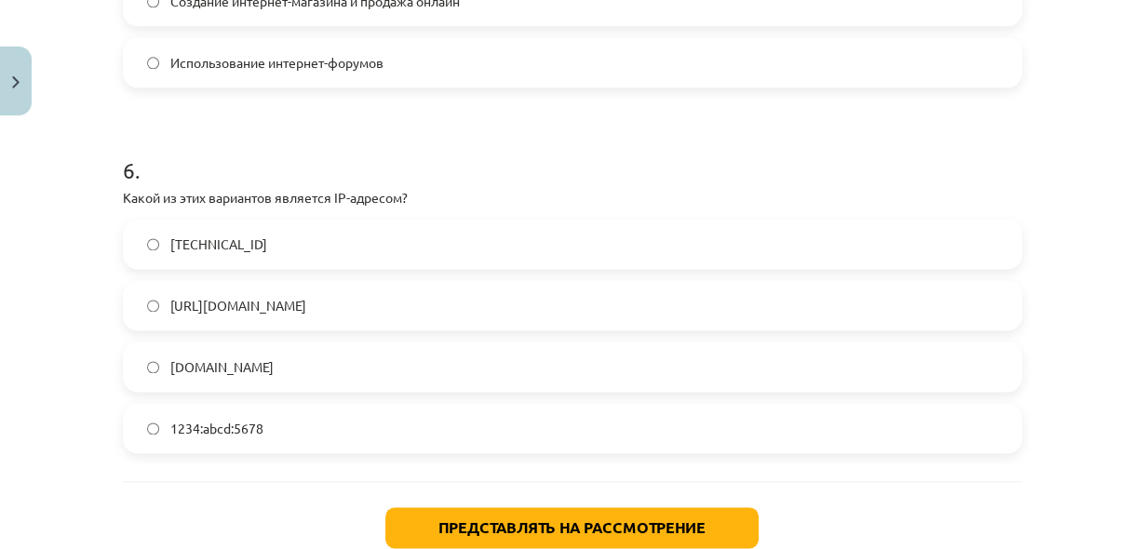
click at [251, 263] on label "[TECHNICAL_ID]" at bounding box center [572, 244] width 895 height 47
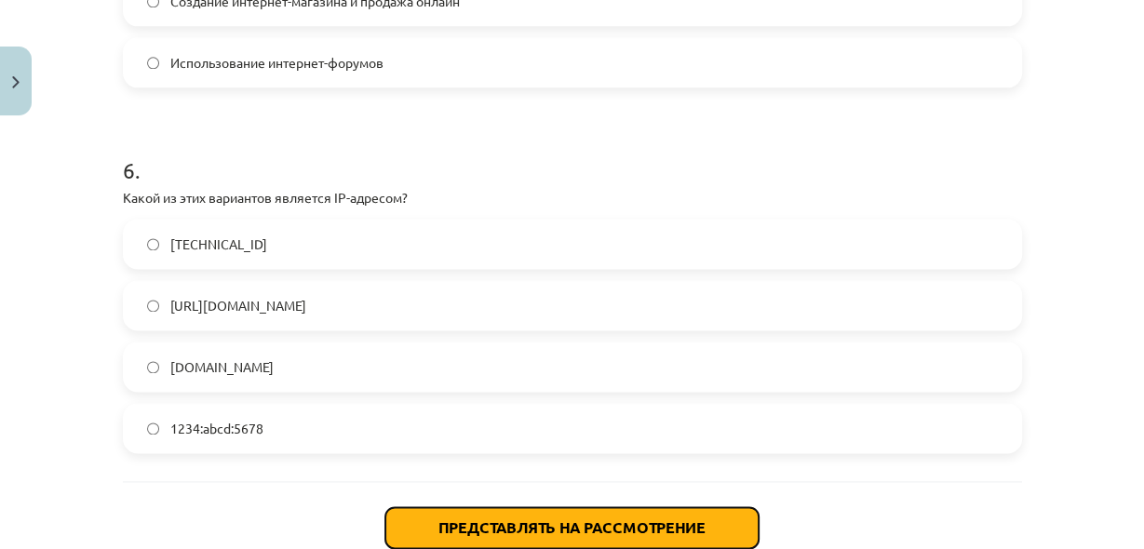
click at [461, 517] on font "Представлять на рассмотрение" at bounding box center [571, 527] width 267 height 20
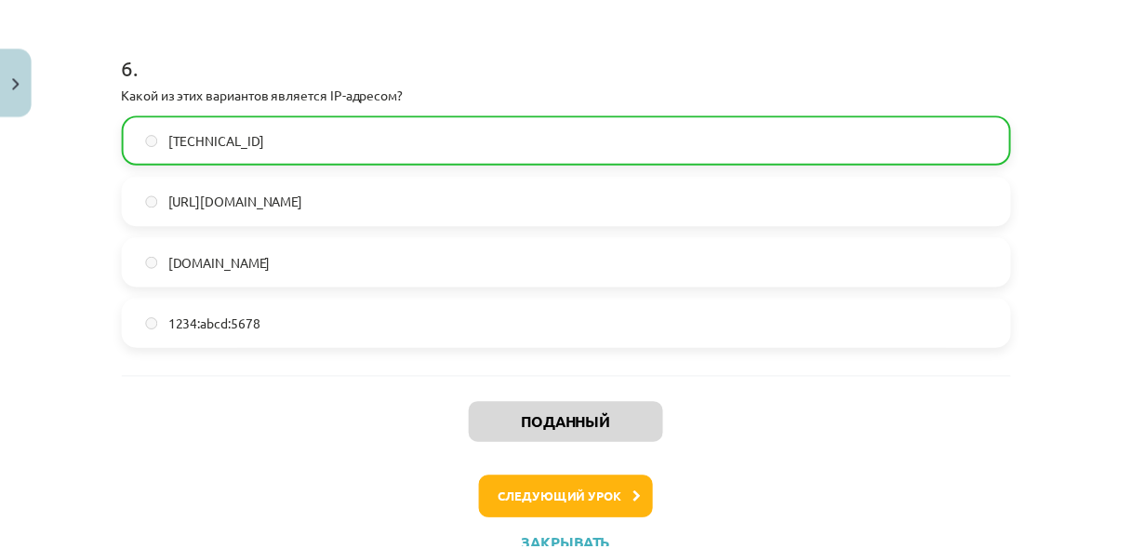
scroll to position [2158, 0]
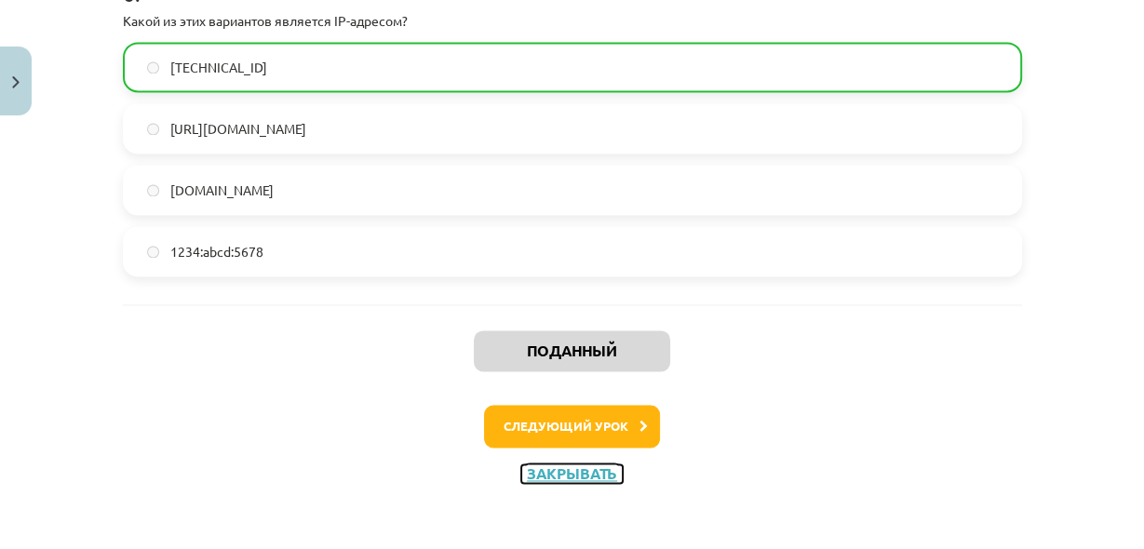
click at [586, 468] on font "Закрывать" at bounding box center [572, 473] width 90 height 20
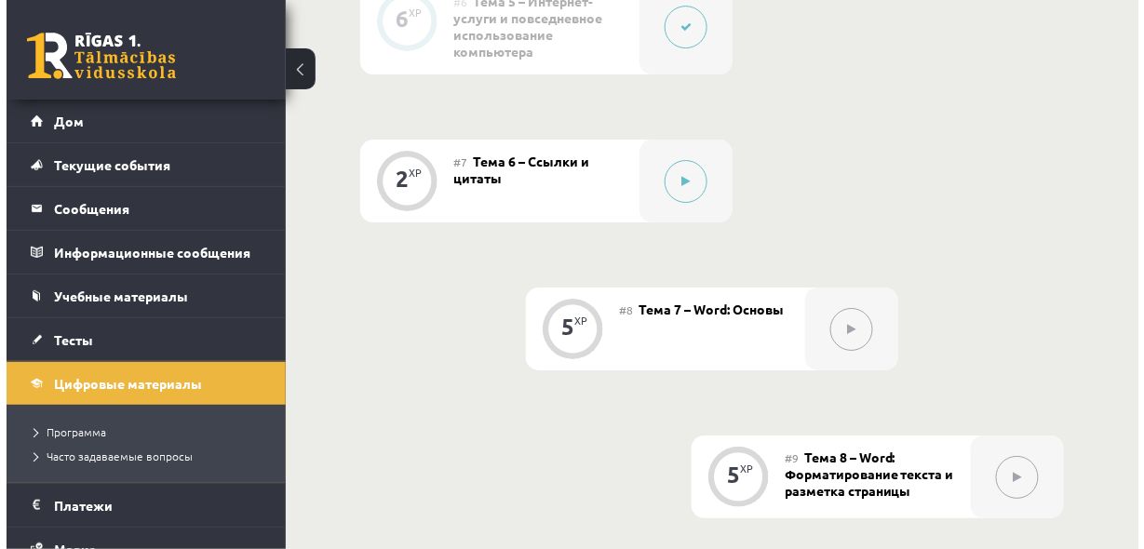
scroll to position [1556, 0]
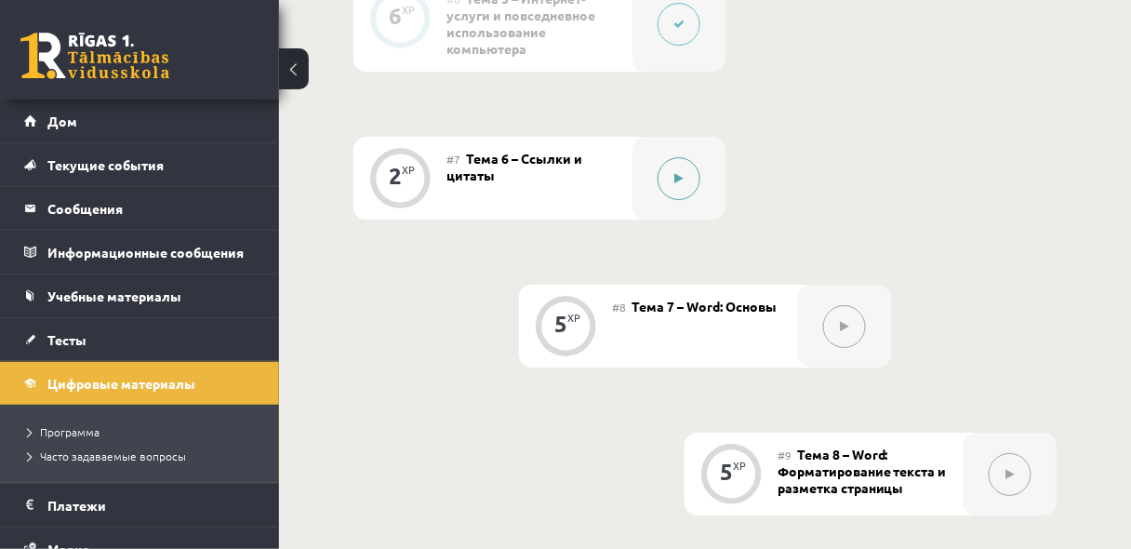
click at [666, 200] on button at bounding box center [679, 178] width 43 height 43
